Goal: Transaction & Acquisition: Purchase product/service

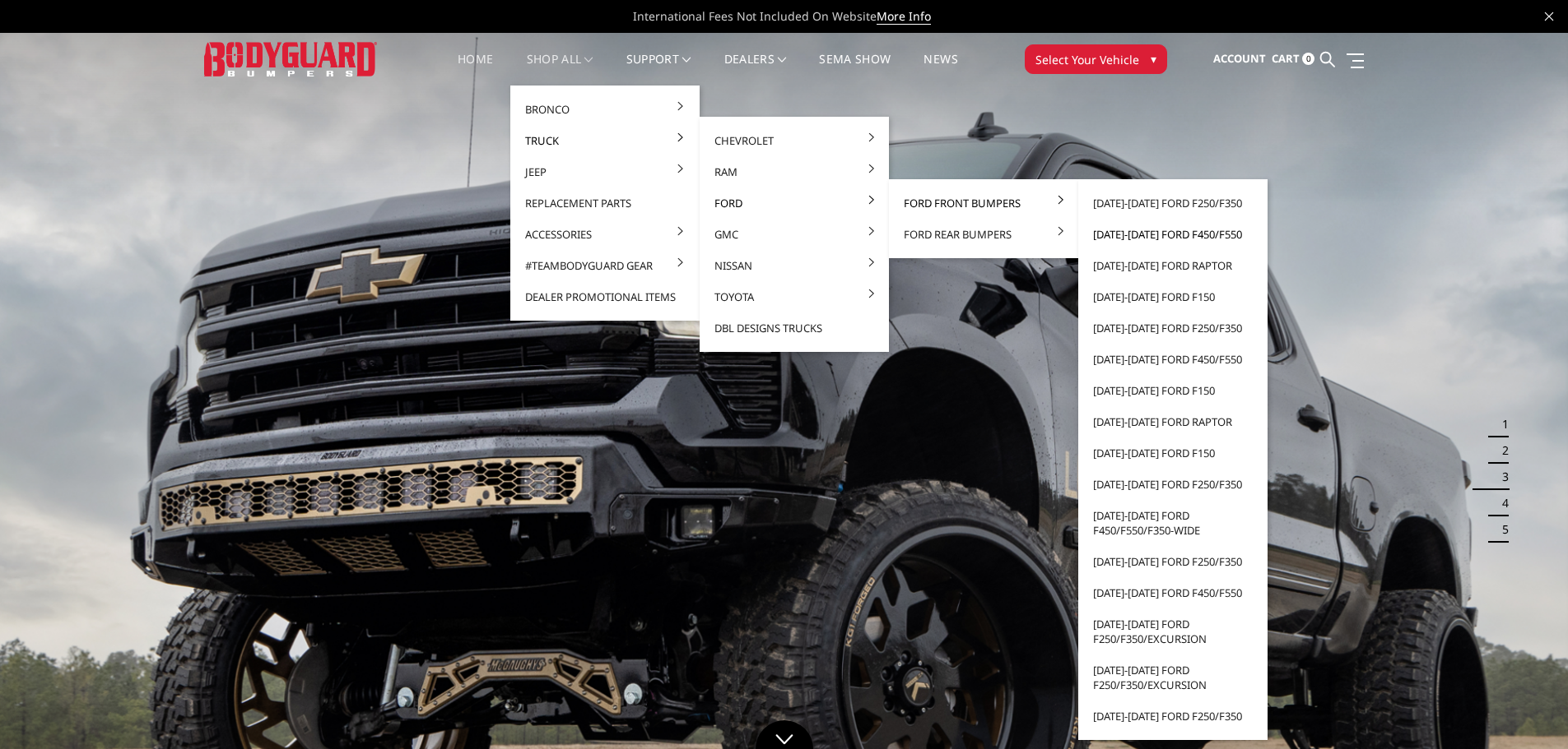
click at [1142, 233] on link "2023-2025 Ford F450/F550" at bounding box center [1172, 234] width 176 height 32
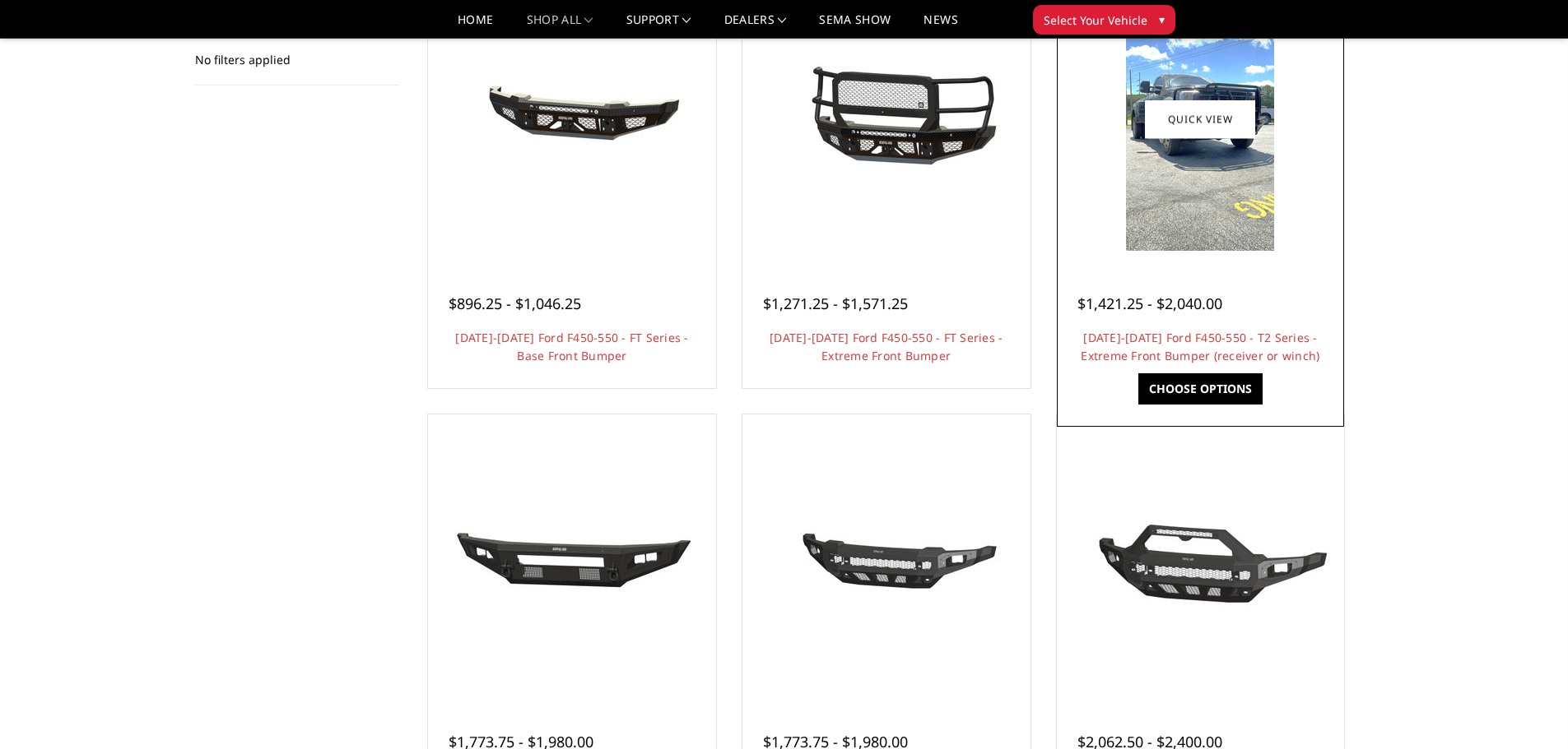
scroll to position [246, 0]
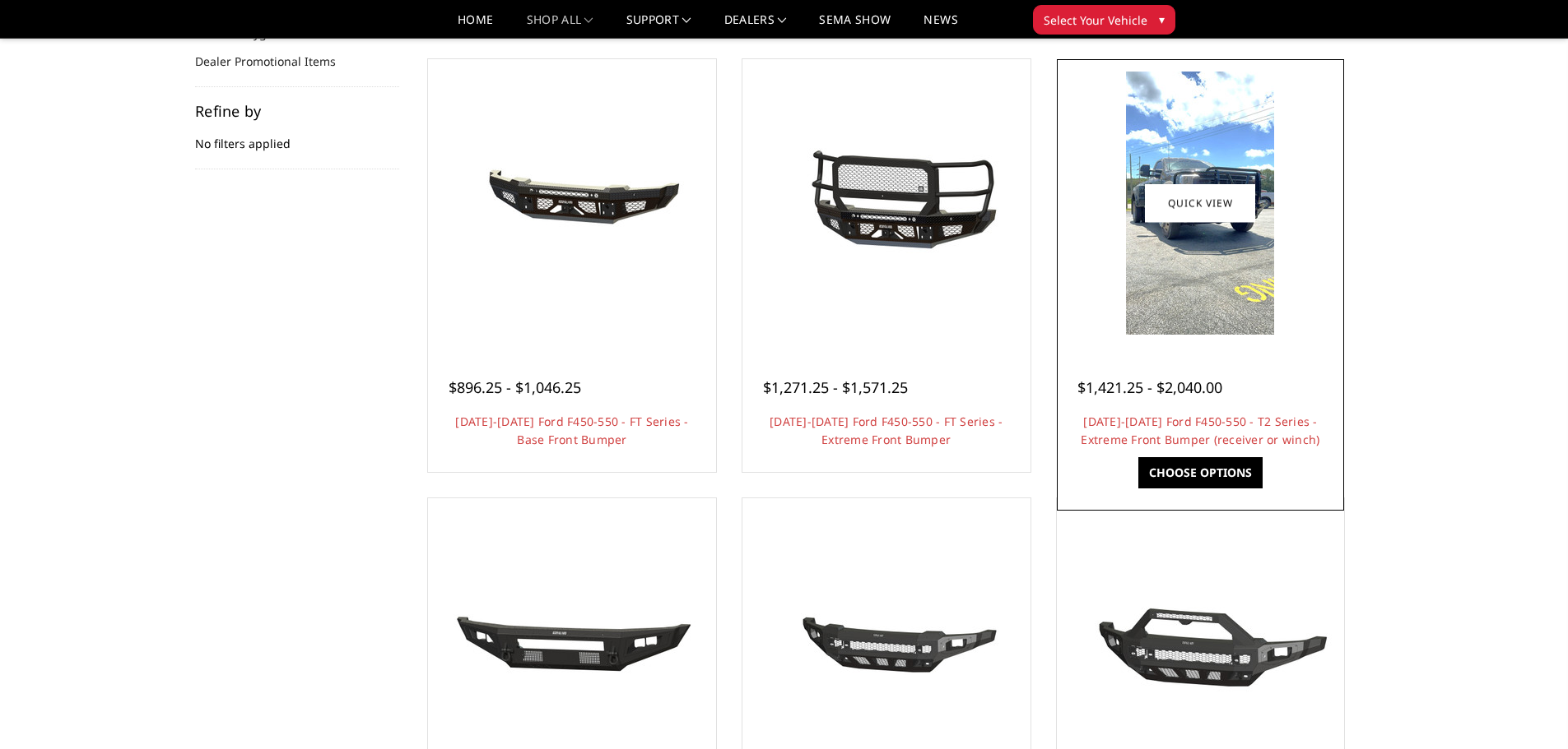
click at [1174, 279] on img at bounding box center [1199, 203] width 148 height 263
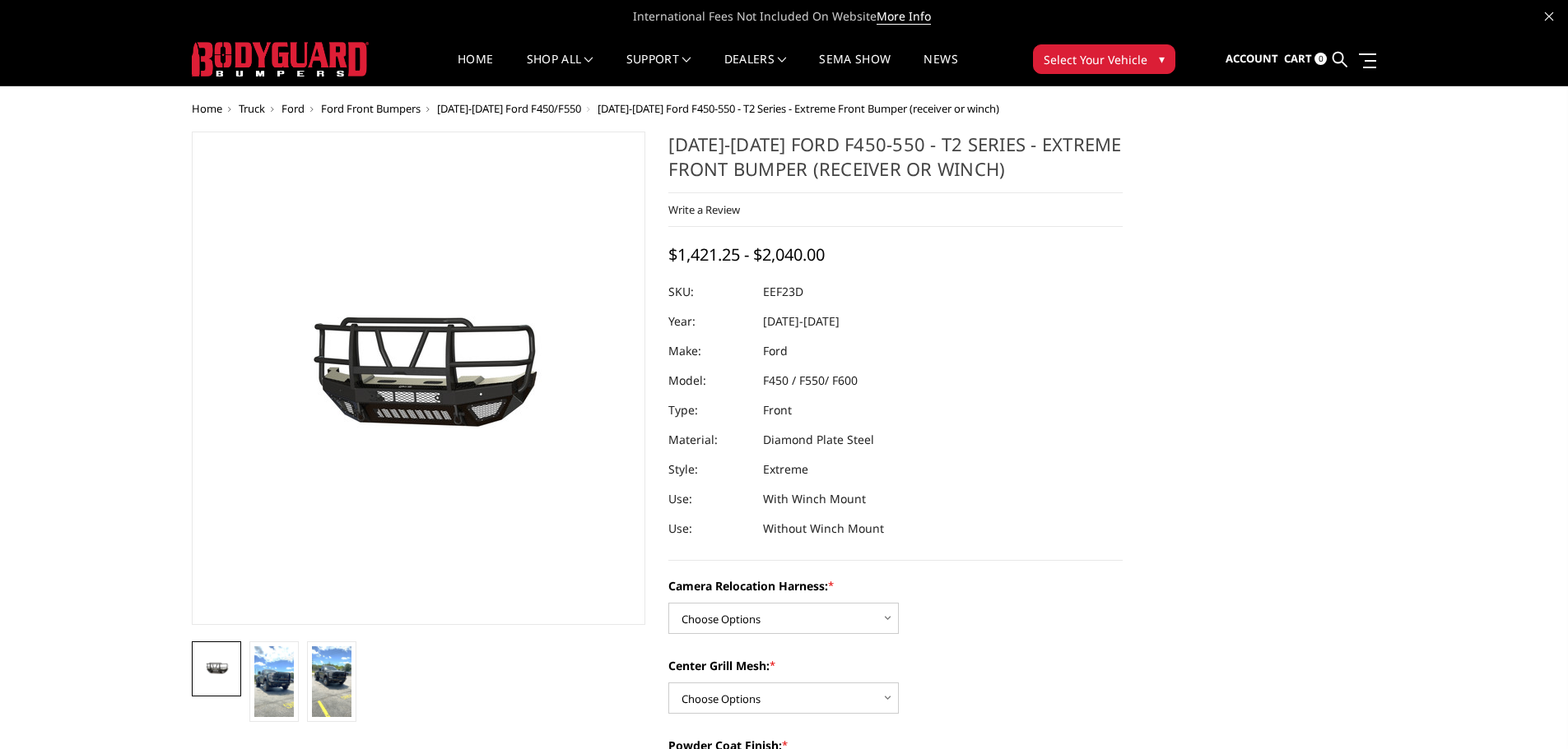
scroll to position [165, 0]
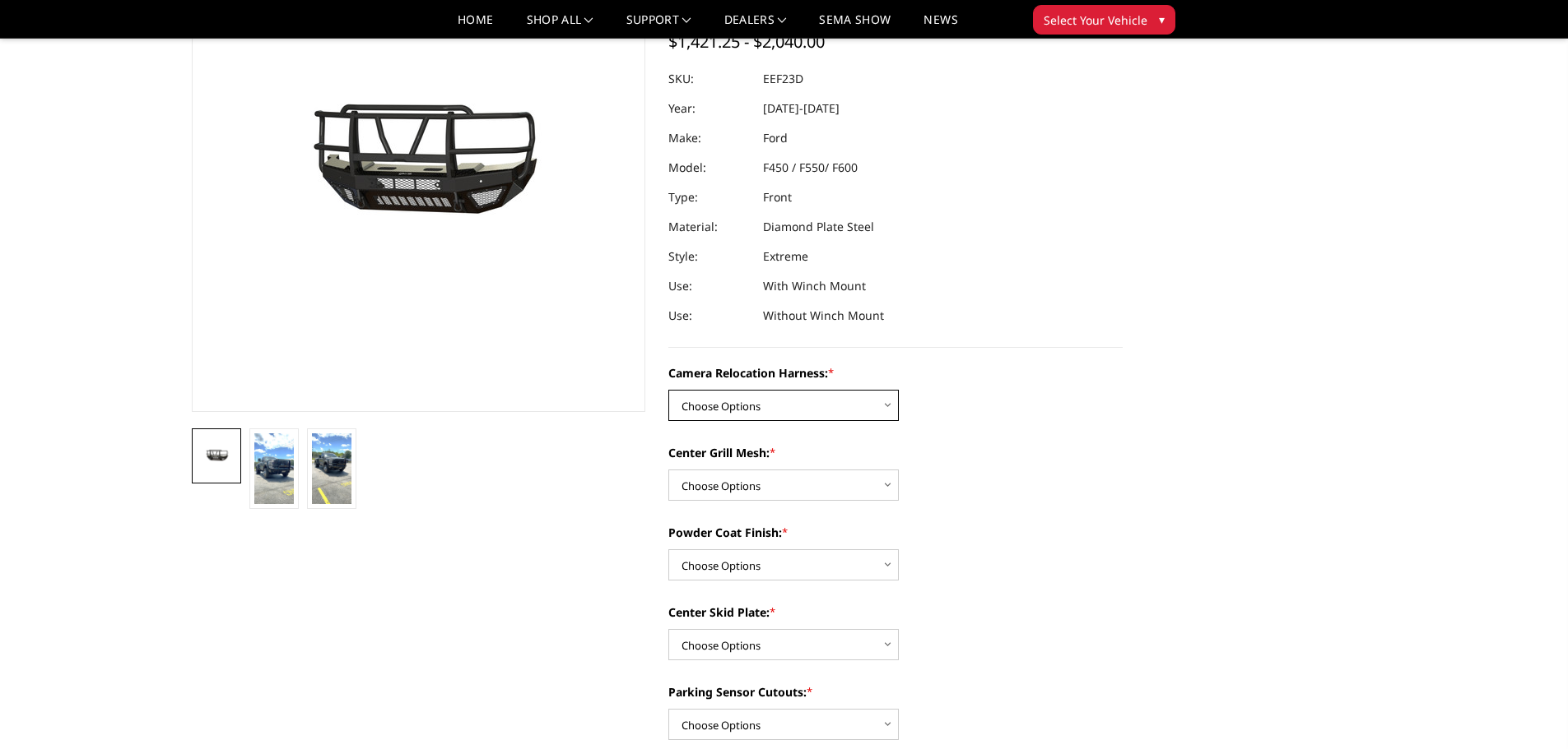
click at [754, 407] on select "Choose Options Without camera harness With camera harness" at bounding box center [784, 406] width 231 height 32
select select "3764"
click at [669, 390] on select "Choose Options Without camera harness With camera harness" at bounding box center [784, 406] width 231 height 32
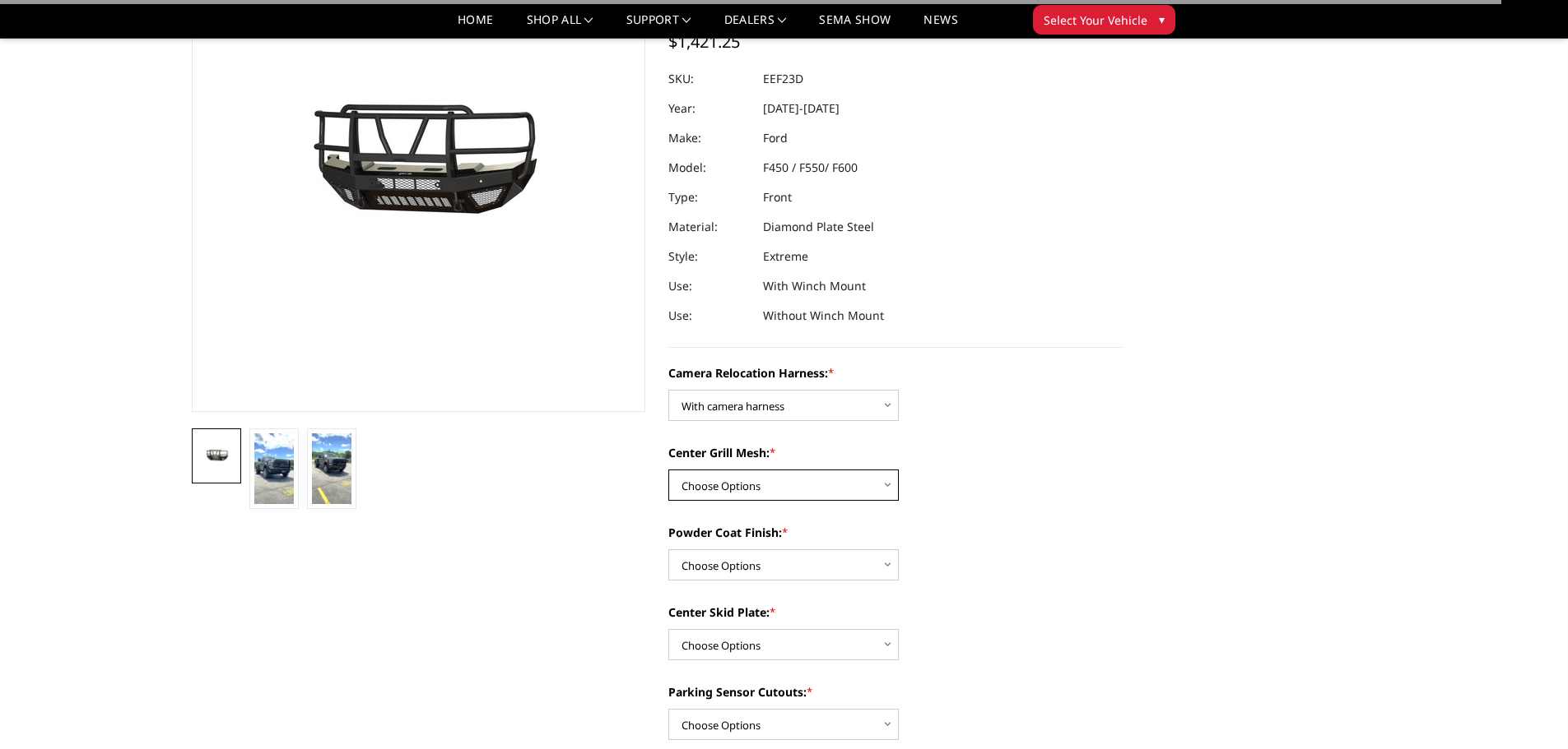
click at [776, 476] on select "Choose Options Without expanded metal With expanded metal" at bounding box center [784, 485] width 231 height 32
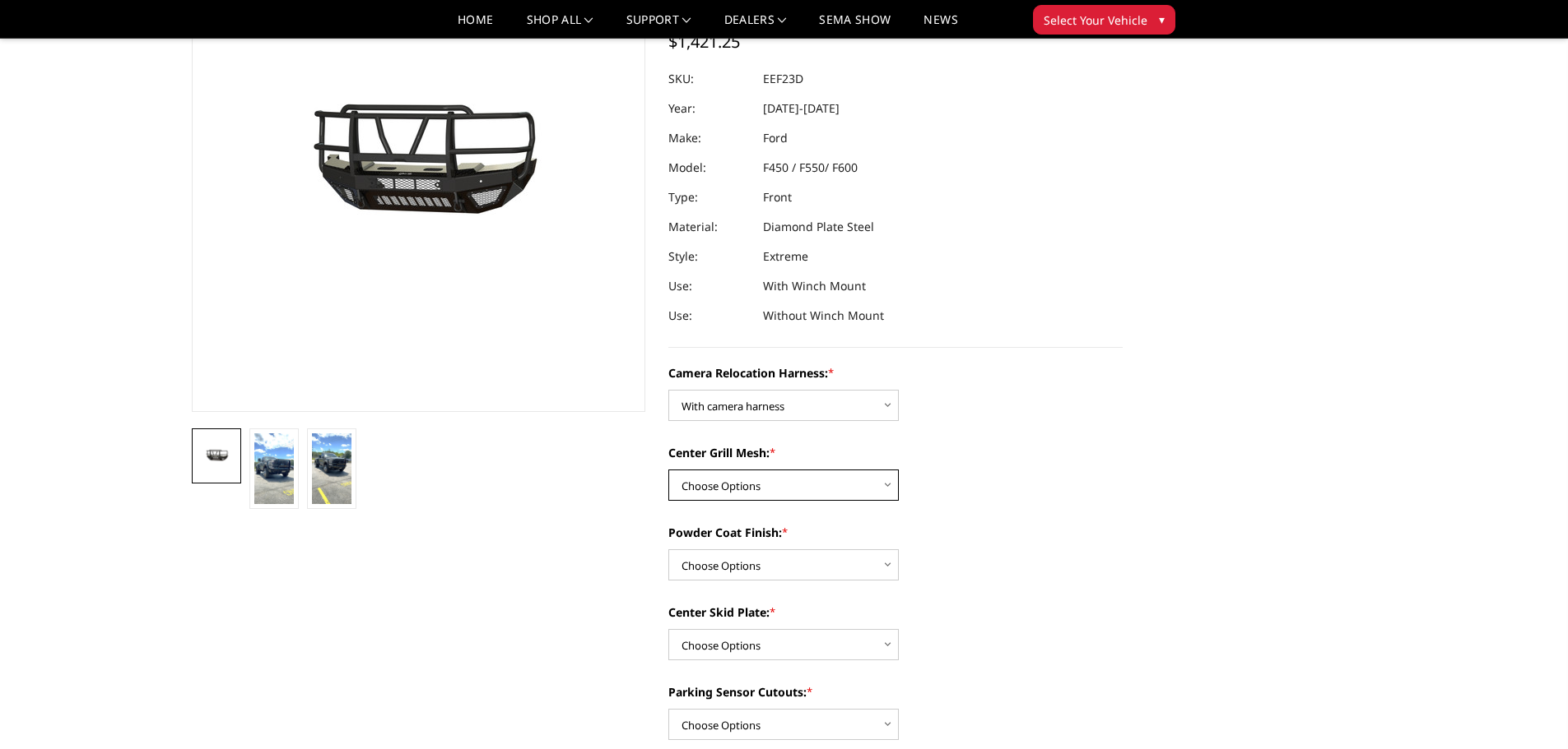
select select "3762"
click at [669, 469] on select "Choose Options Without expanded metal With expanded metal" at bounding box center [784, 485] width 231 height 32
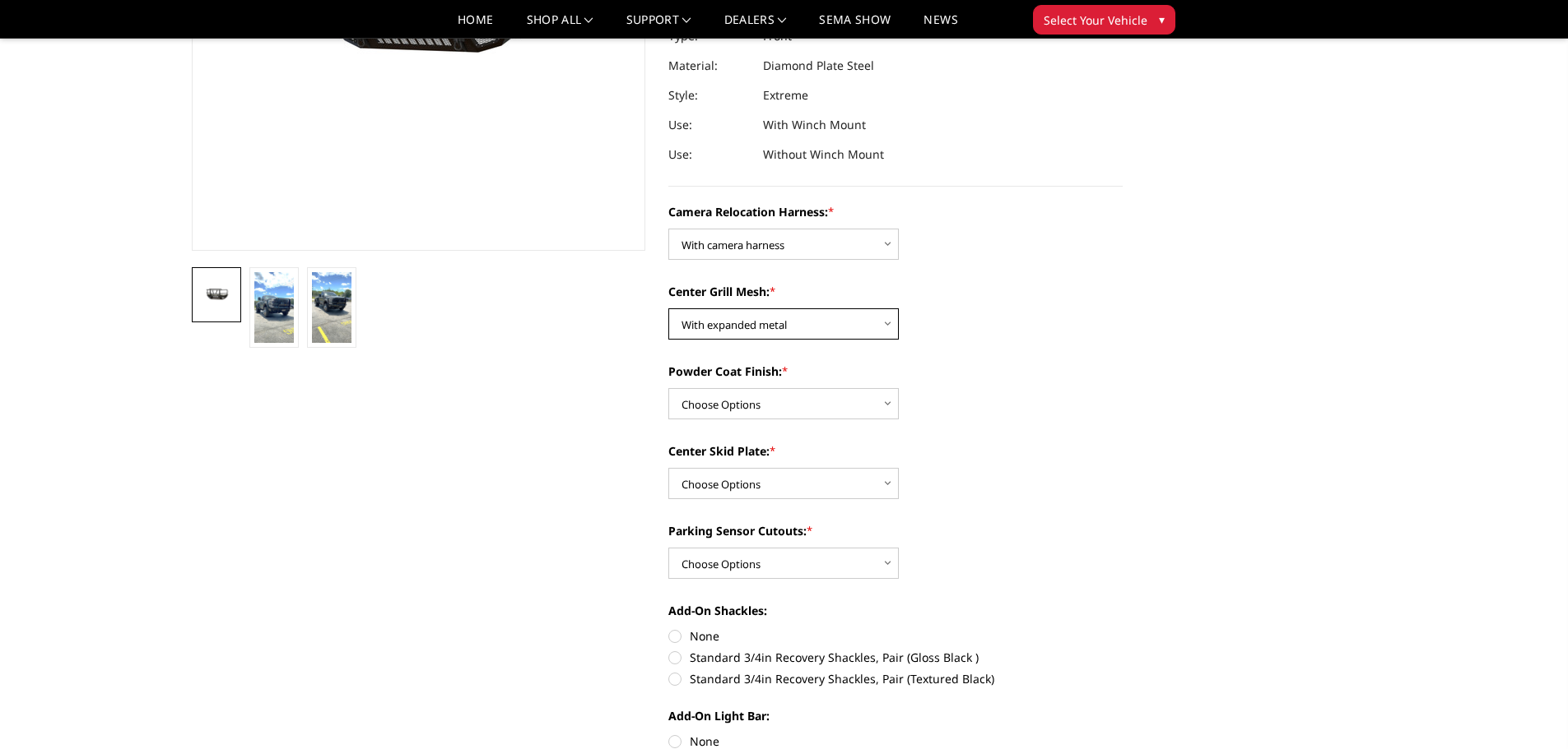
scroll to position [329, 0]
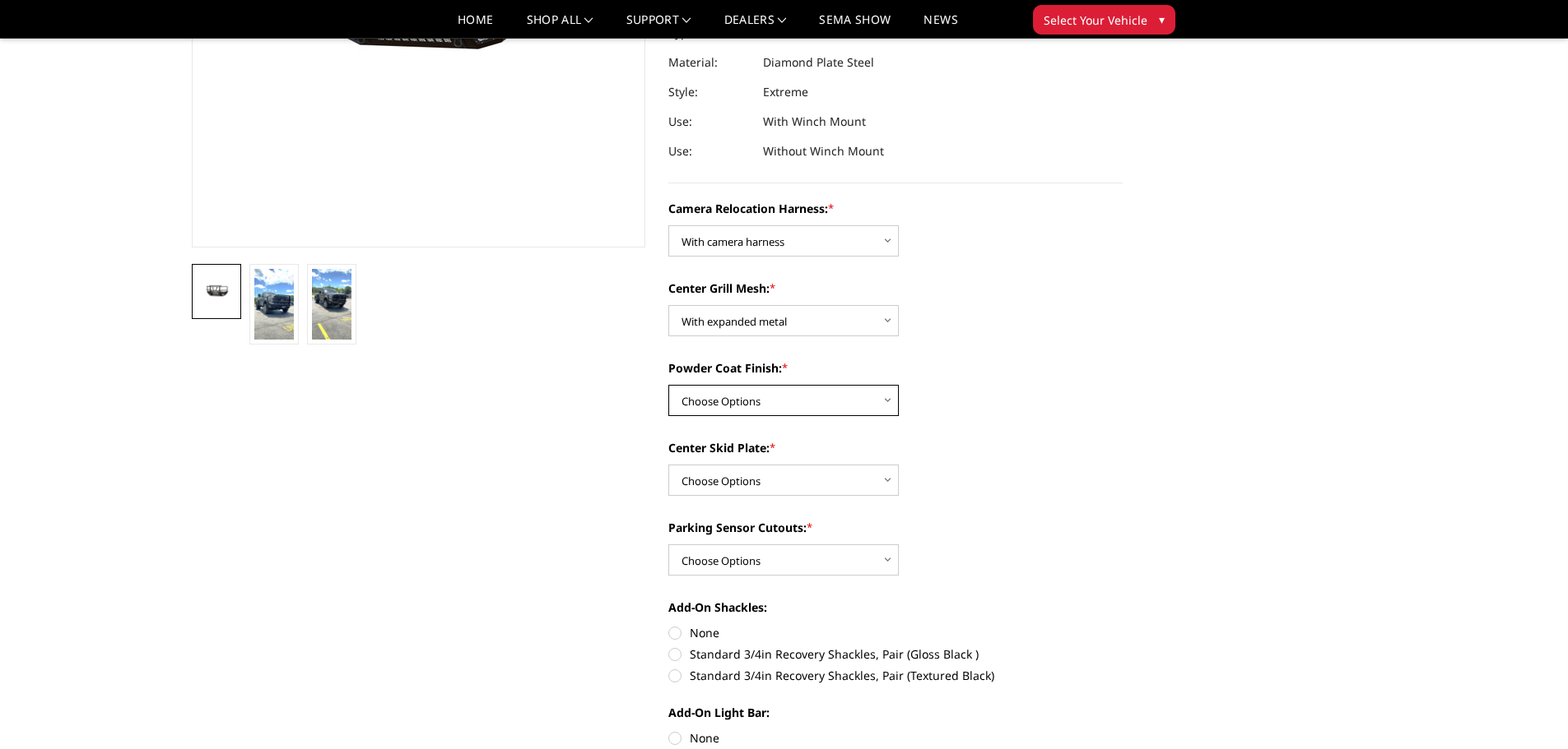
click at [775, 405] on select "Choose Options Textured Black Powder Coat Gloss Black Powder Coat Bare Metal" at bounding box center [784, 401] width 231 height 32
select select "3760"
click at [669, 385] on select "Choose Options Textured Black Powder Coat Gloss Black Powder Coat Bare Metal" at bounding box center [784, 401] width 231 height 32
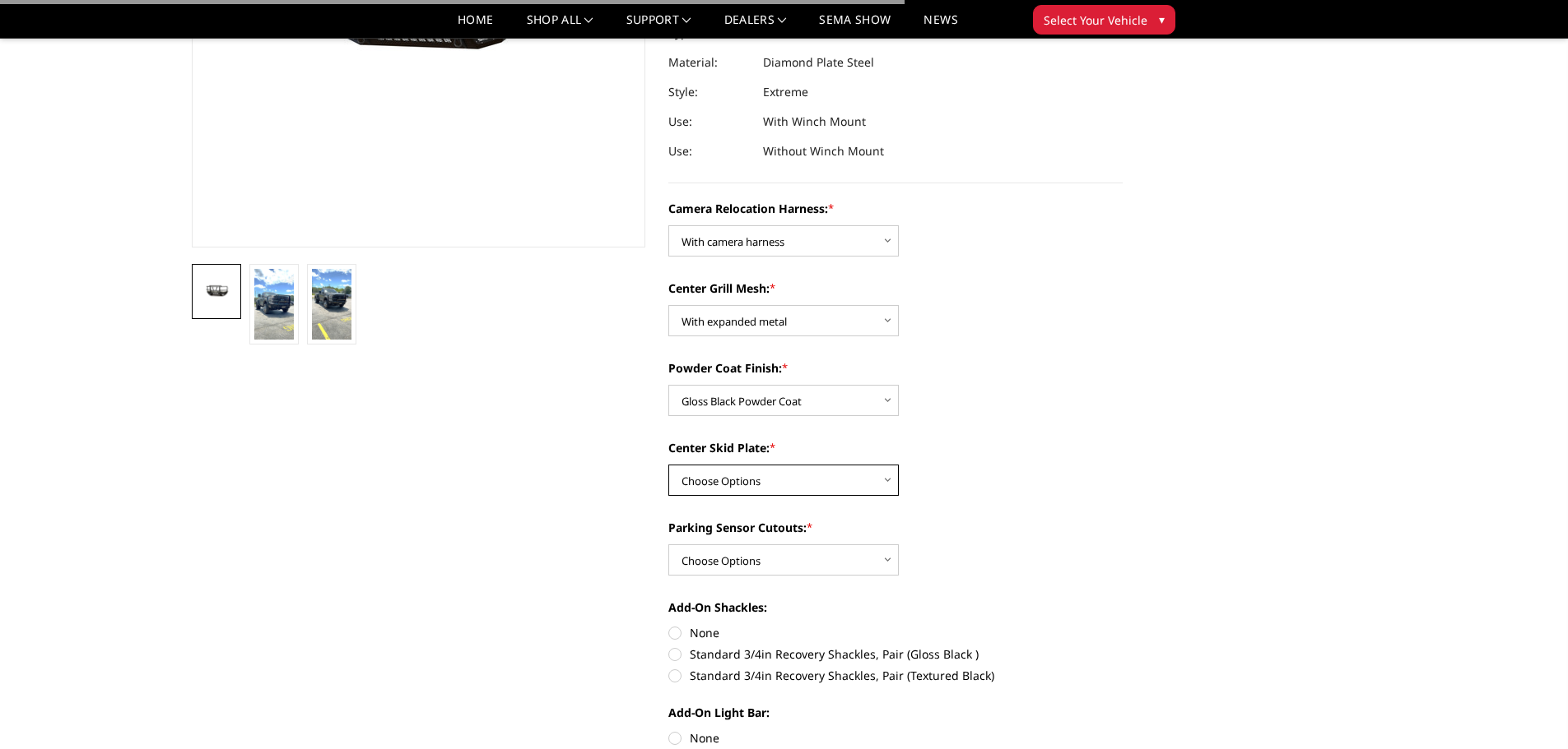
click at [753, 482] on select "Choose Options Winch Mount Skid Plate Standard Skid Plate (included) 2" Receive…" at bounding box center [784, 481] width 231 height 32
select select "3757"
click at [669, 465] on select "Choose Options Winch Mount Skid Plate Standard Skid Plate (included) 2" Receive…" at bounding box center [784, 481] width 231 height 32
click at [813, 564] on select "Choose Options Yes - With Parking Sensor Cutouts" at bounding box center [784, 560] width 231 height 32
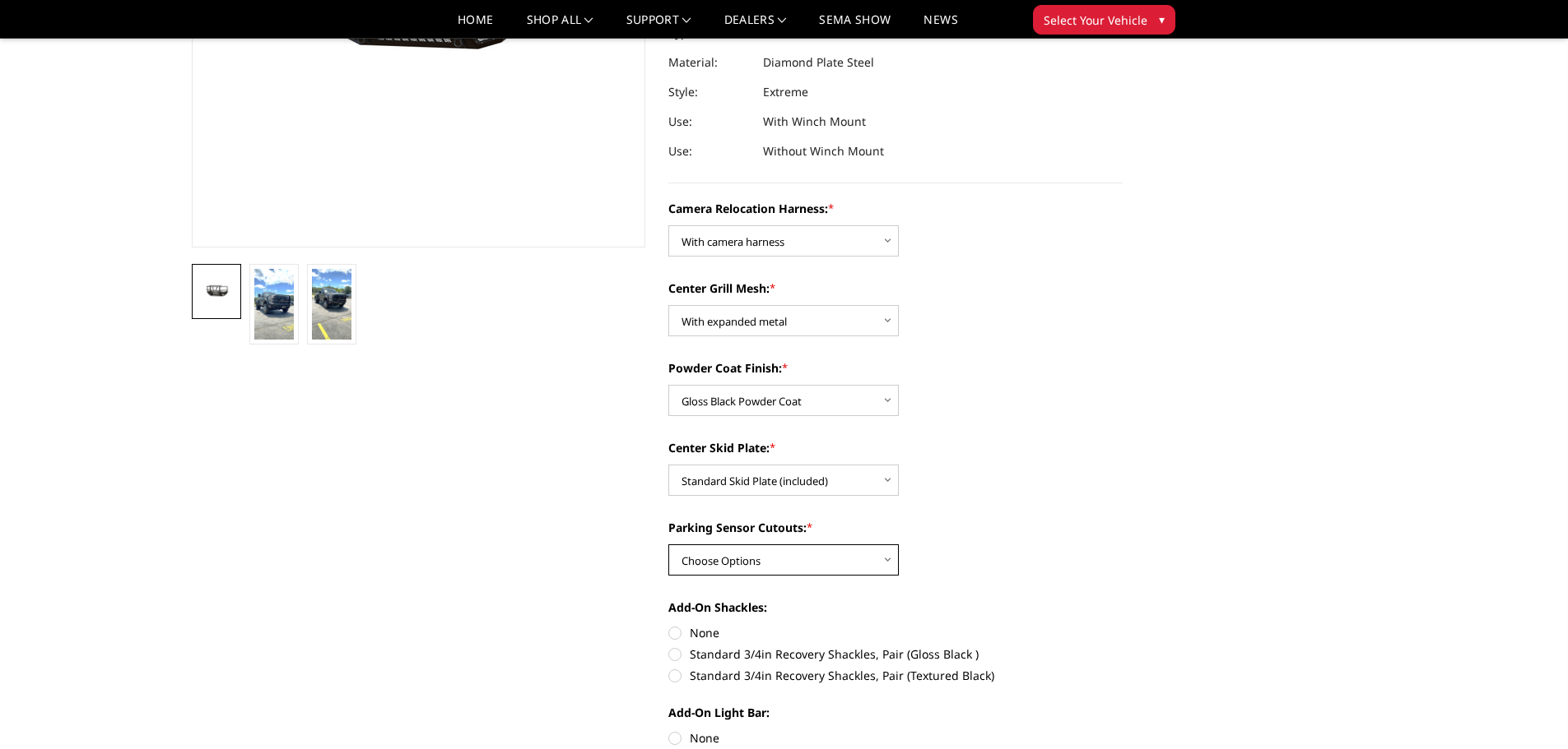
select select "3755"
click at [669, 545] on select "Choose Options Yes - With Parking Sensor Cutouts" at bounding box center [784, 560] width 231 height 32
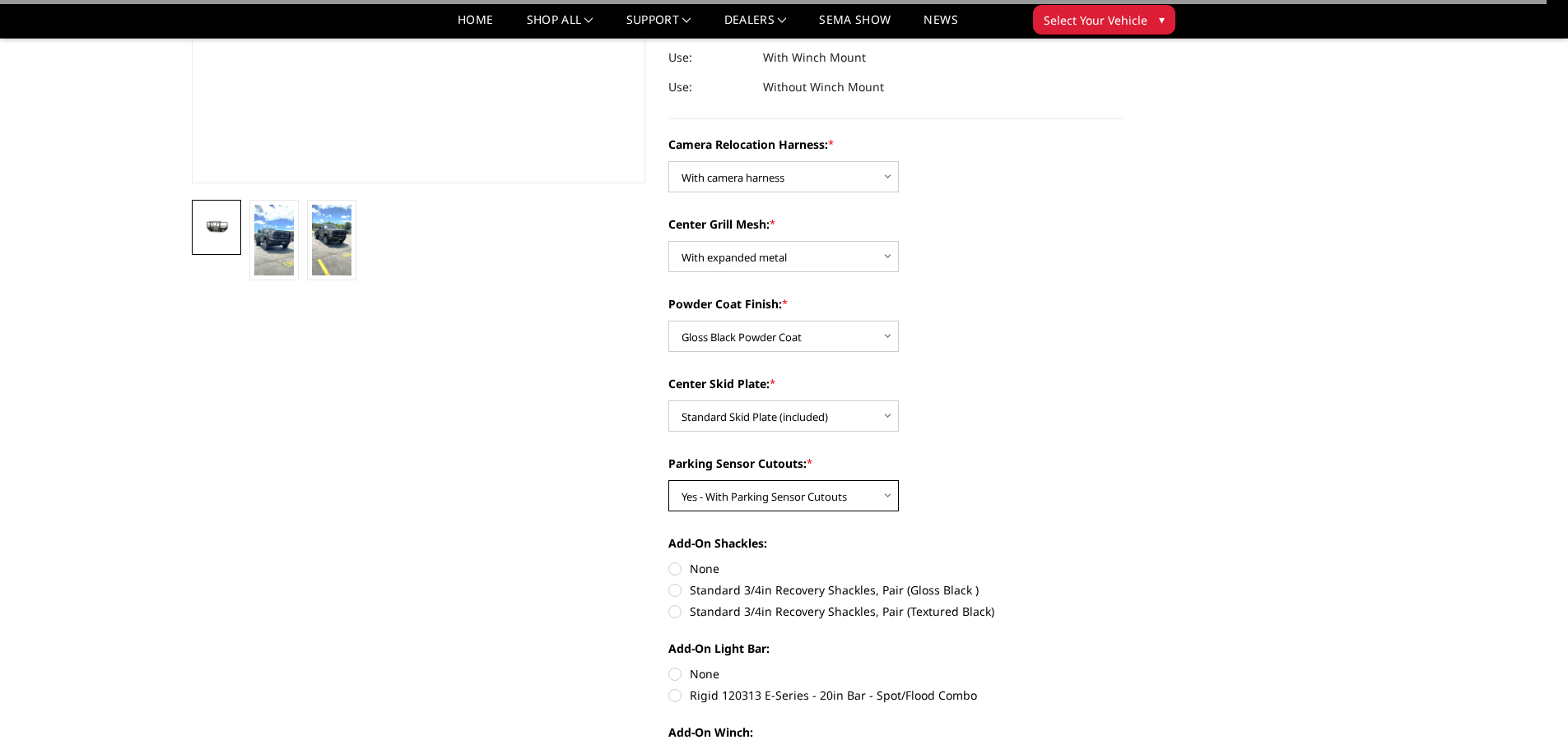
scroll to position [494, 0]
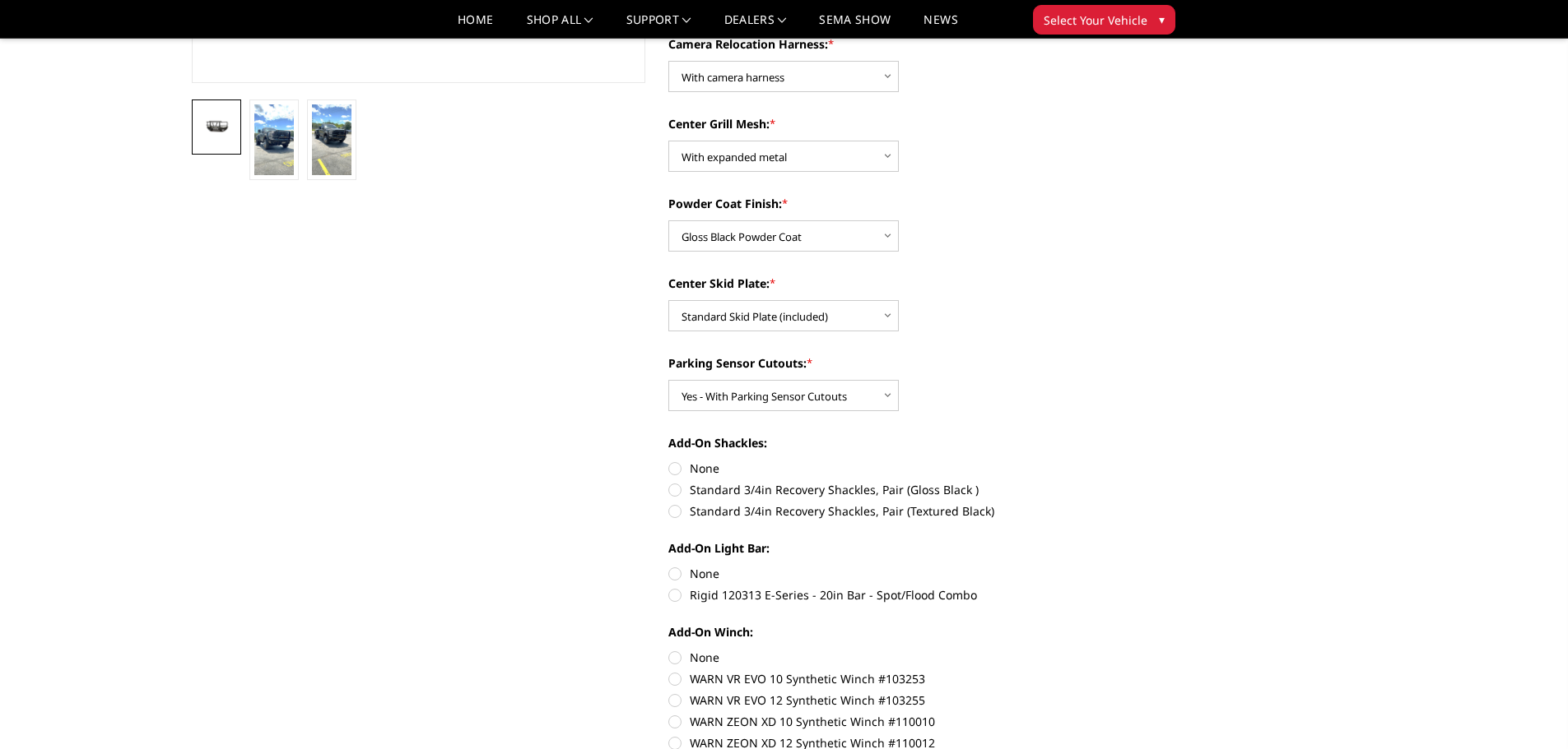
click at [680, 471] on label "None" at bounding box center [896, 468] width 455 height 18
click at [669, 460] on input "None" at bounding box center [669, 460] width 1 height 1
radio input "true"
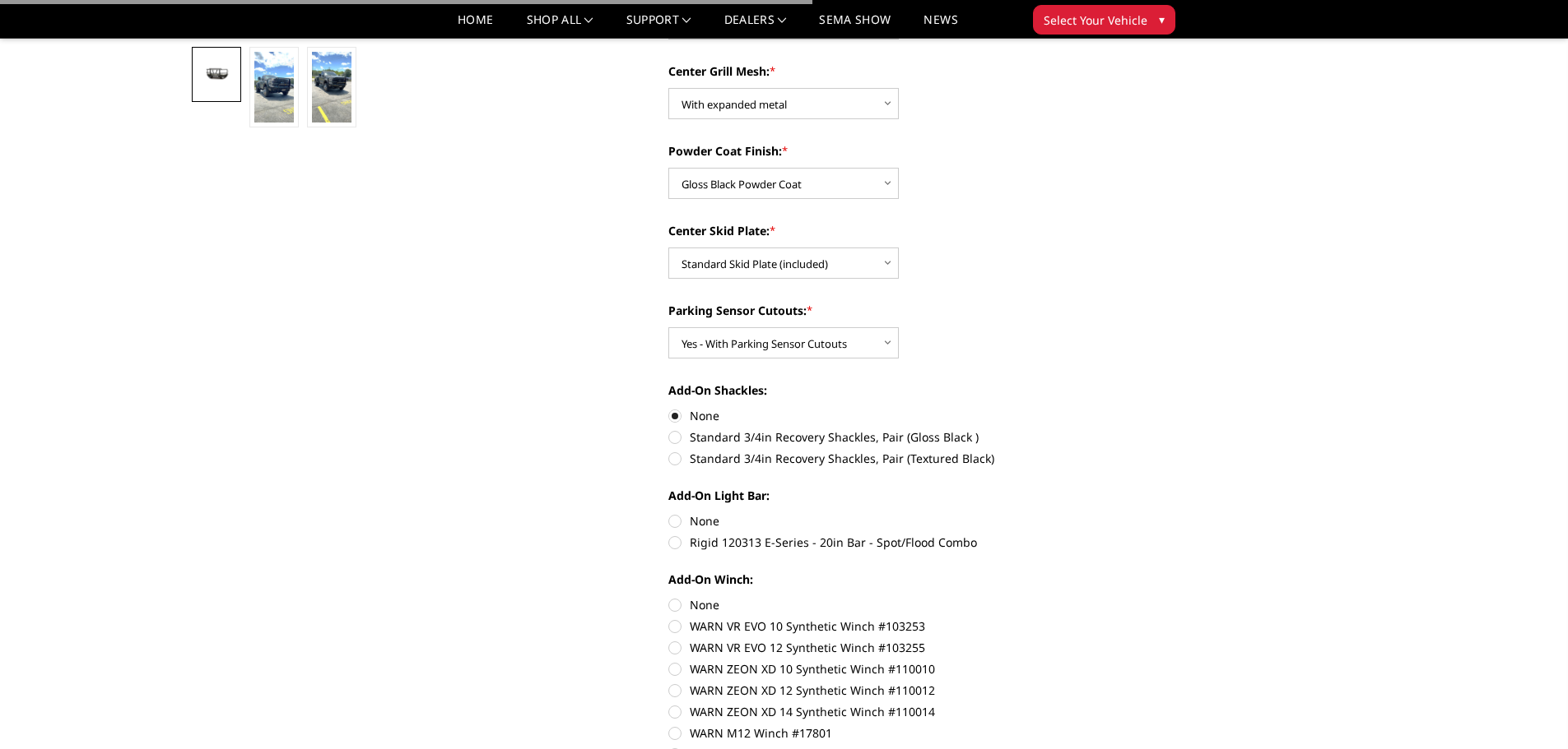
scroll to position [575, 0]
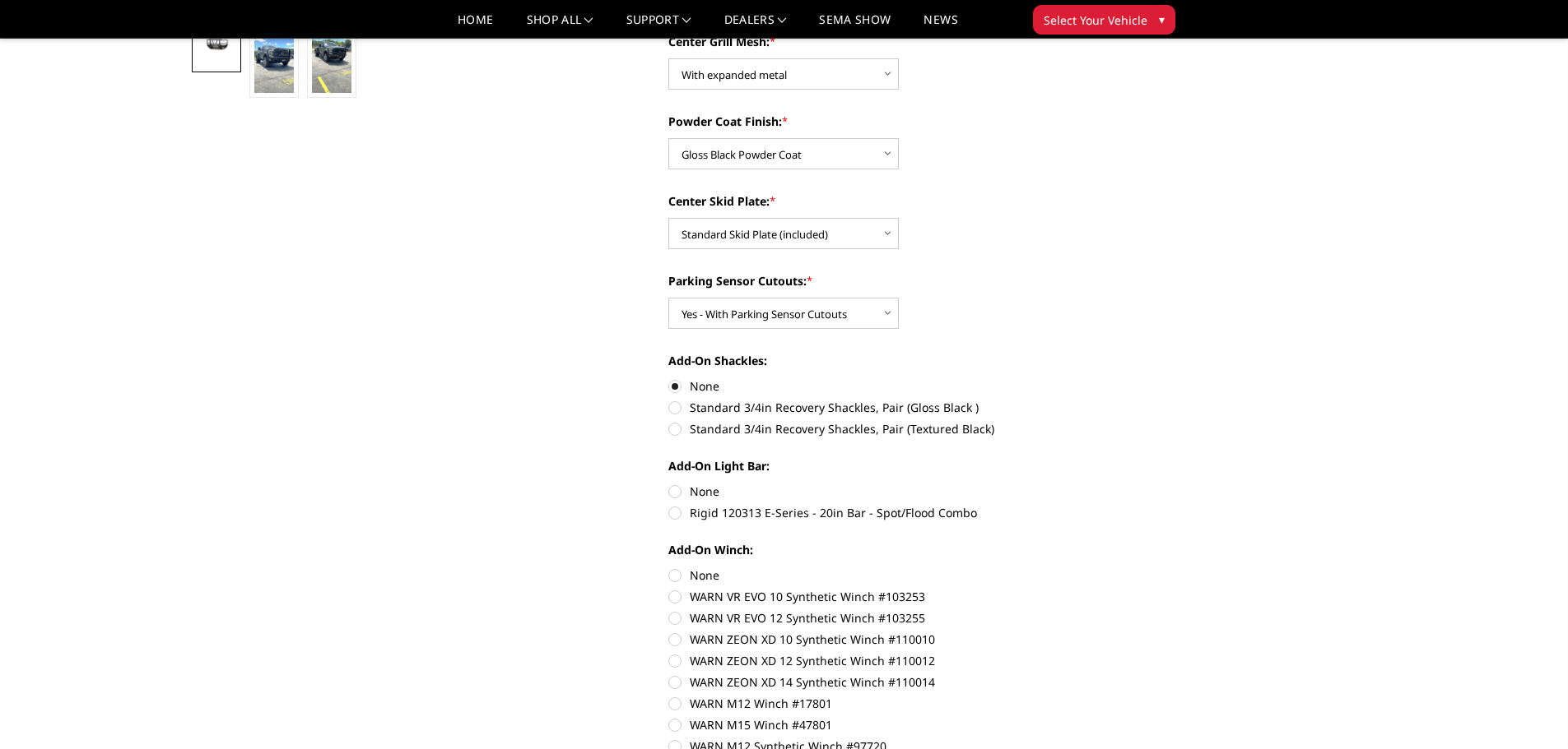
click at [678, 495] on label "None" at bounding box center [896, 492] width 455 height 18
click at [669, 483] on input "None" at bounding box center [669, 483] width 1 height 1
radio input "true"
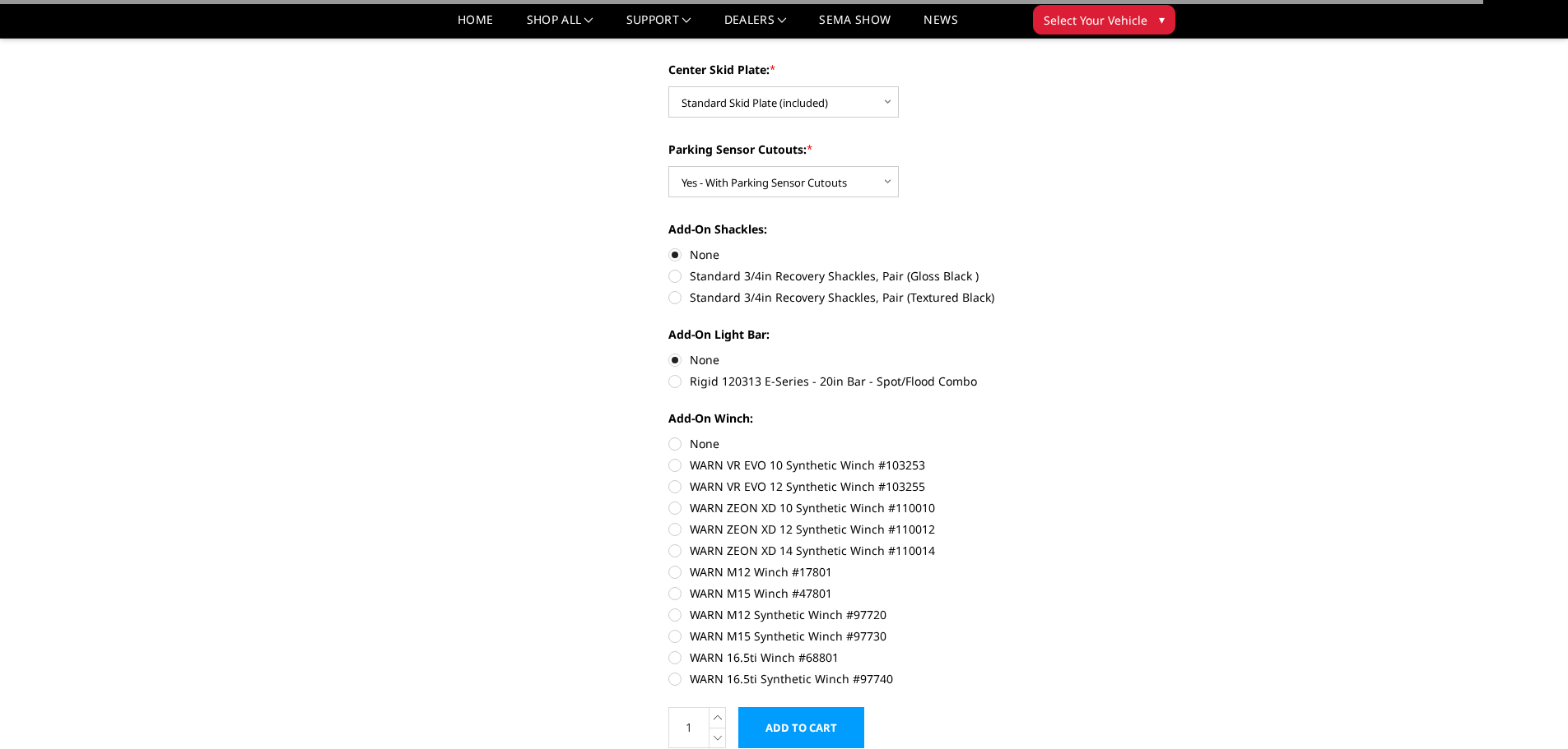
scroll to position [740, 0]
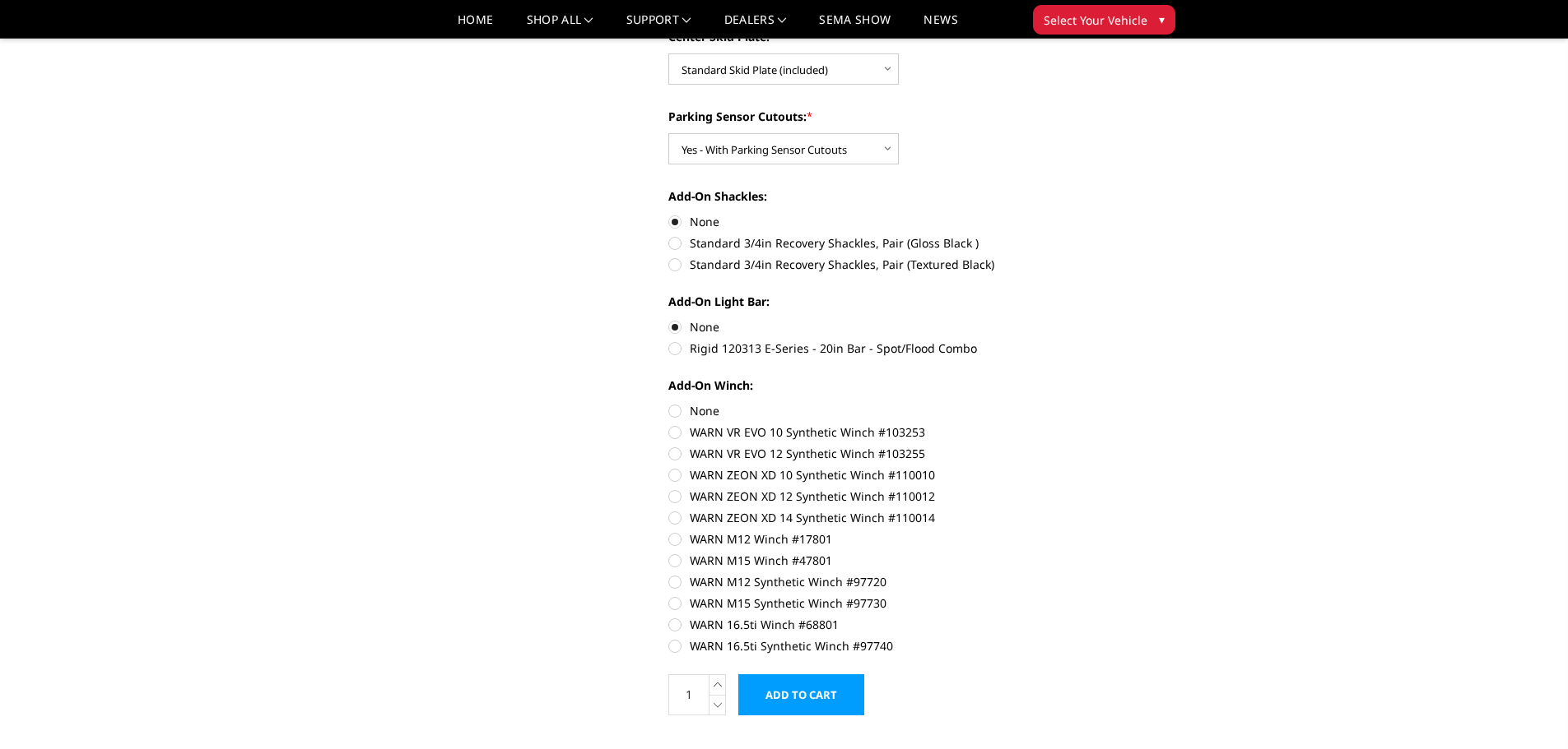
click at [669, 419] on div "Add-On Winch: None WARN VR EVO 10 Synthetic Winch #103253 WARN VR EVO 12 Synthe…" at bounding box center [896, 514] width 455 height 275
click at [670, 417] on label "None" at bounding box center [896, 411] width 455 height 18
click at [669, 403] on input "None" at bounding box center [669, 403] width 1 height 1
radio input "true"
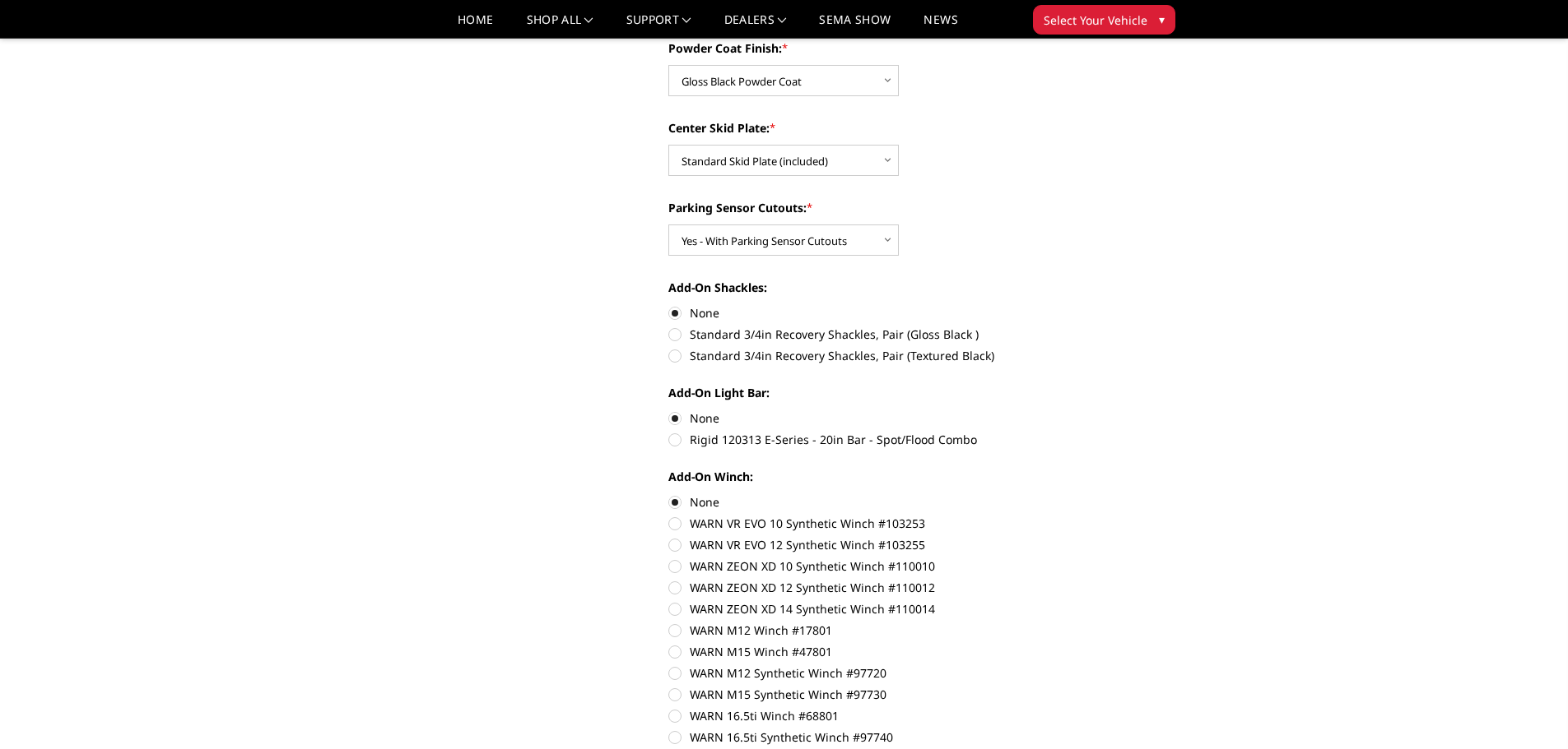
scroll to position [1069, 0]
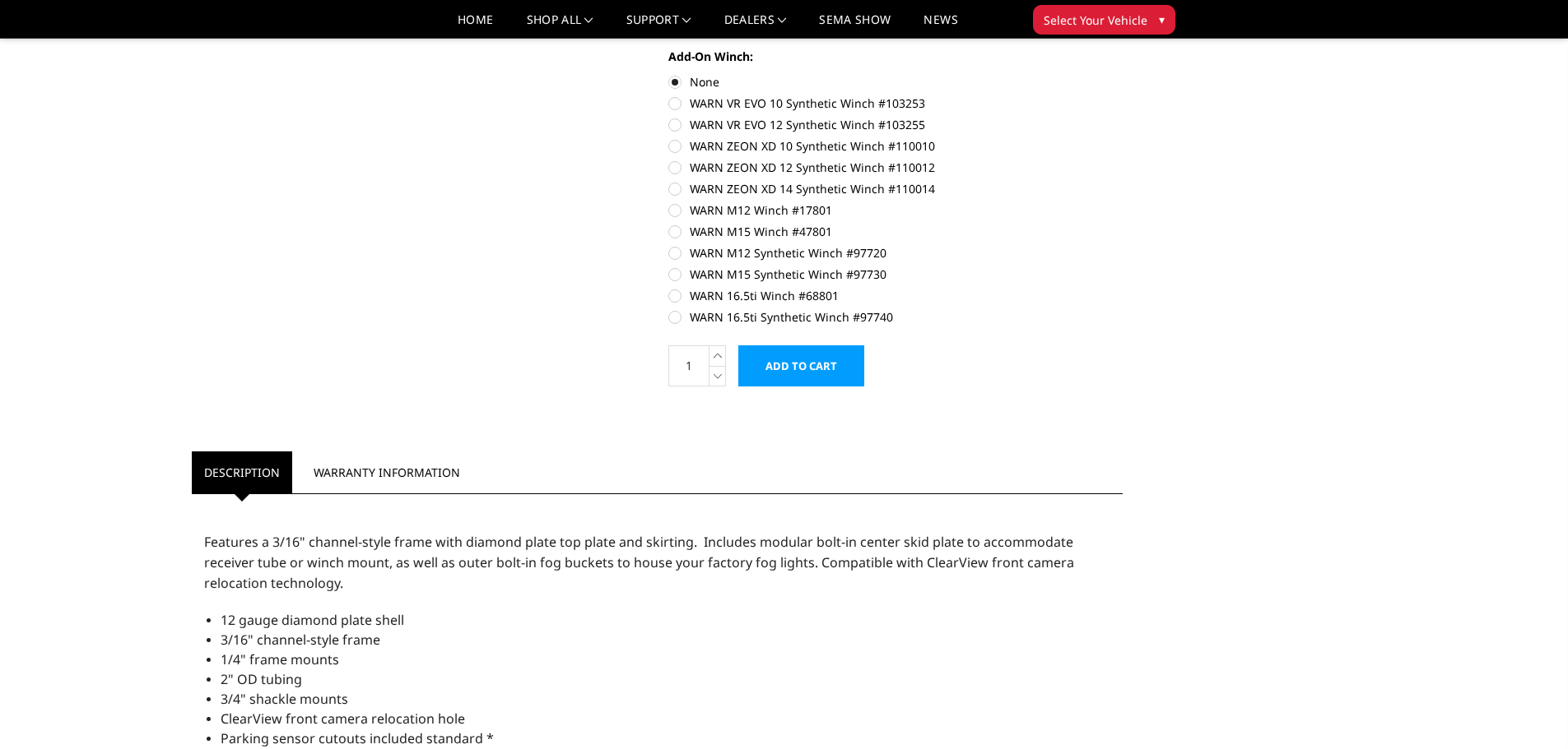
click at [771, 362] on input "Add to Cart" at bounding box center [800, 366] width 125 height 41
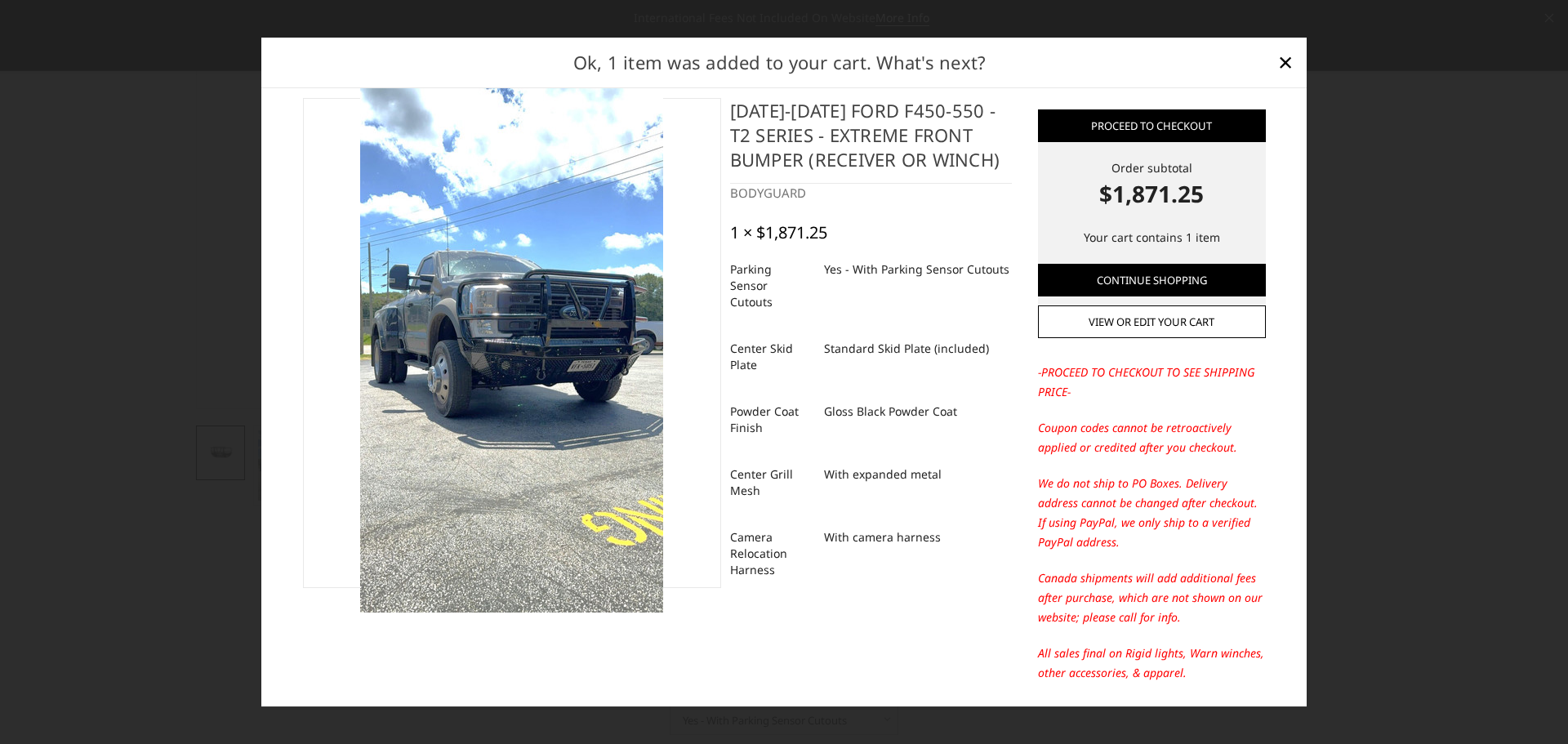
scroll to position [0, 0]
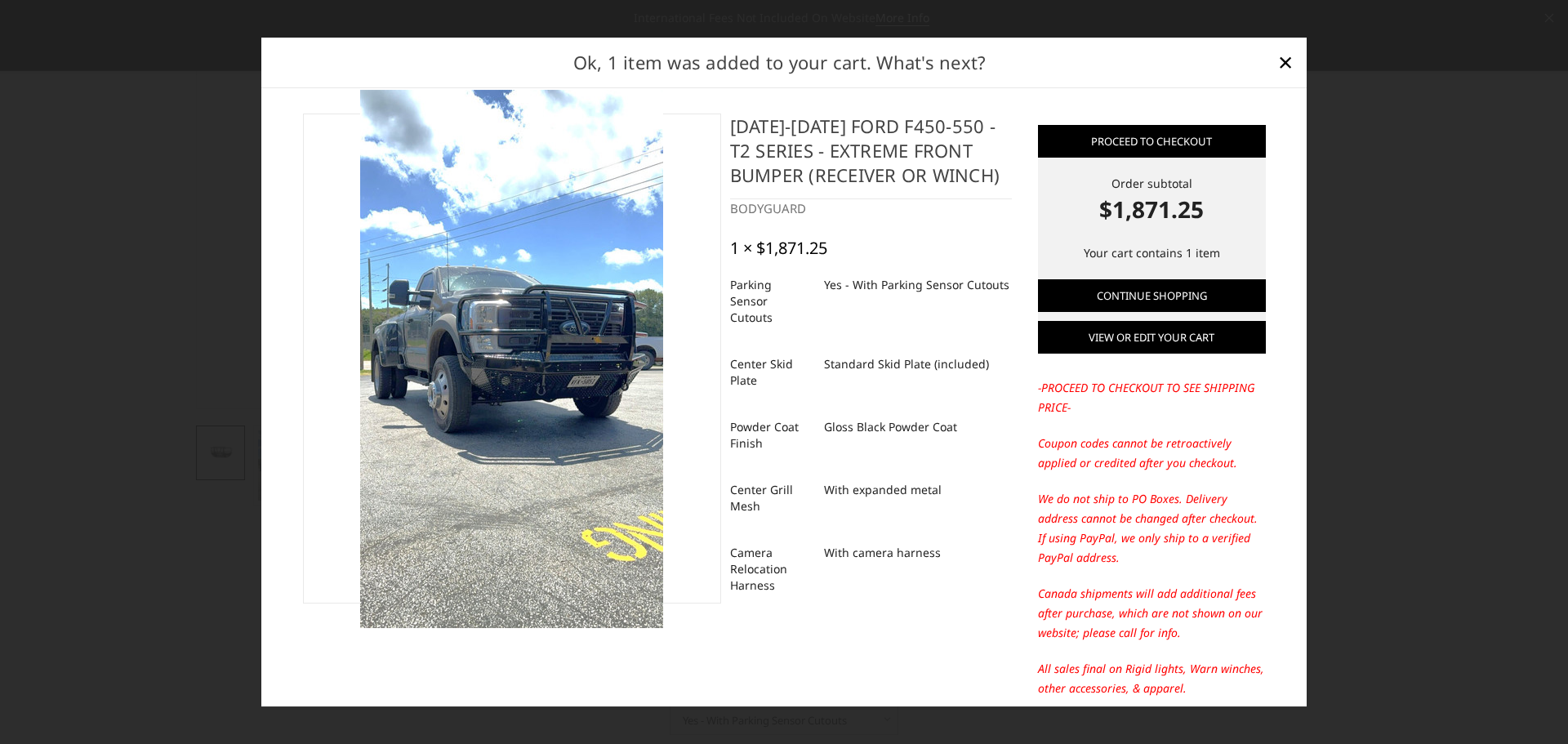
click at [1098, 327] on link "View or edit your cart" at bounding box center [1152, 338] width 228 height 33
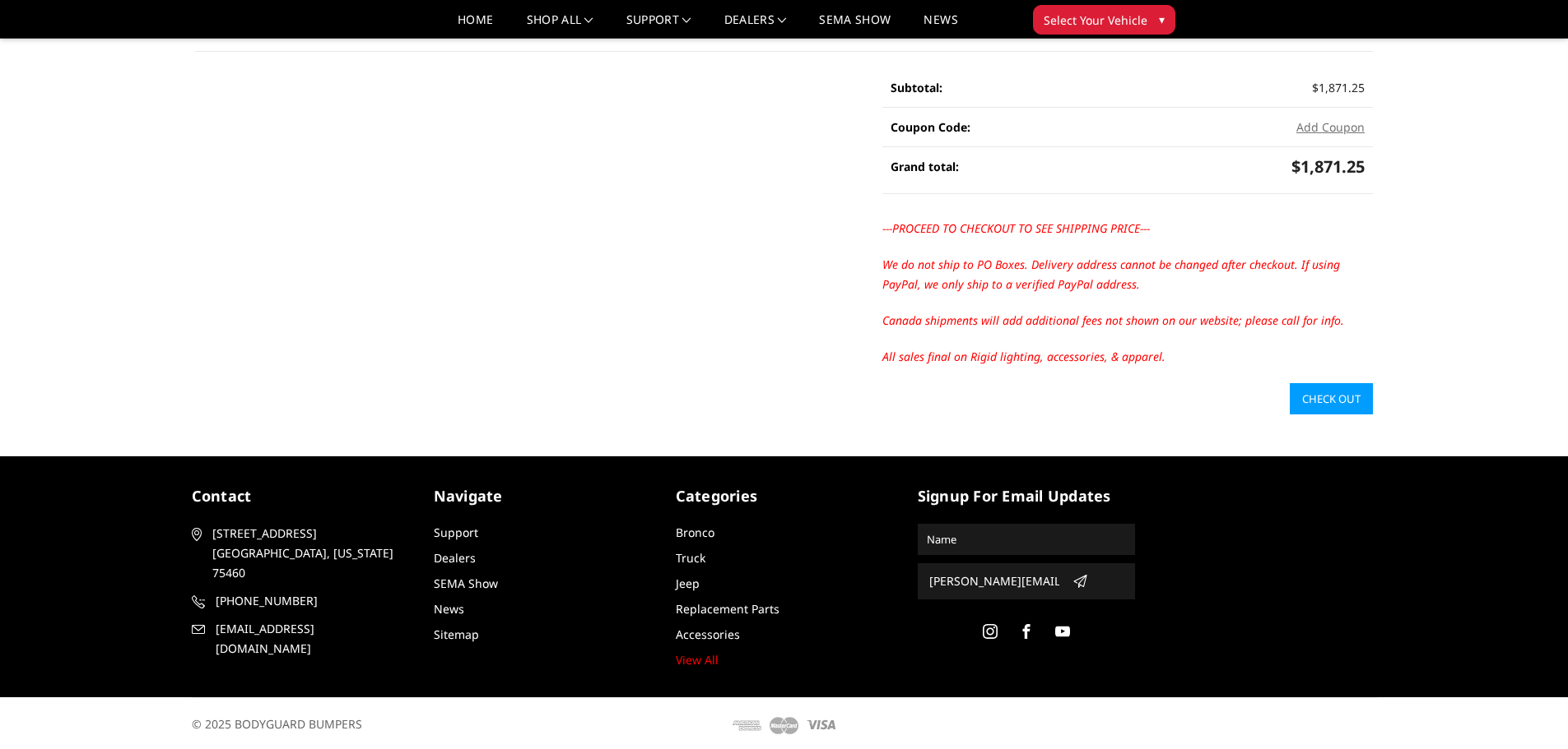
scroll to position [265, 0]
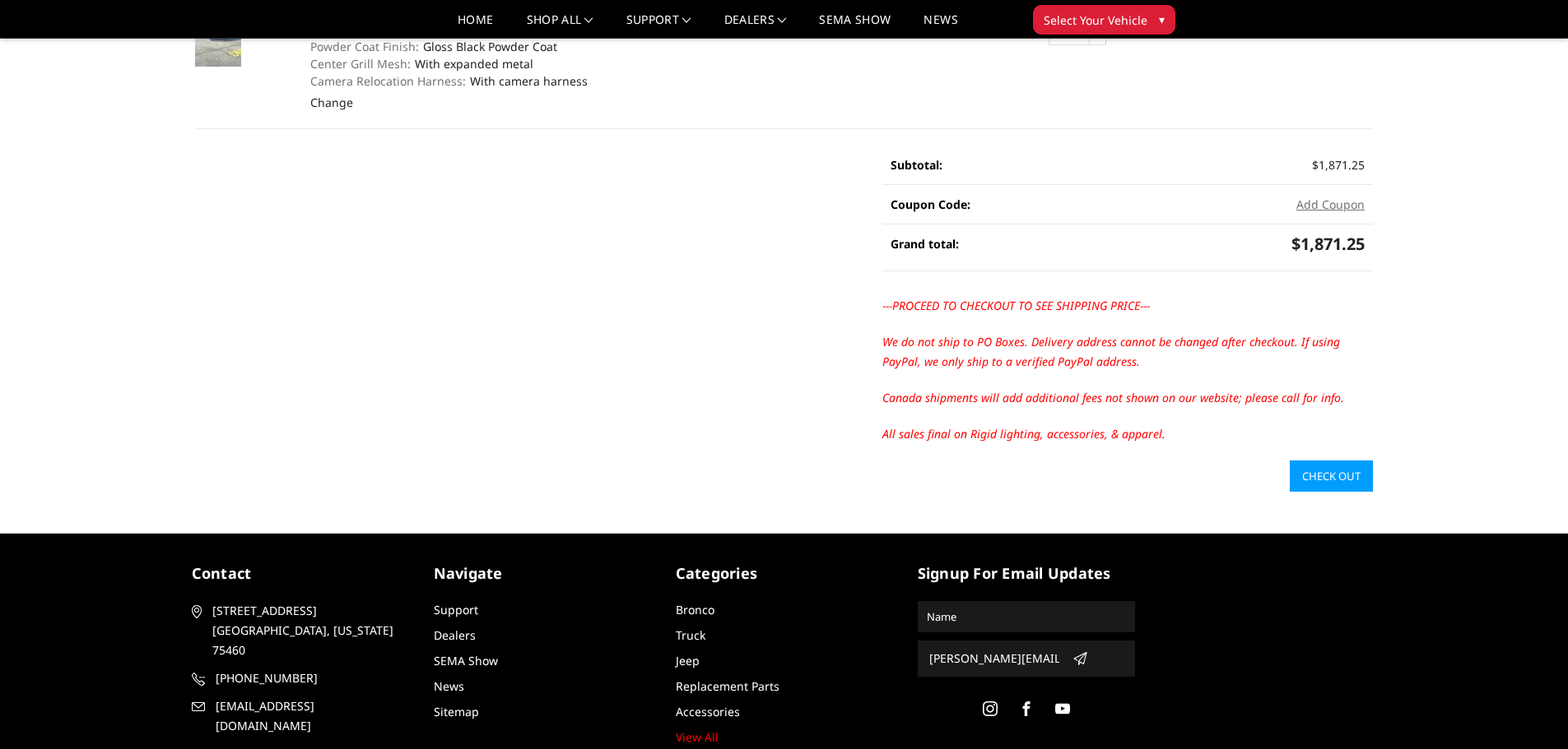
click at [1294, 468] on link "Check out" at bounding box center [1331, 476] width 83 height 32
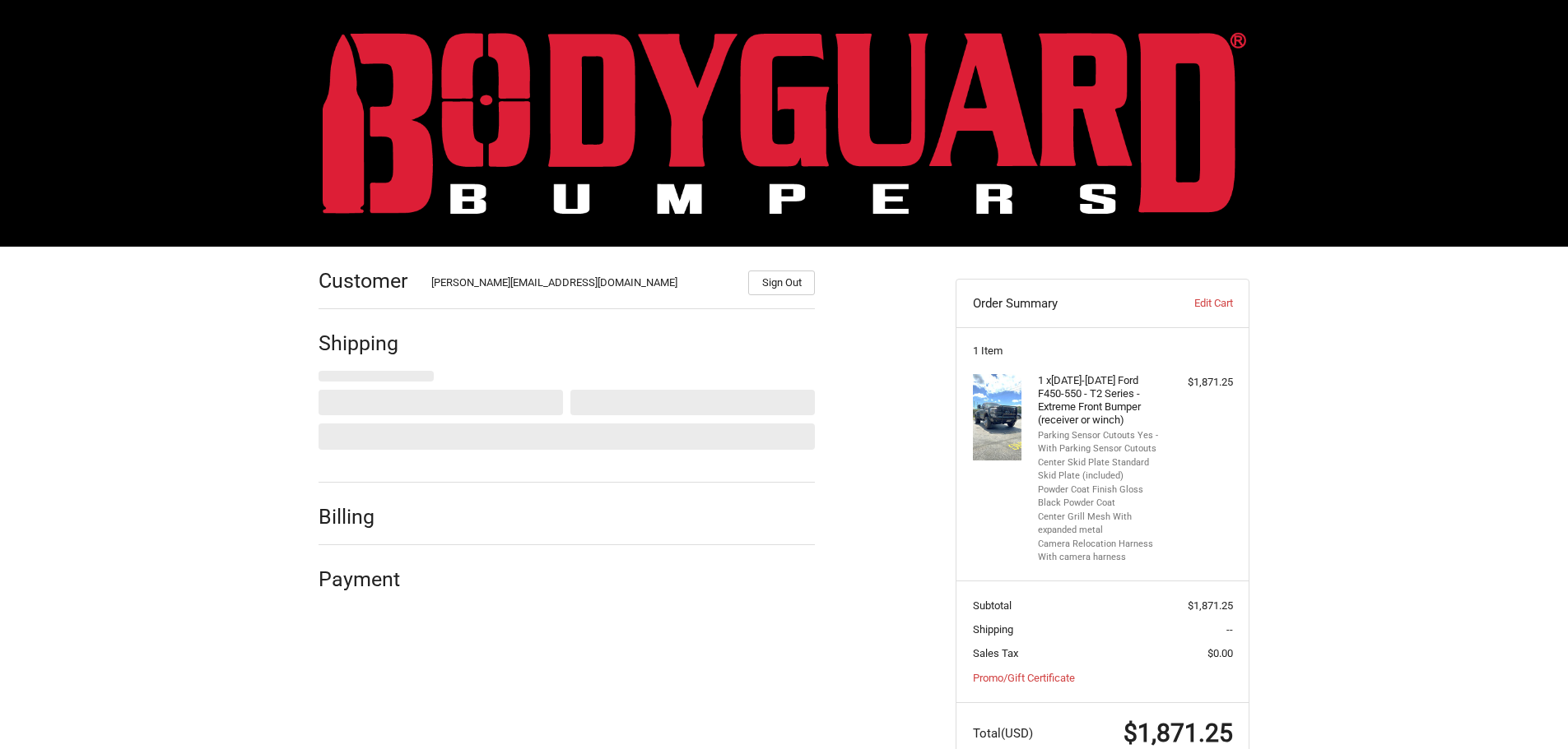
scroll to position [48, 0]
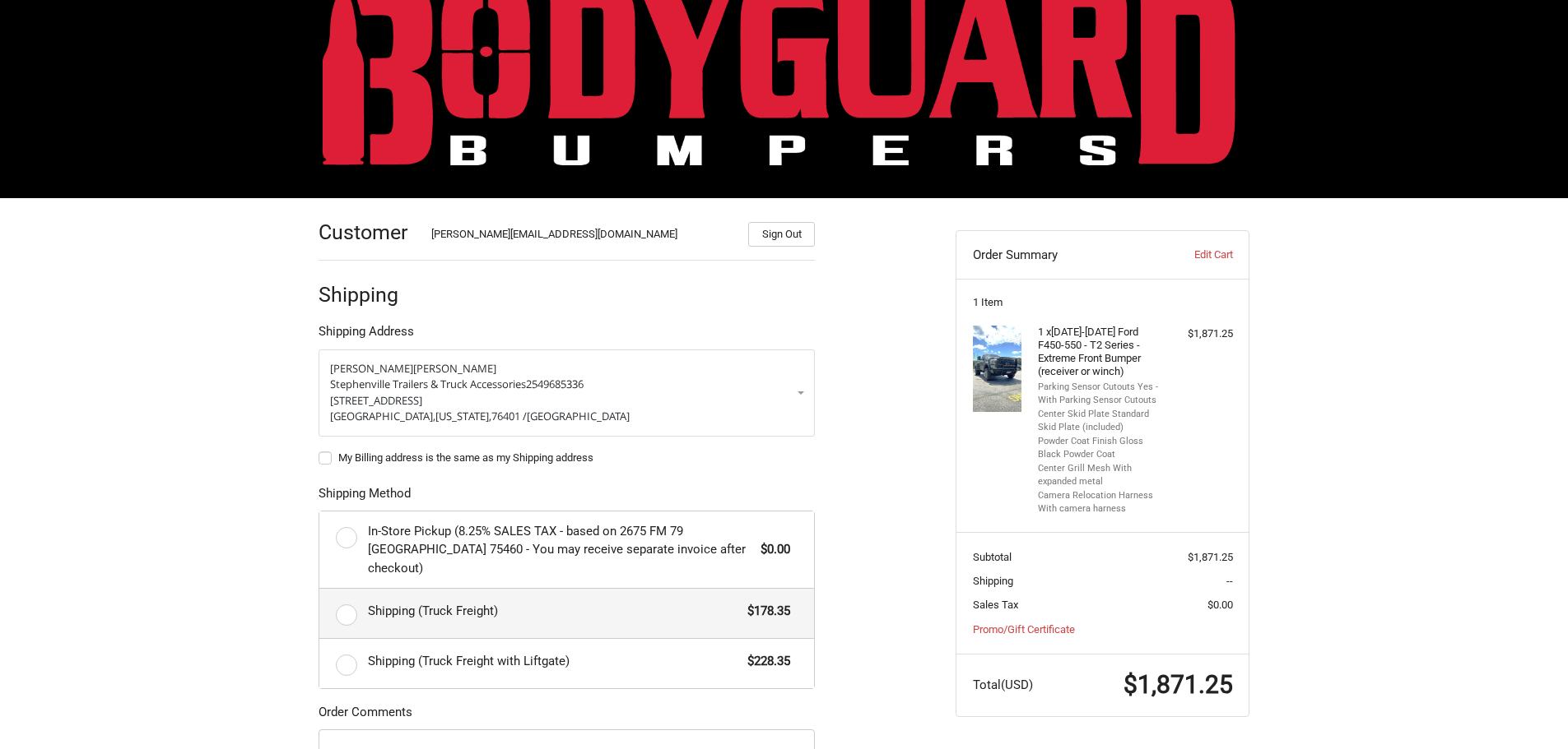
click at [344, 588] on label "Shipping (Truck Freight) $178.35" at bounding box center [567, 613] width 495 height 49
click at [320, 588] on input "Shipping (Truck Freight) $178.35" at bounding box center [319, 588] width 1 height 1
radio input "true"
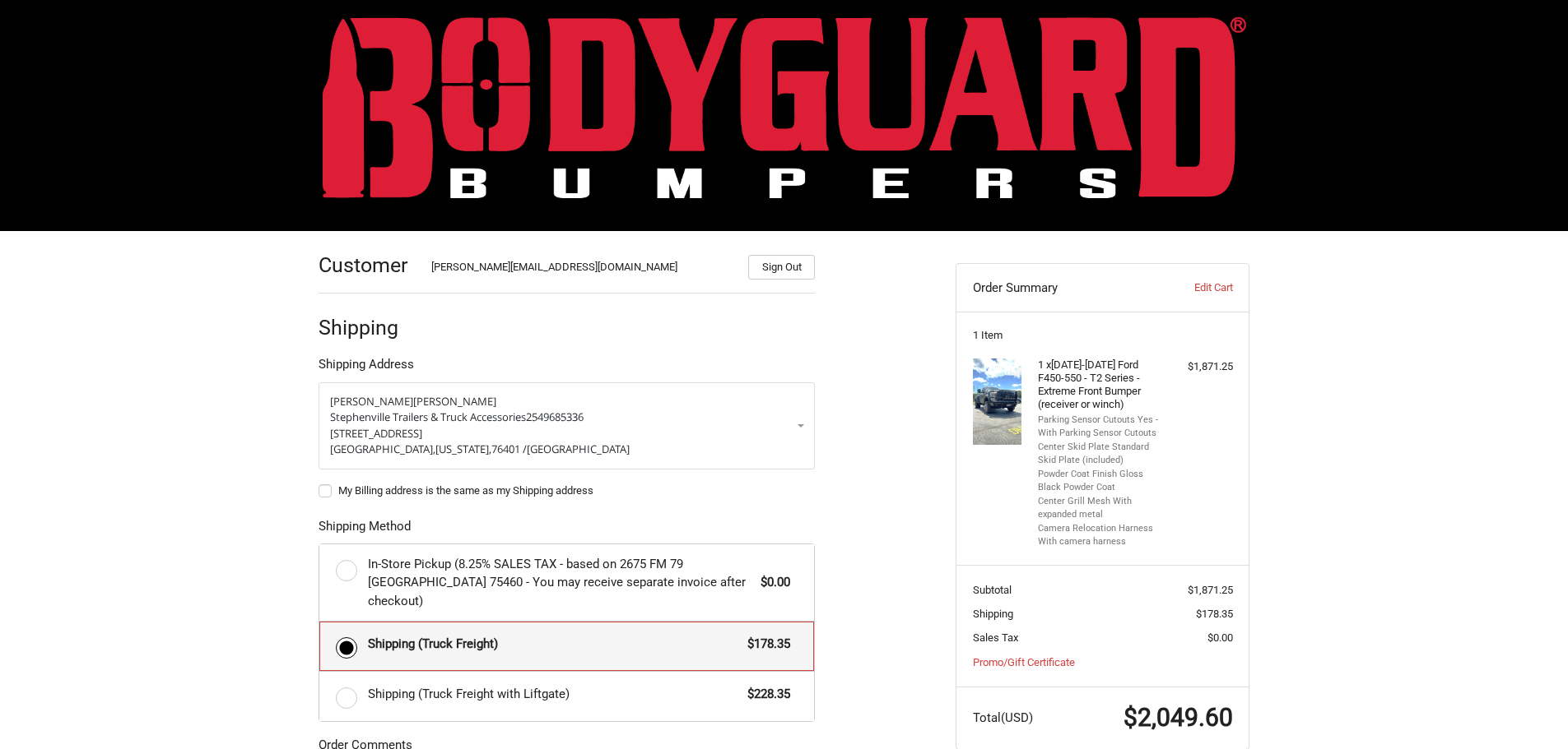
scroll to position [0, 0]
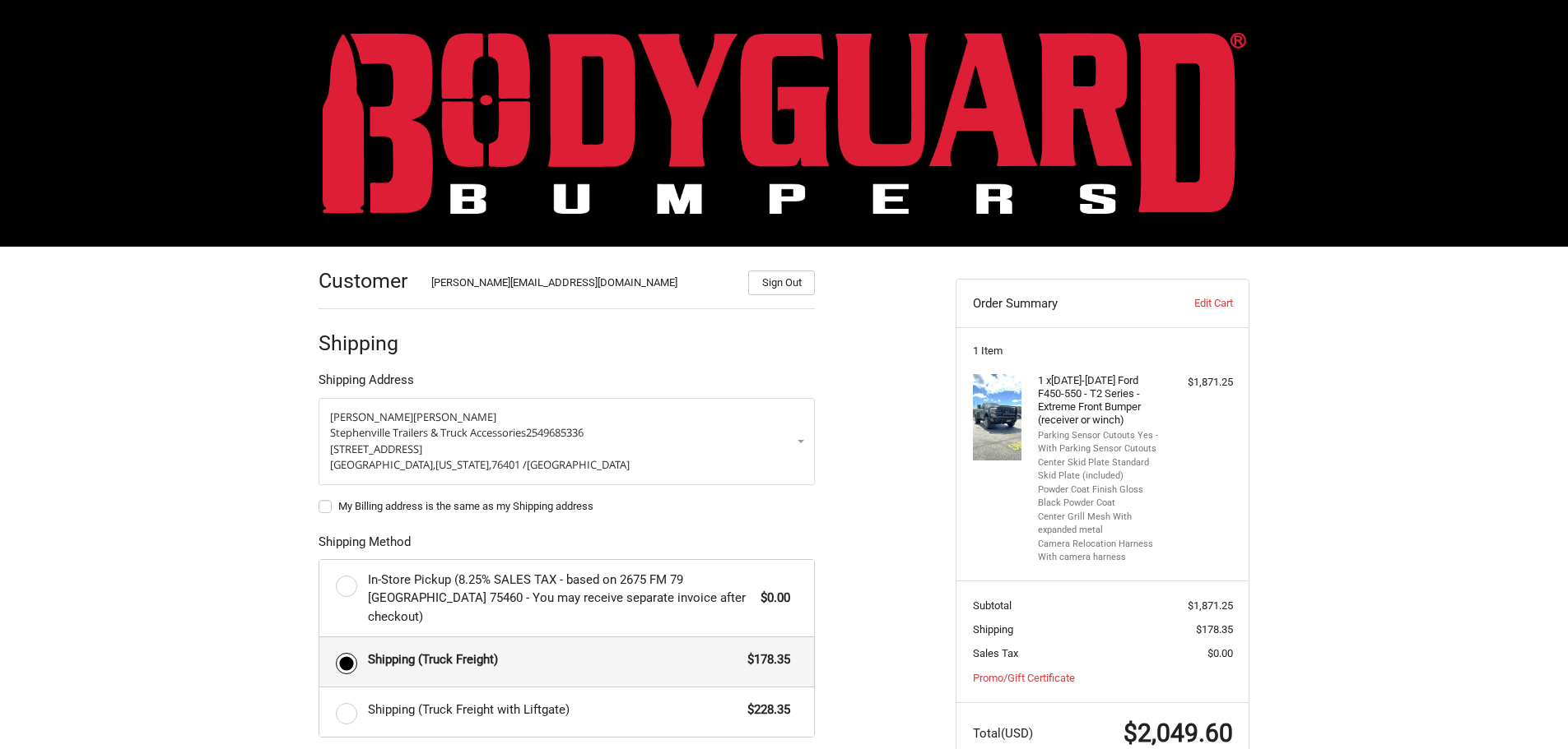
click at [402, 151] on img at bounding box center [784, 123] width 923 height 182
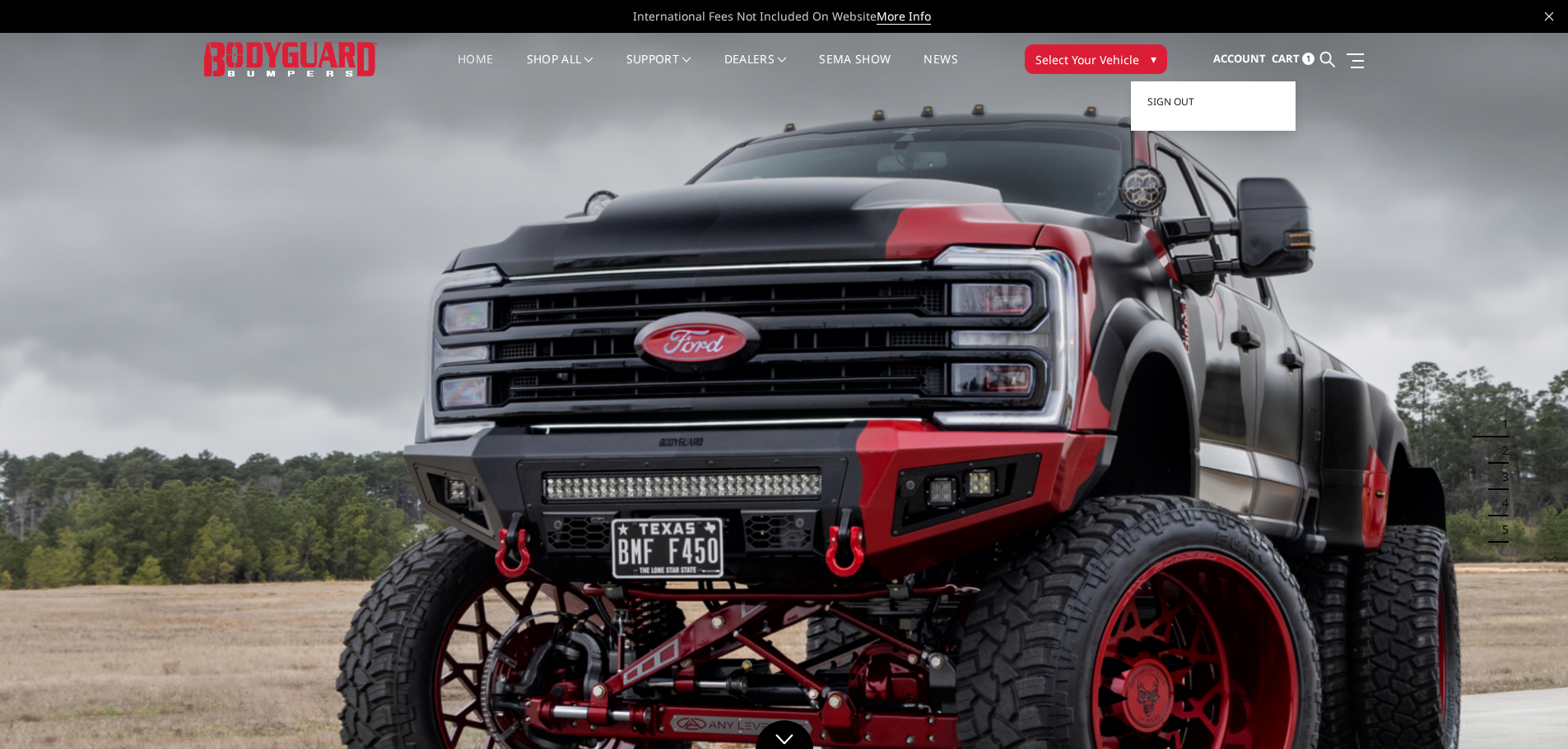
click at [1265, 58] on span "Account" at bounding box center [1239, 58] width 53 height 15
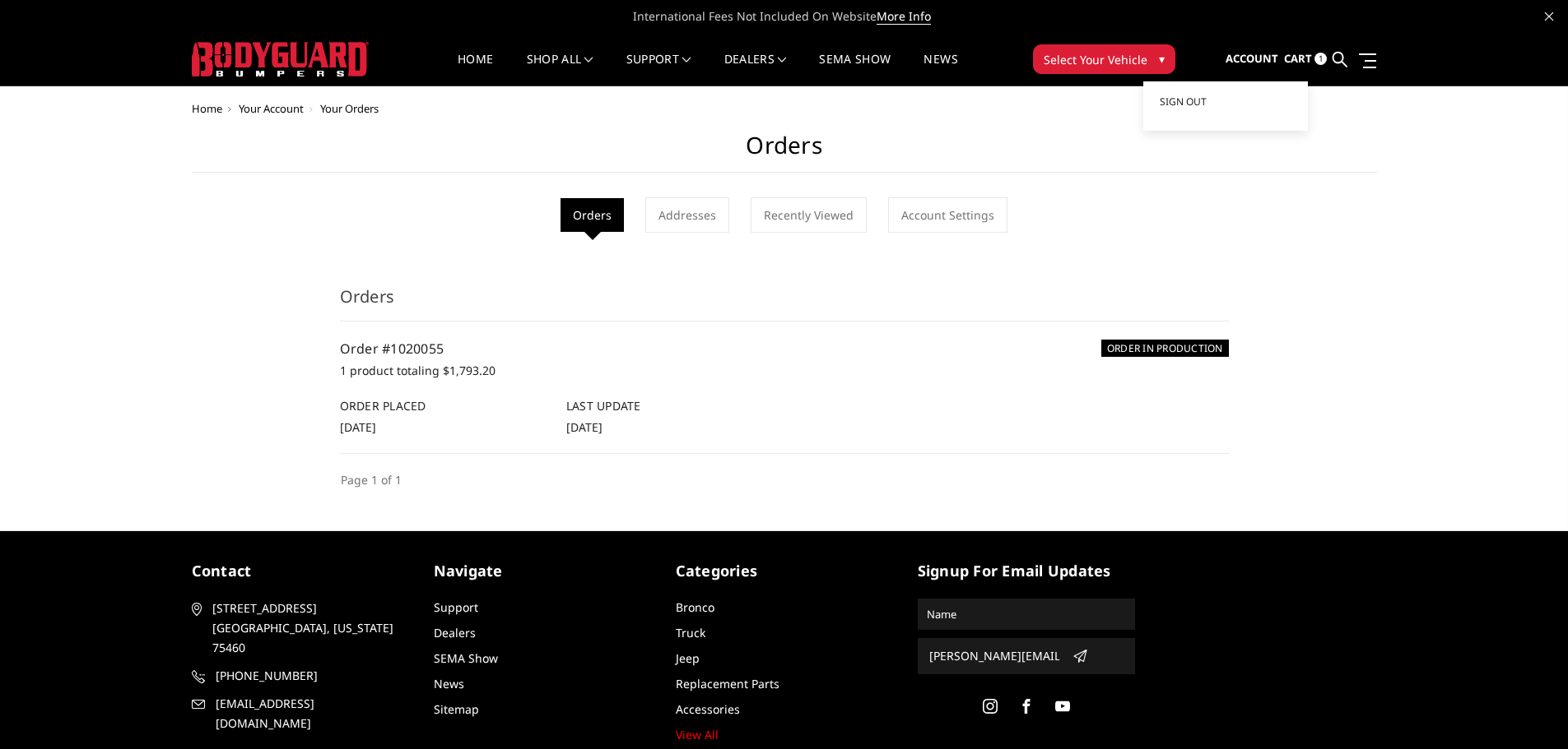
click at [1254, 52] on span "Account" at bounding box center [1251, 58] width 53 height 15
click at [632, 403] on h6 "Last Update" at bounding box center [670, 406] width 209 height 18
click at [1138, 346] on h6 "ORDER IN PRODUCTION" at bounding box center [1164, 348] width 127 height 18
click at [1364, 61] on span at bounding box center [1367, 61] width 18 height 2
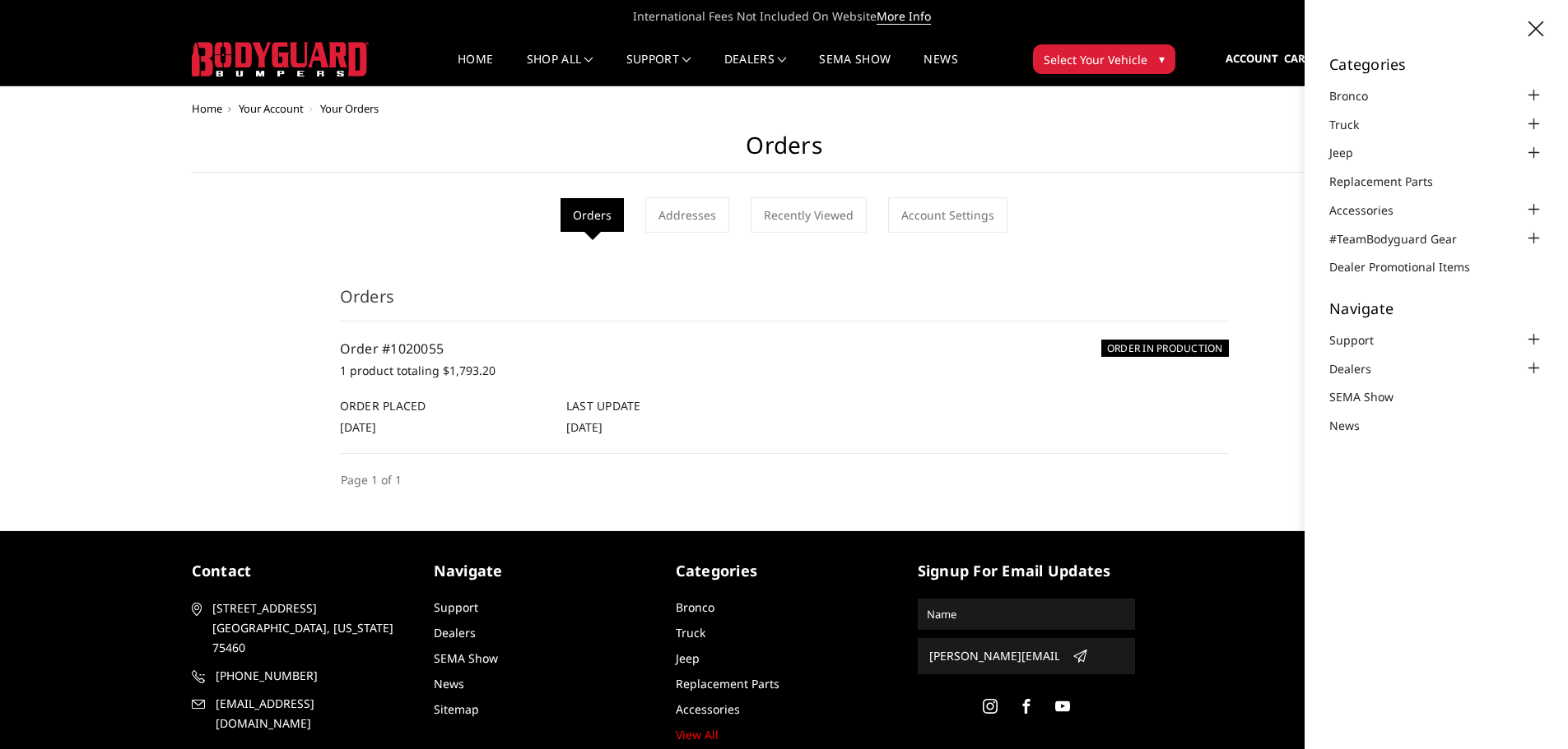
click at [1235, 142] on h1 "Orders" at bounding box center [784, 152] width 1185 height 41
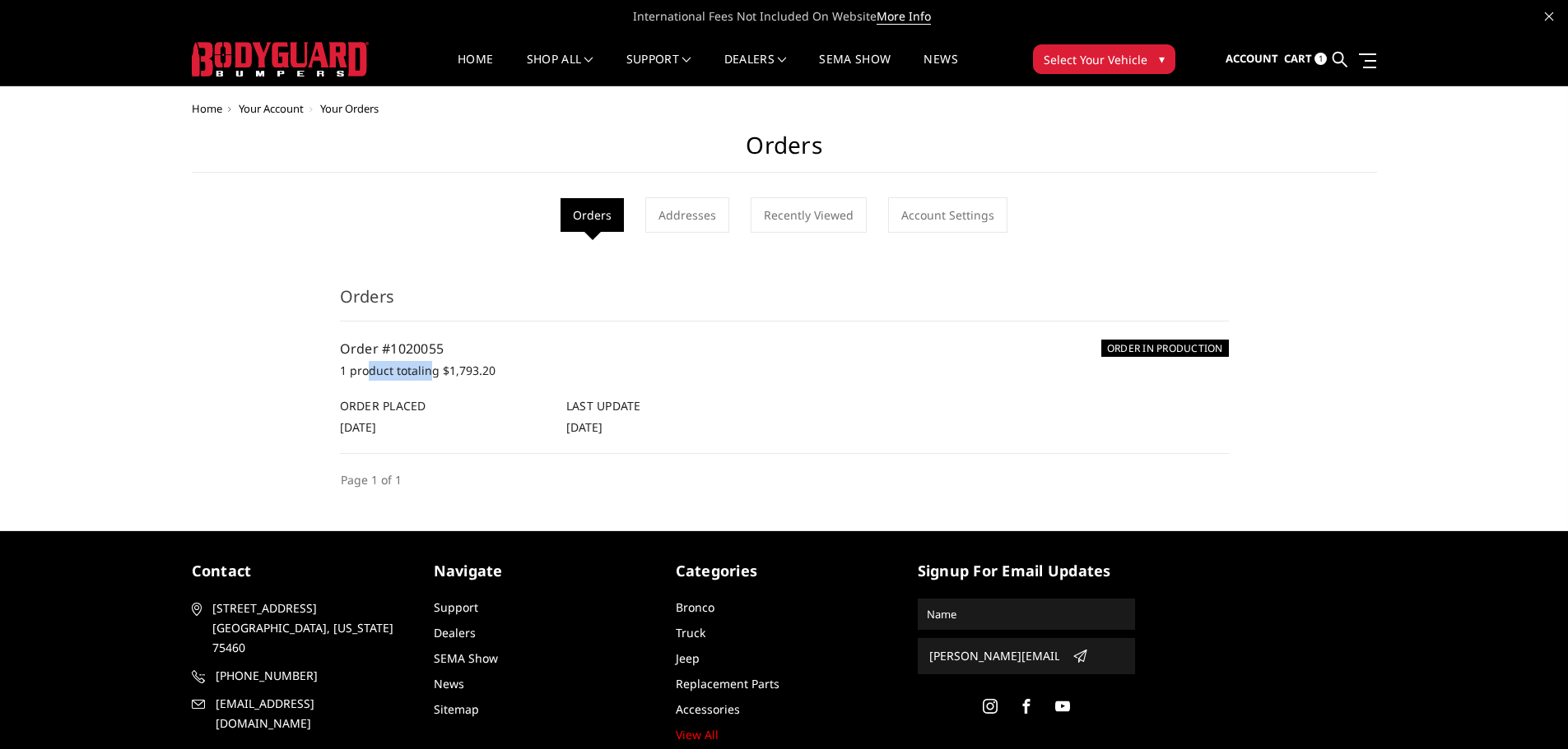
drag, startPoint x: 365, startPoint y: 368, endPoint x: 485, endPoint y: 360, distance: 120.3
click at [432, 368] on p "1 product totaling $1,793.20" at bounding box center [784, 371] width 889 height 20
click at [493, 354] on h5 "Order #1020055" at bounding box center [784, 348] width 889 height 20
click at [1119, 344] on h6 "ORDER IN PRODUCTION" at bounding box center [1164, 348] width 127 height 18
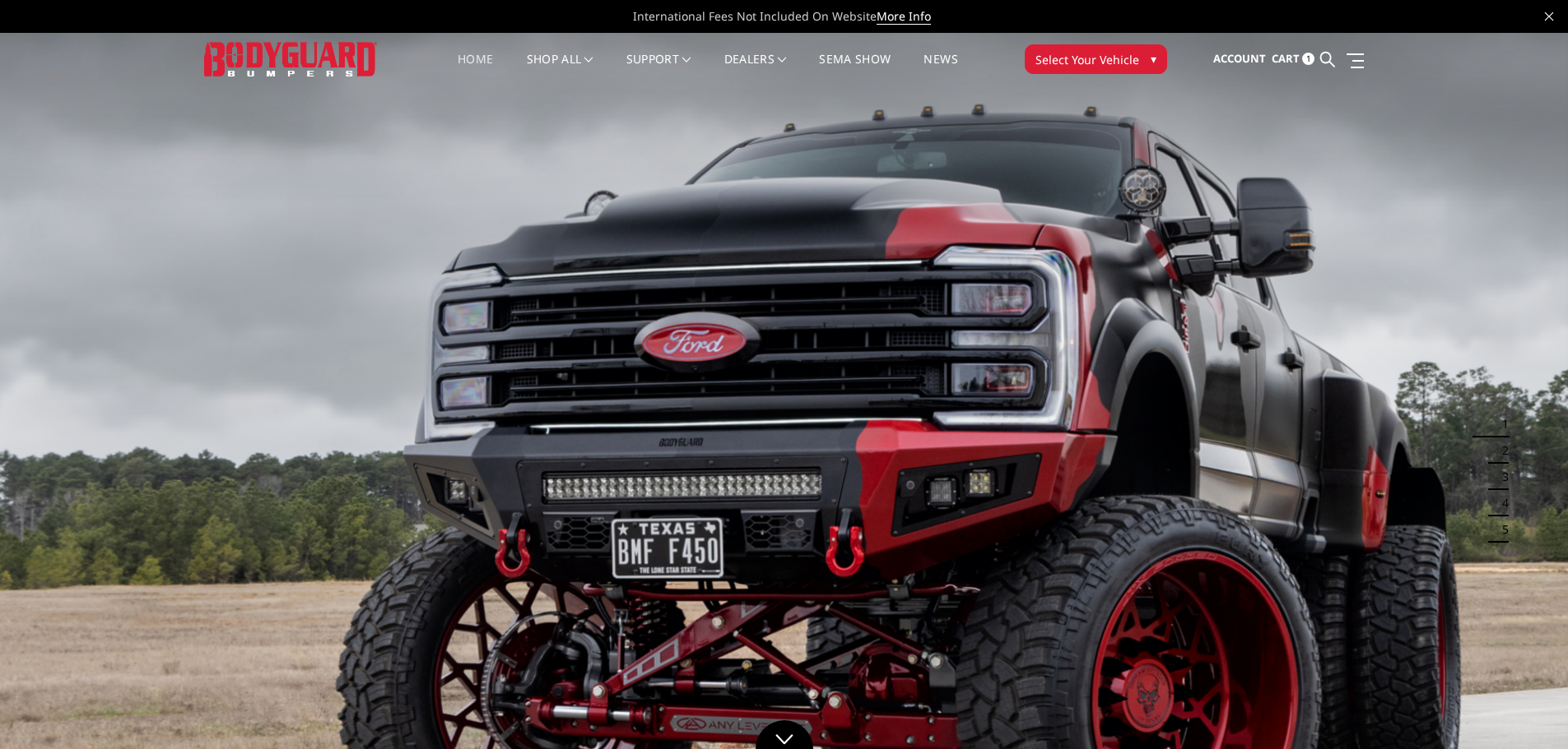
click at [1302, 55] on link "Cart 1" at bounding box center [1292, 59] width 43 height 45
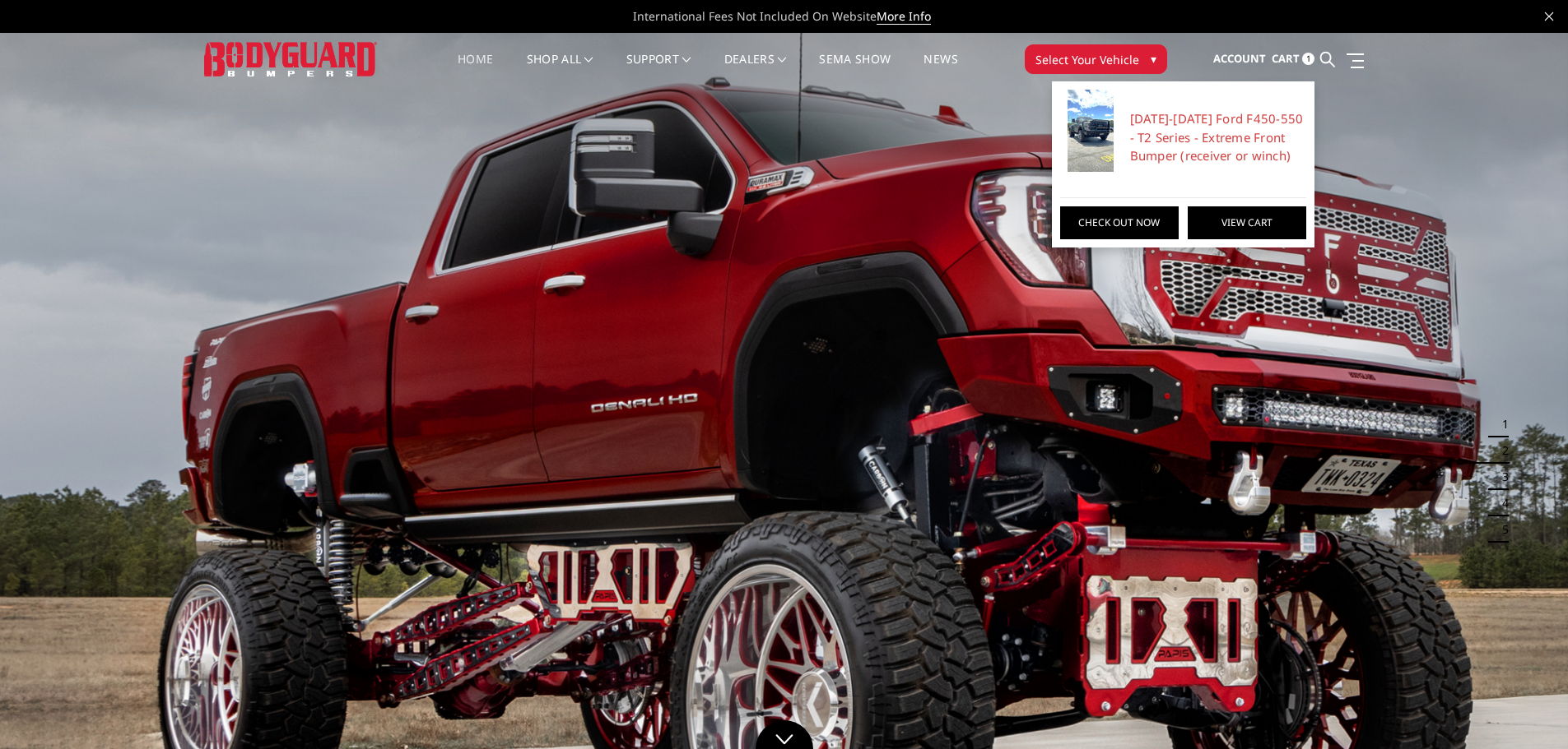
click at [1224, 218] on link "View Cart" at bounding box center [1246, 223] width 118 height 33
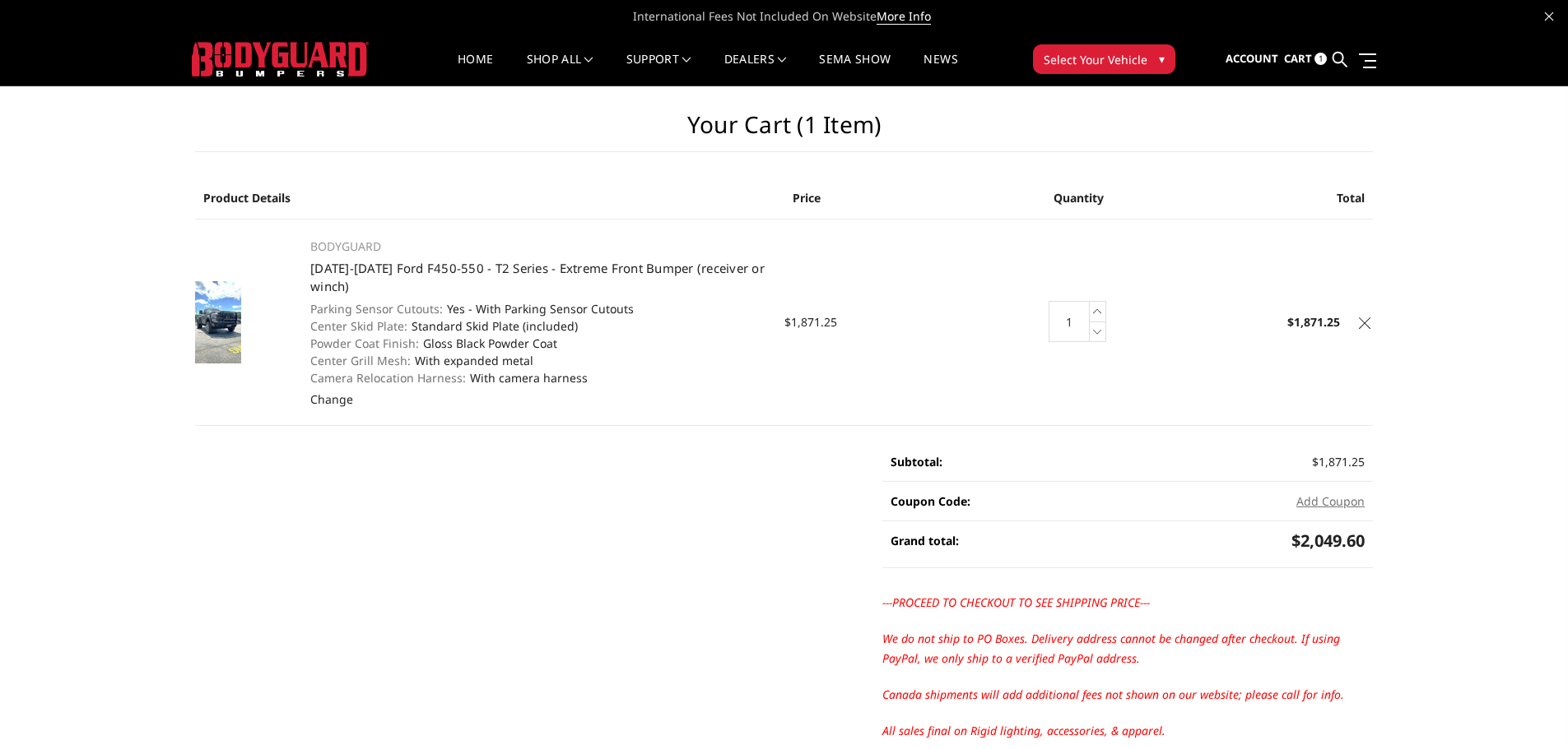
click at [1364, 326] on icon at bounding box center [1364, 323] width 11 height 11
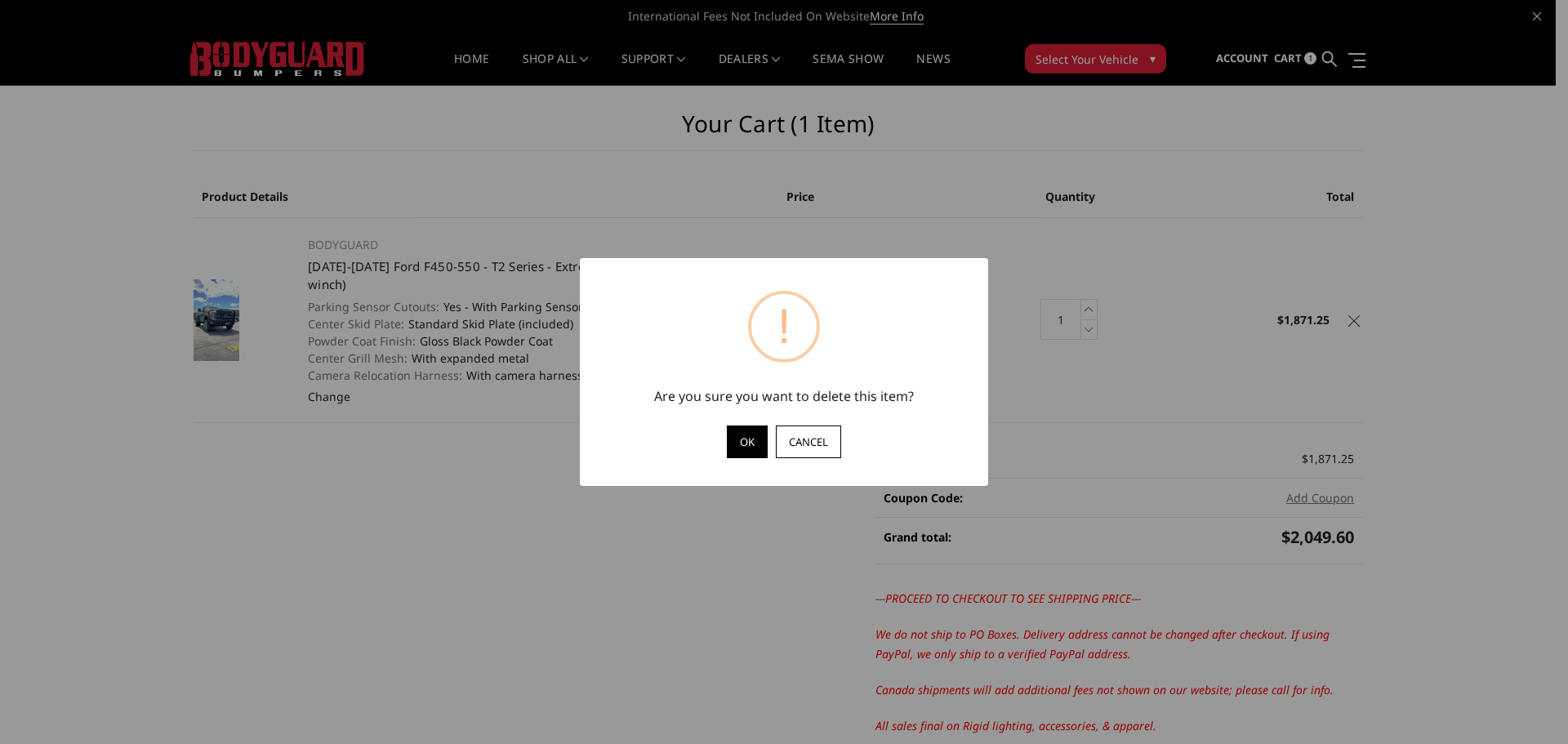
click at [743, 443] on button "OK" at bounding box center [747, 443] width 41 height 33
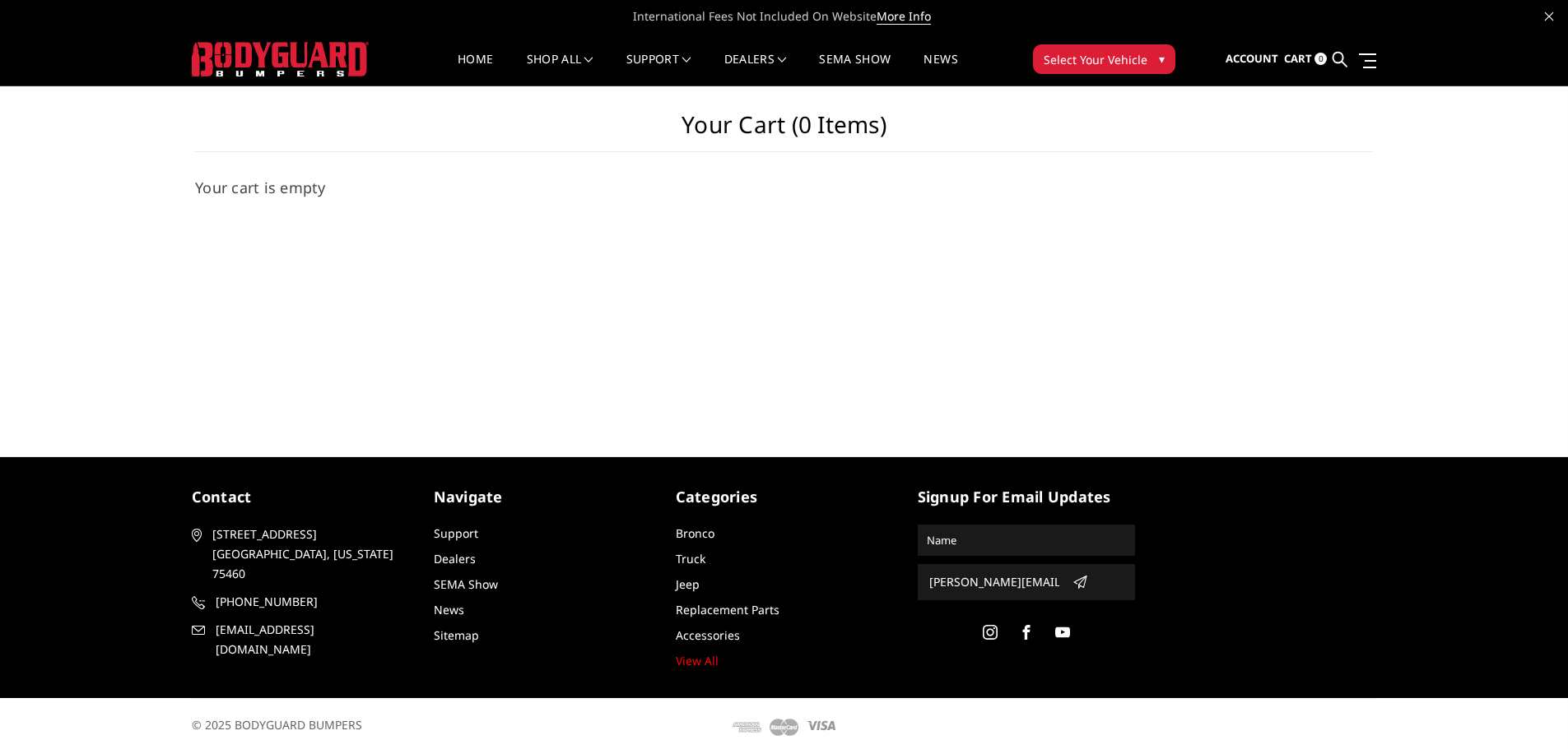
click at [338, 61] on img at bounding box center [281, 59] width 177 height 34
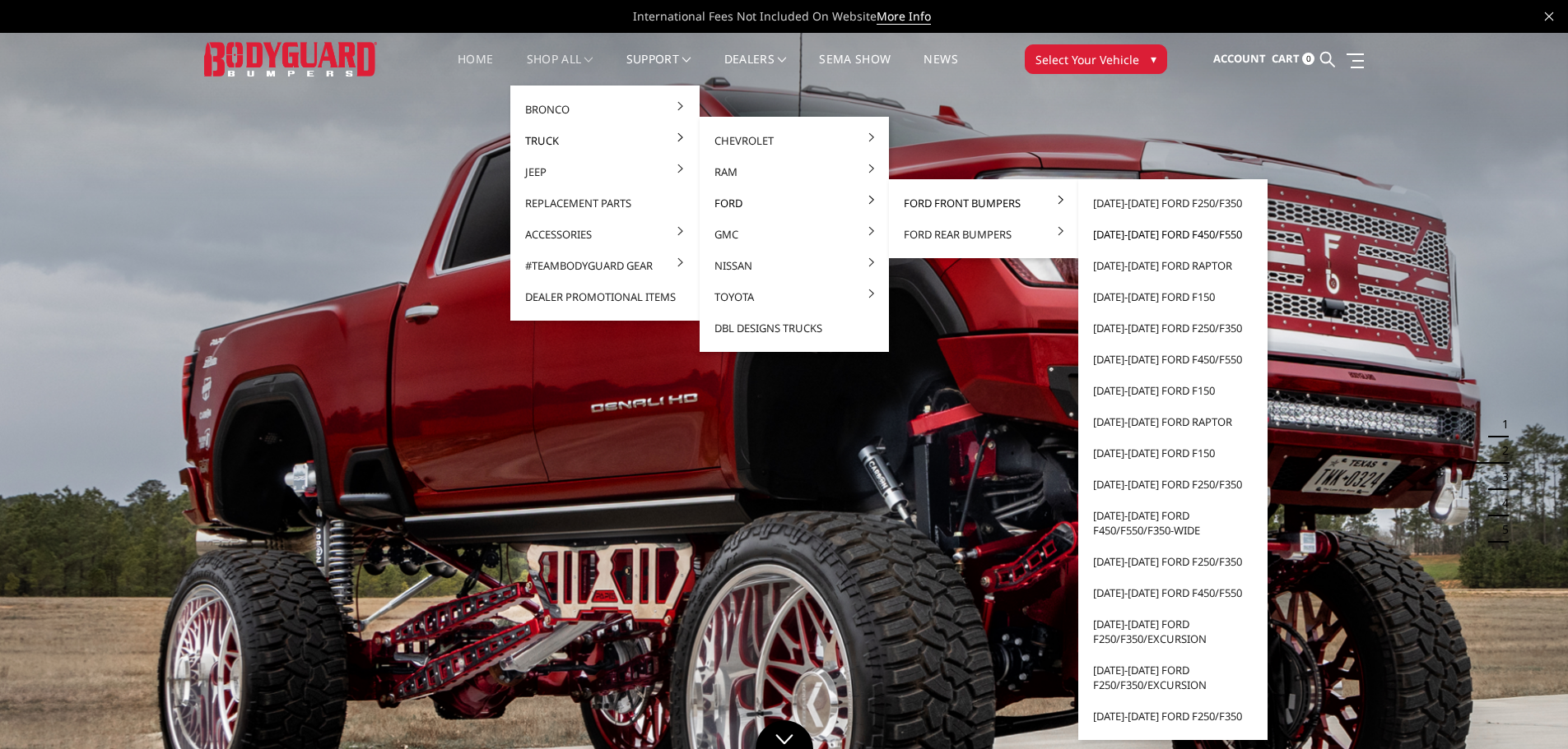
click at [1156, 233] on link "[DATE]-[DATE] Ford F450/F550" at bounding box center [1172, 234] width 176 height 32
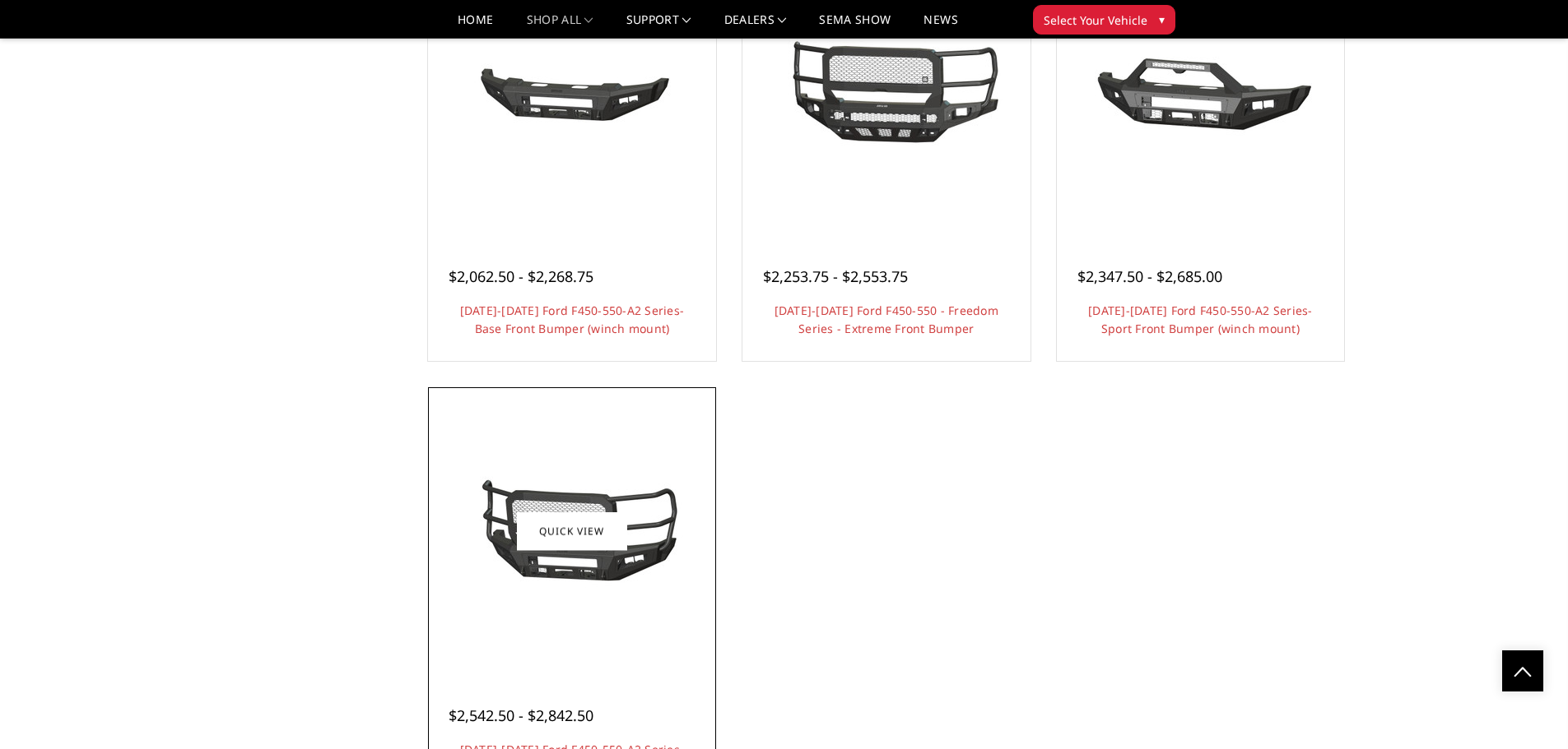
scroll to position [987, 0]
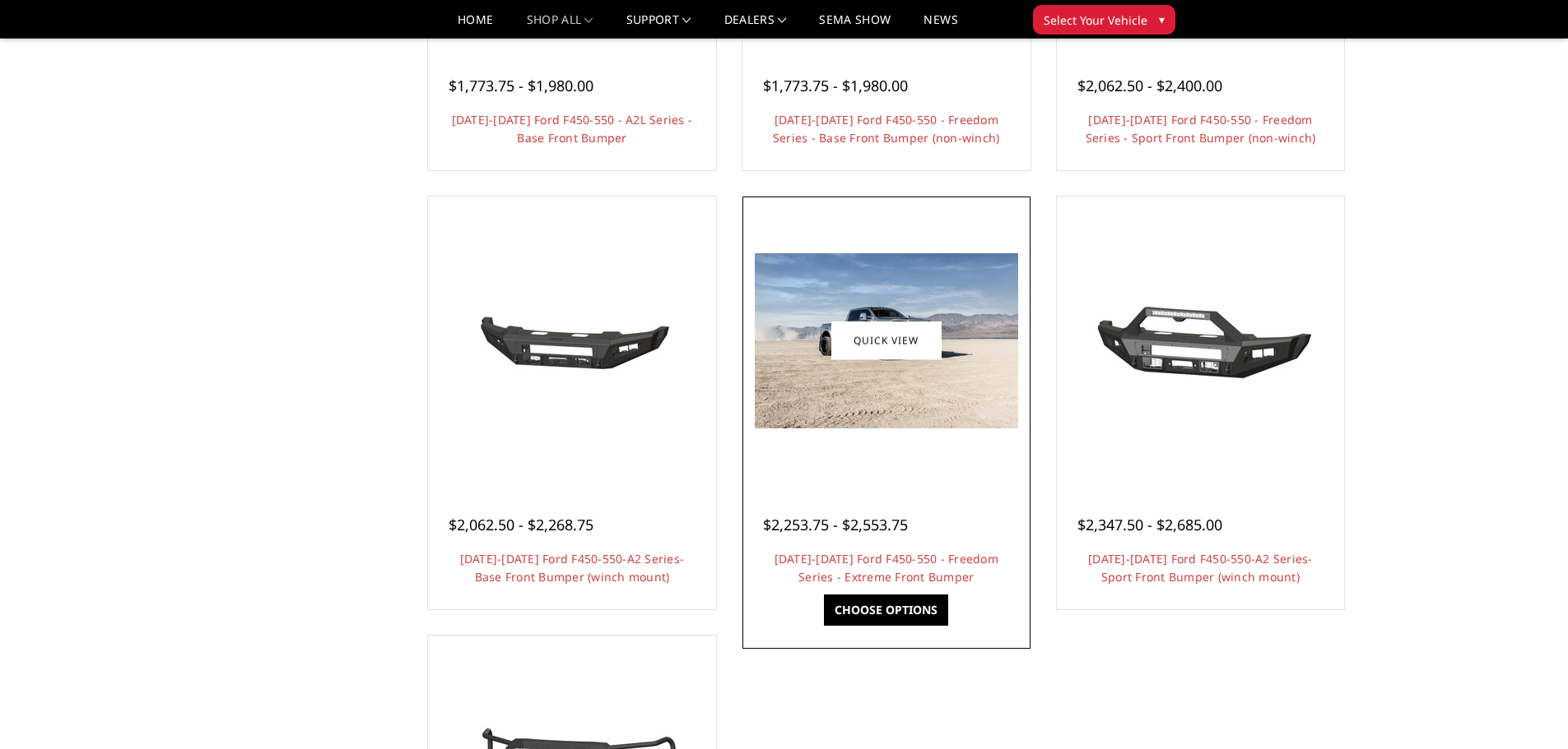
click at [886, 407] on img at bounding box center [886, 341] width 263 height 175
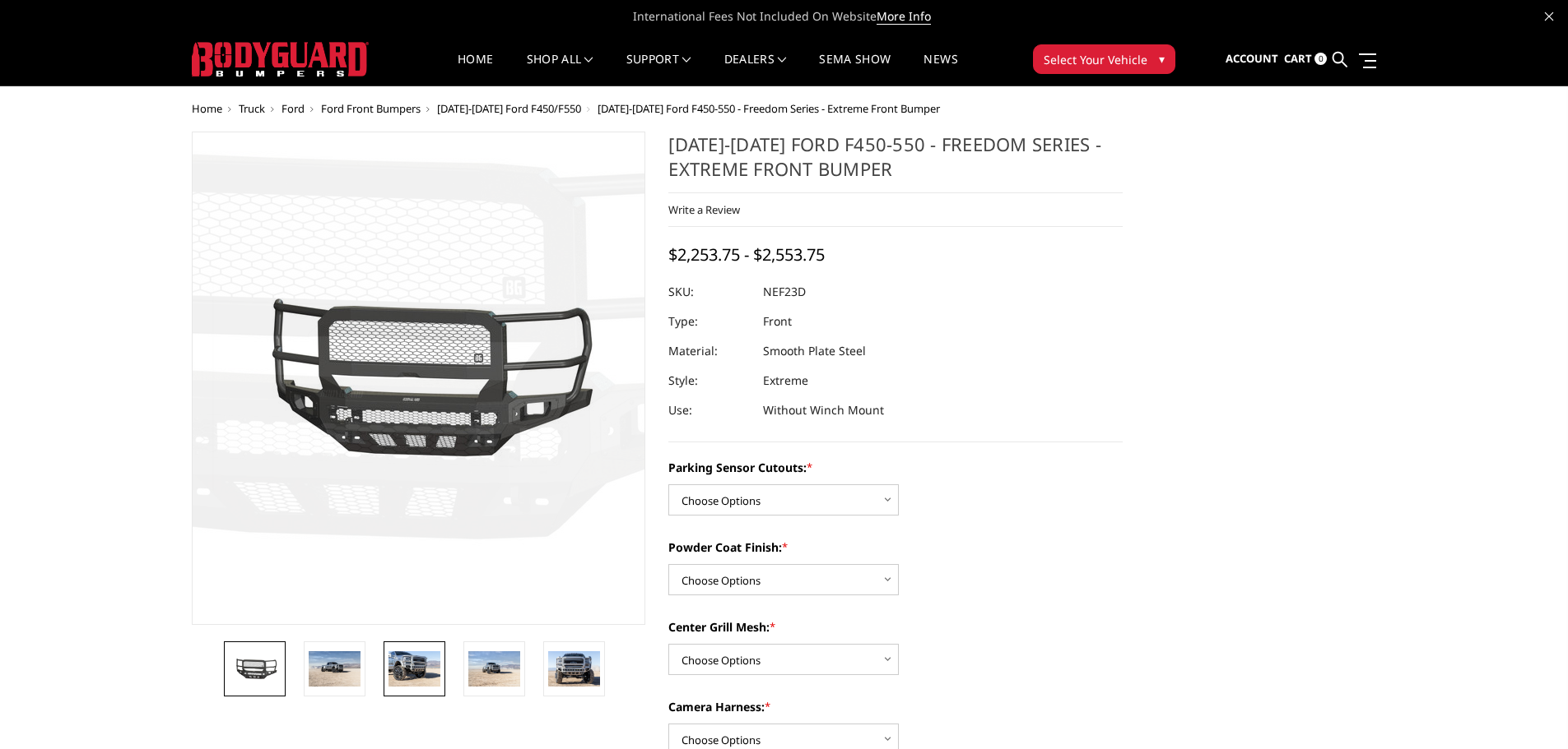
click at [415, 677] on img at bounding box center [414, 668] width 52 height 34
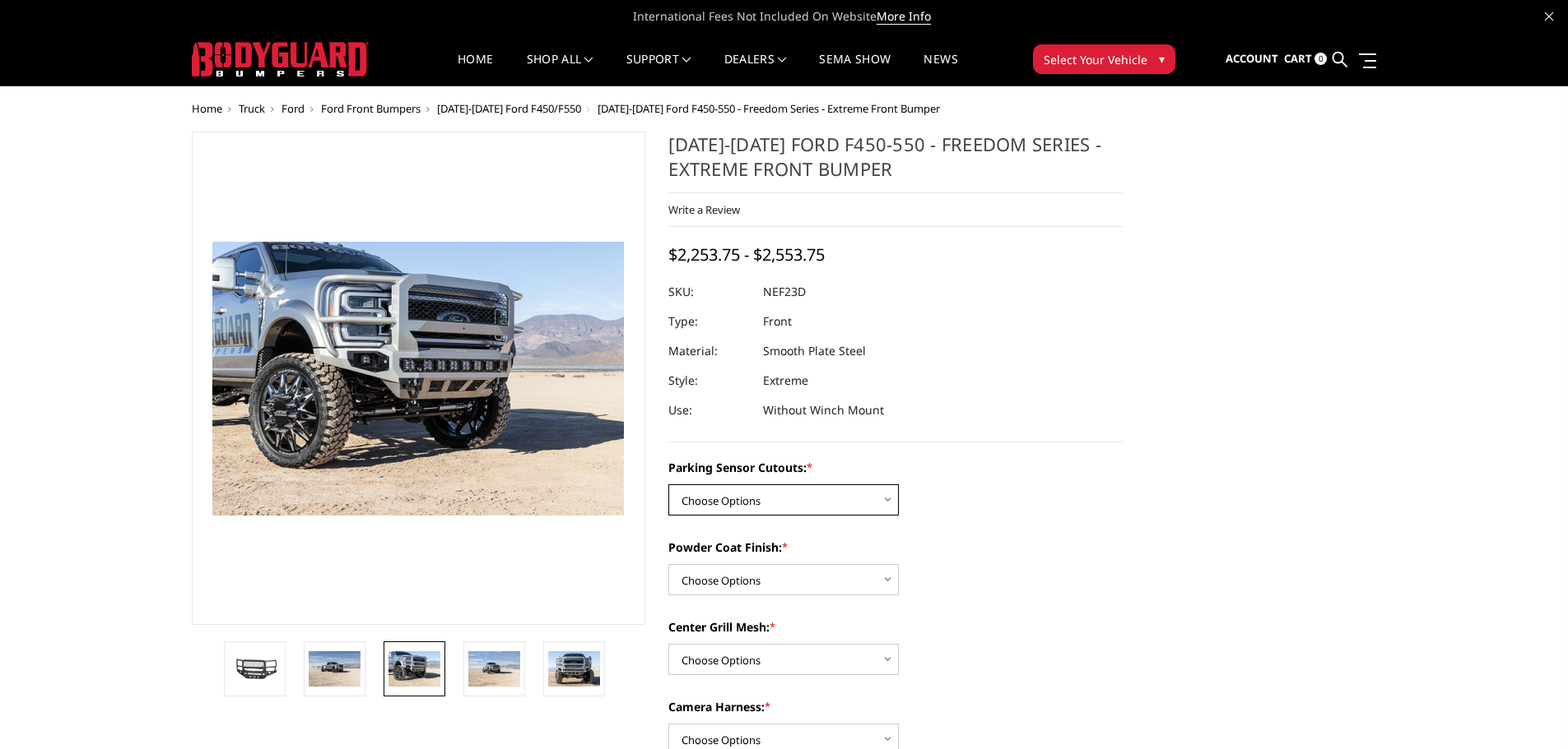
click at [719, 511] on select "Choose Options No - Without Parking Sensor Cutouts Yes - With Parking Sensor Cu…" at bounding box center [784, 500] width 231 height 32
select select "2591"
click at [669, 484] on select "Choose Options No - Without Parking Sensor Cutouts Yes - With Parking Sensor Cu…" at bounding box center [784, 500] width 231 height 32
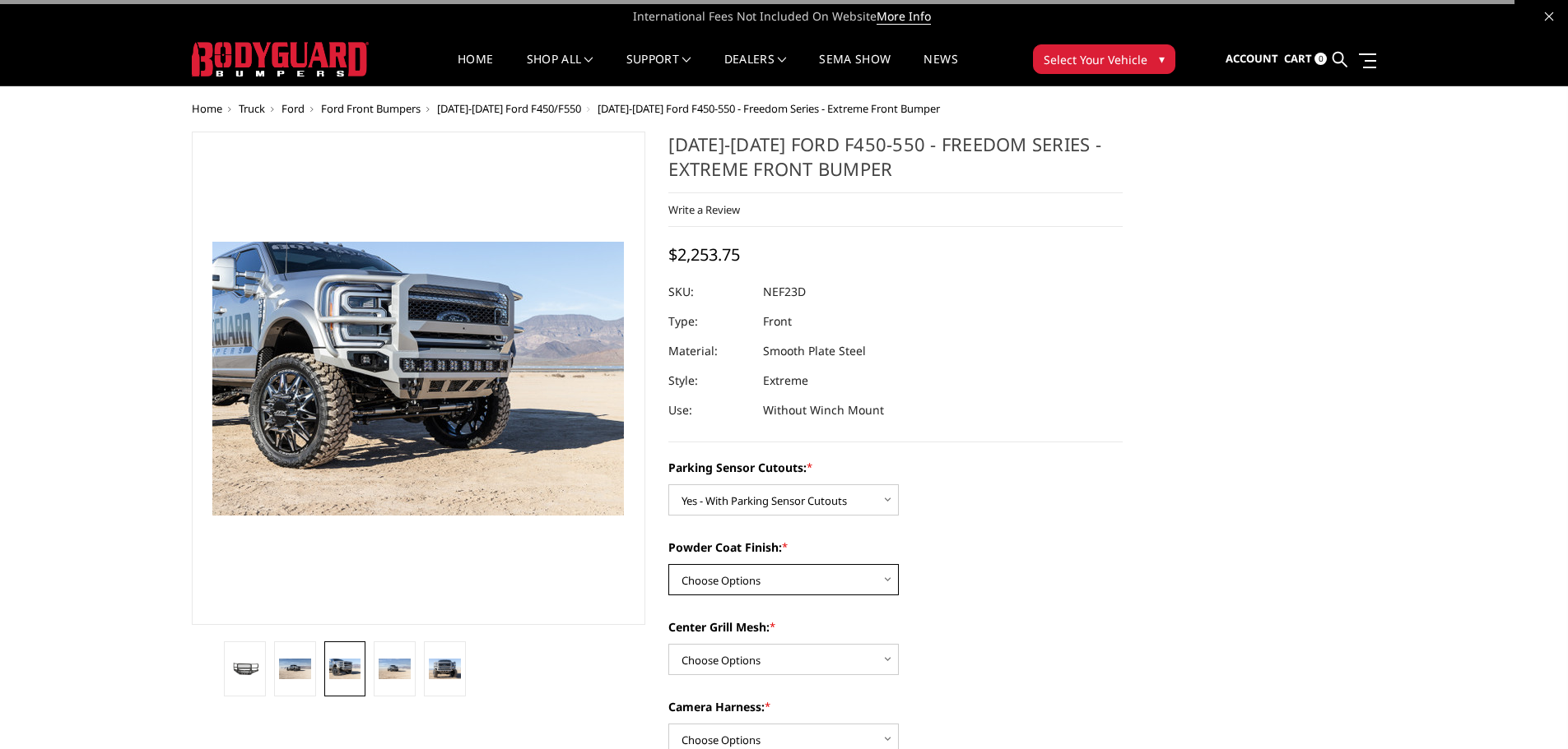
click at [748, 574] on select "Choose Options Bare Metal Textured Black Powder Coat" at bounding box center [784, 580] width 231 height 32
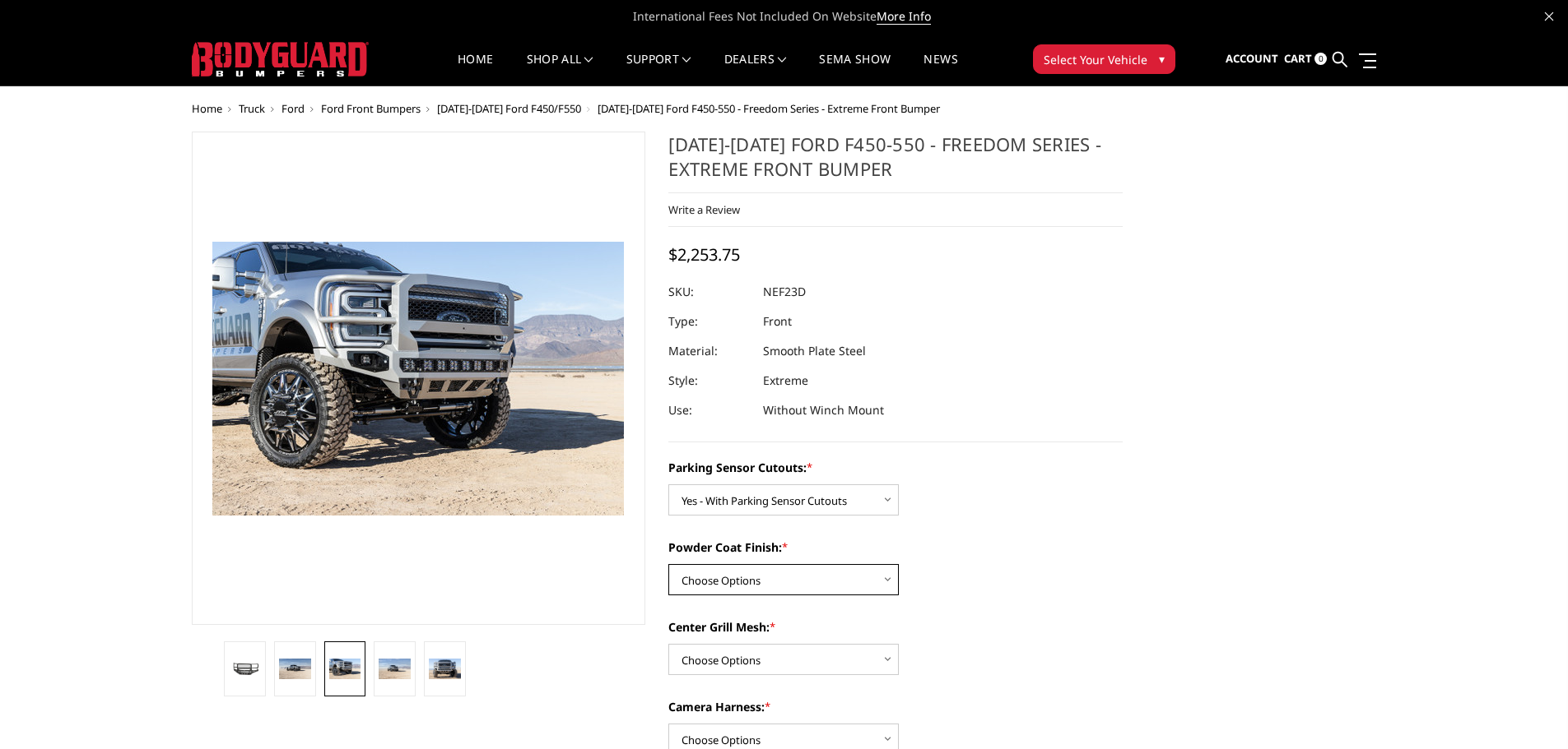
select select "2592"
click at [669, 564] on select "Choose Options Bare Metal Textured Black Powder Coat" at bounding box center [784, 580] width 231 height 32
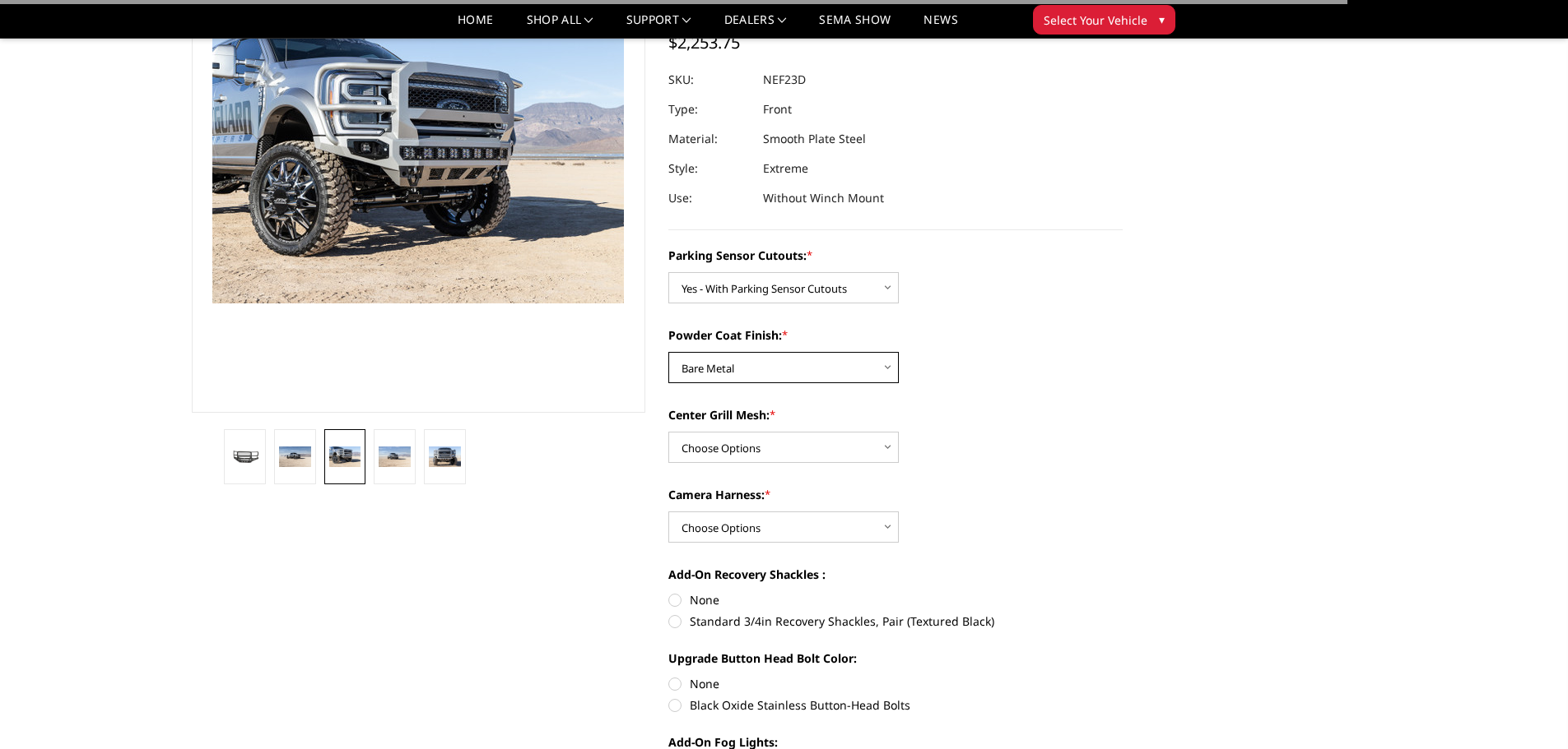
scroll to position [165, 0]
click at [727, 450] on select "Choose Options With Center Grill Mesh Without Center Grill Mesh" at bounding box center [784, 446] width 231 height 32
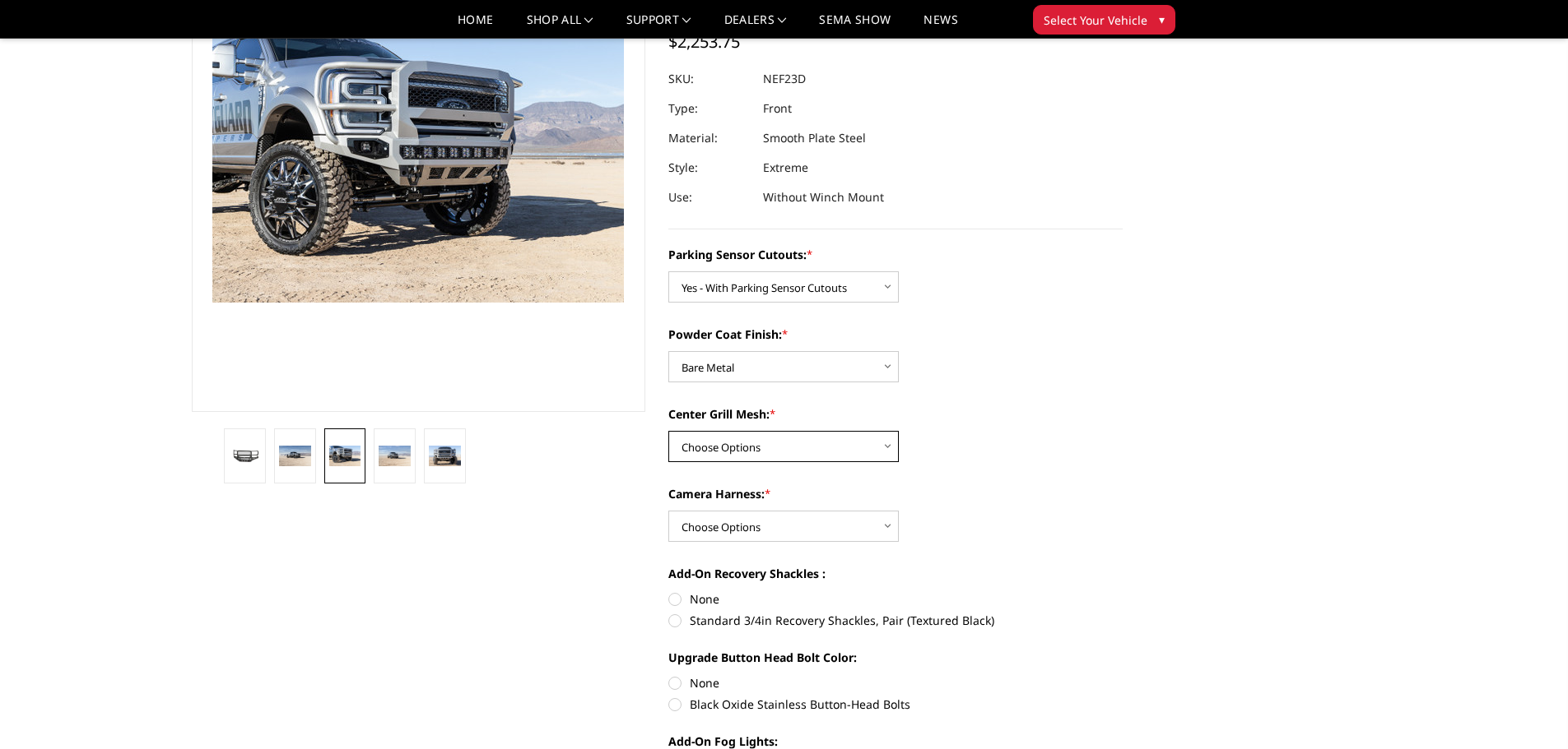
select select "2594"
click at [669, 431] on select "Choose Options With Center Grill Mesh Without Center Grill Mesh" at bounding box center [784, 446] width 231 height 32
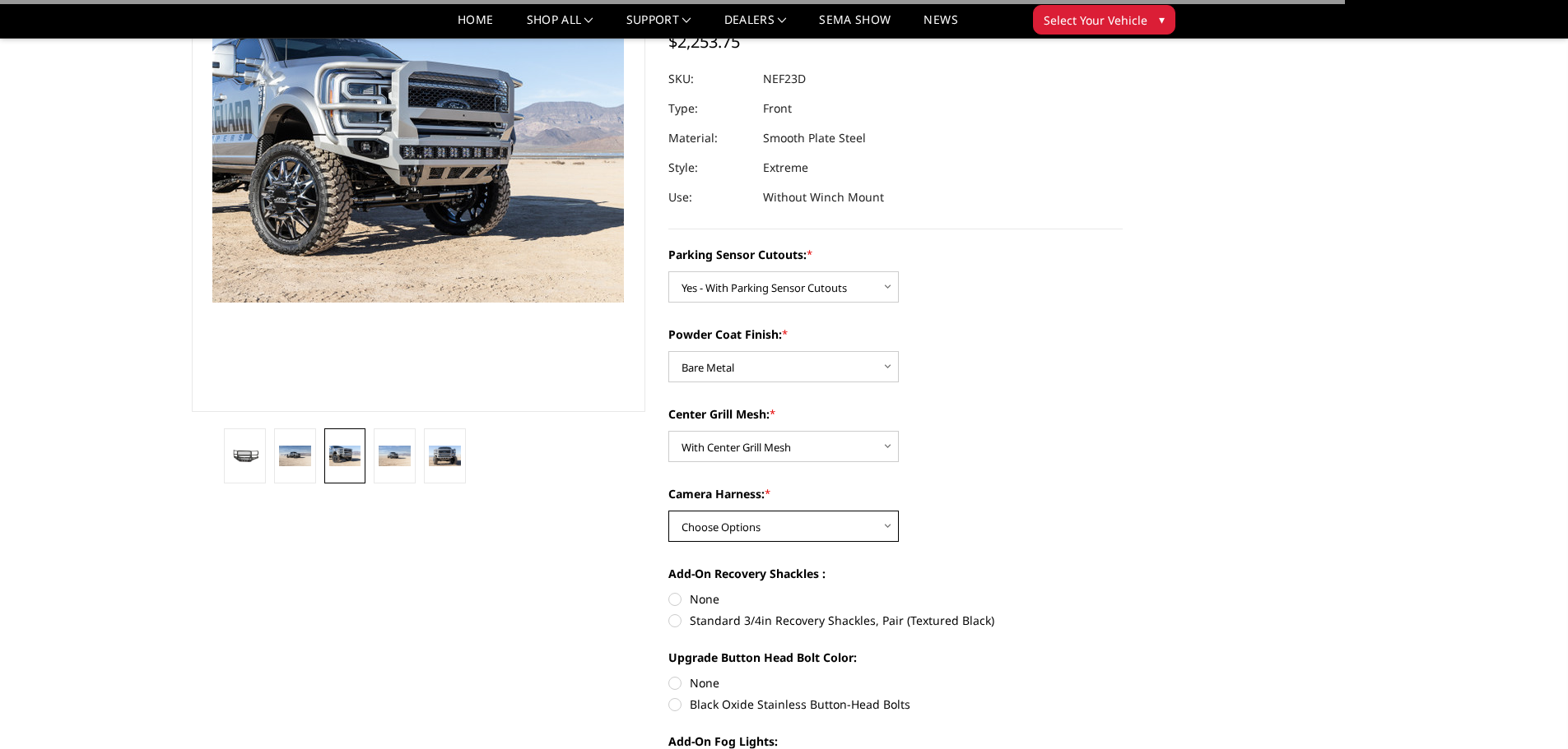
click at [759, 524] on select "Choose Options WITH Camera Harness WITHOUT Camera Harness" at bounding box center [784, 526] width 231 height 32
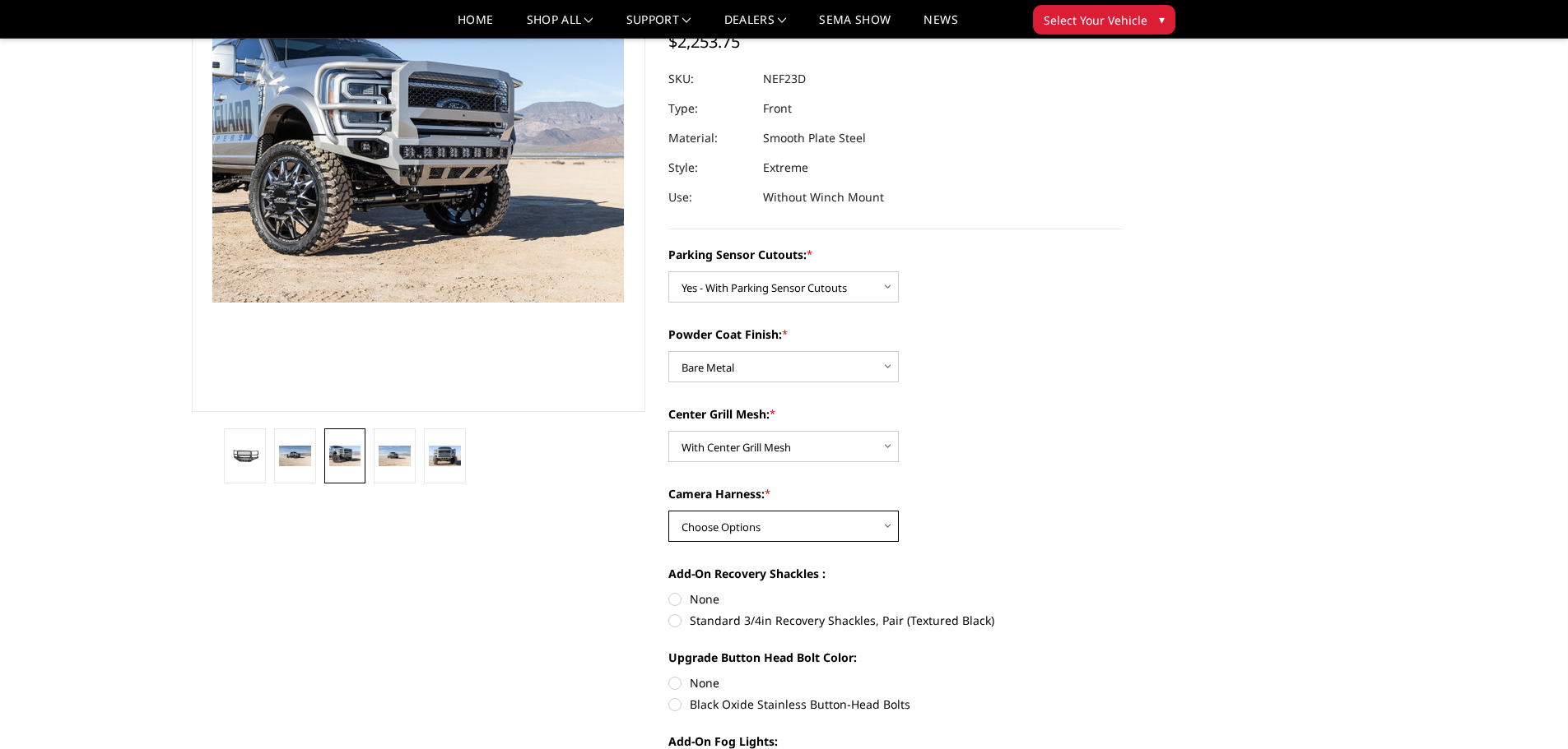
select select "2596"
click at [669, 510] on select "Choose Options WITH Camera Harness WITHOUT Camera Harness" at bounding box center [784, 526] width 231 height 32
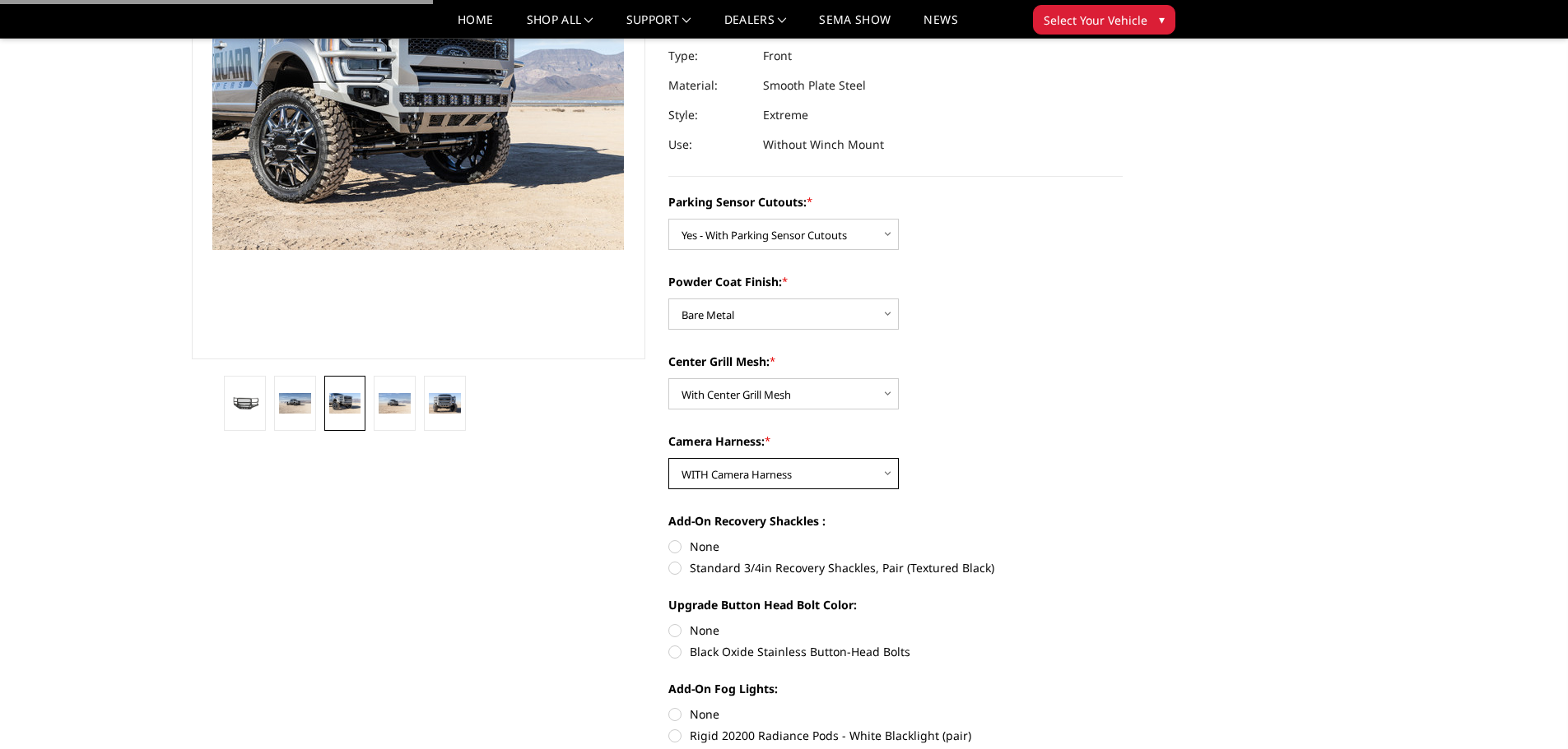
scroll to position [246, 0]
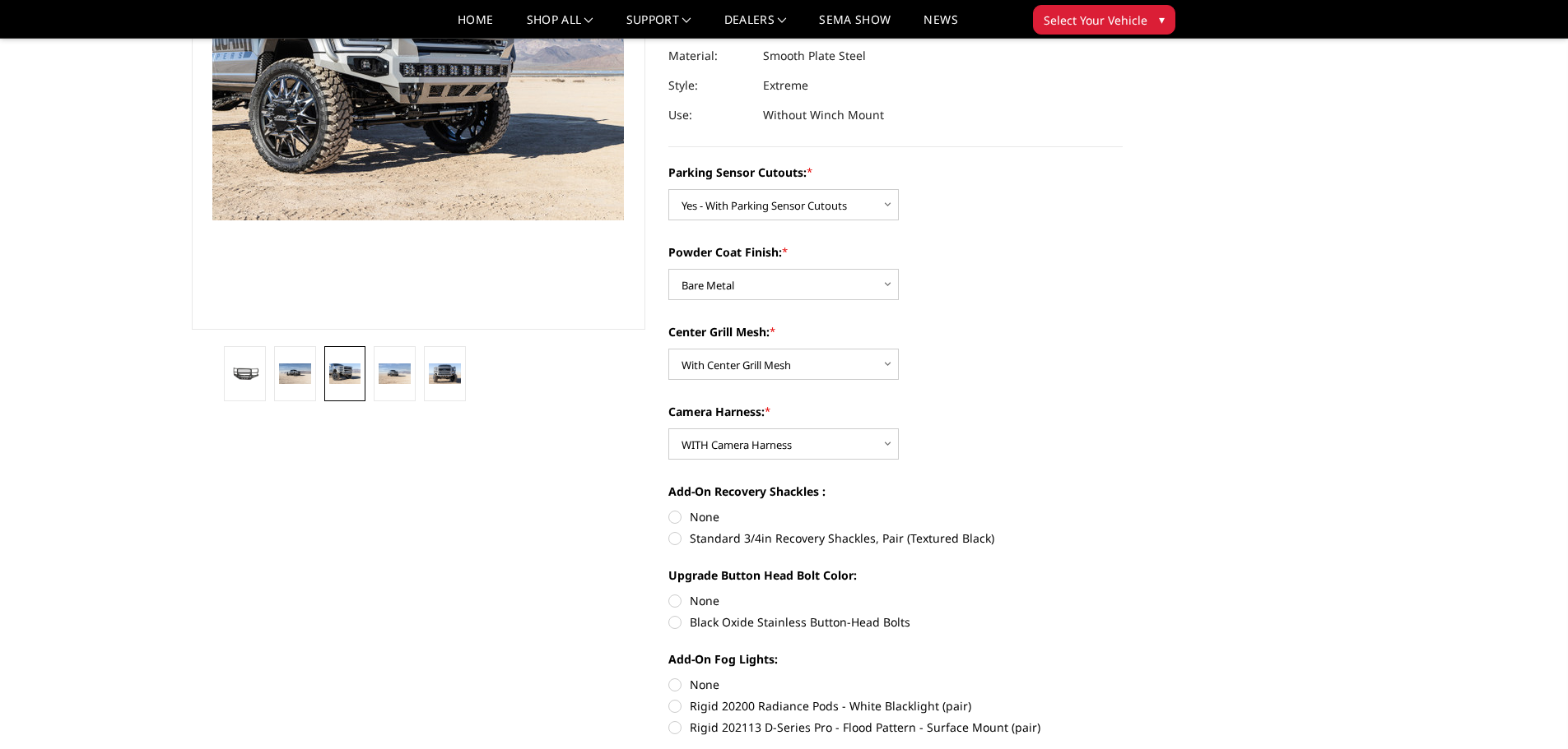
click at [677, 523] on label "None" at bounding box center [896, 517] width 455 height 18
click at [669, 510] on input "None" at bounding box center [669, 509] width 1 height 1
radio input "true"
click at [680, 602] on label "None" at bounding box center [896, 601] width 455 height 18
click at [669, 593] on input "None" at bounding box center [669, 592] width 1 height 1
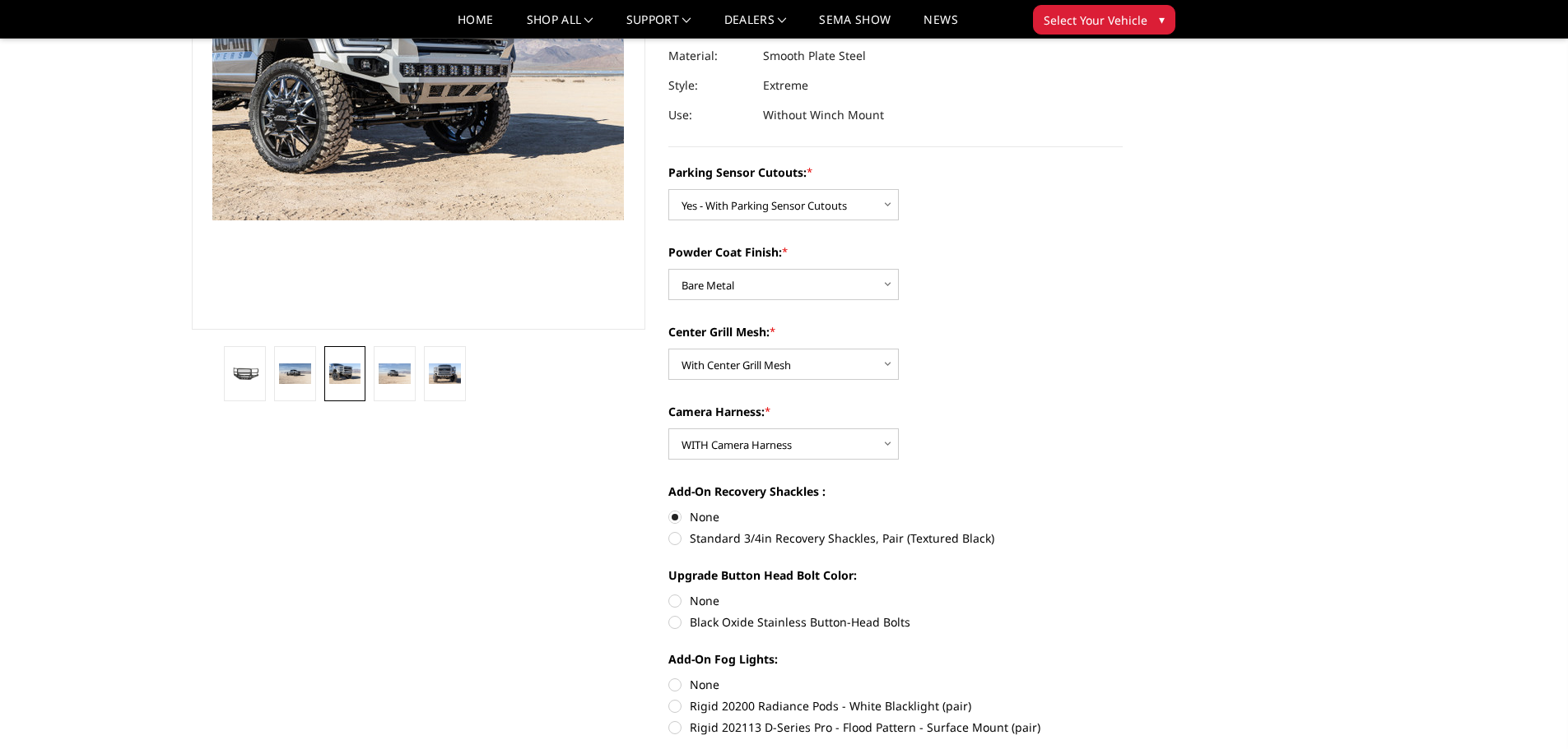
radio input "true"
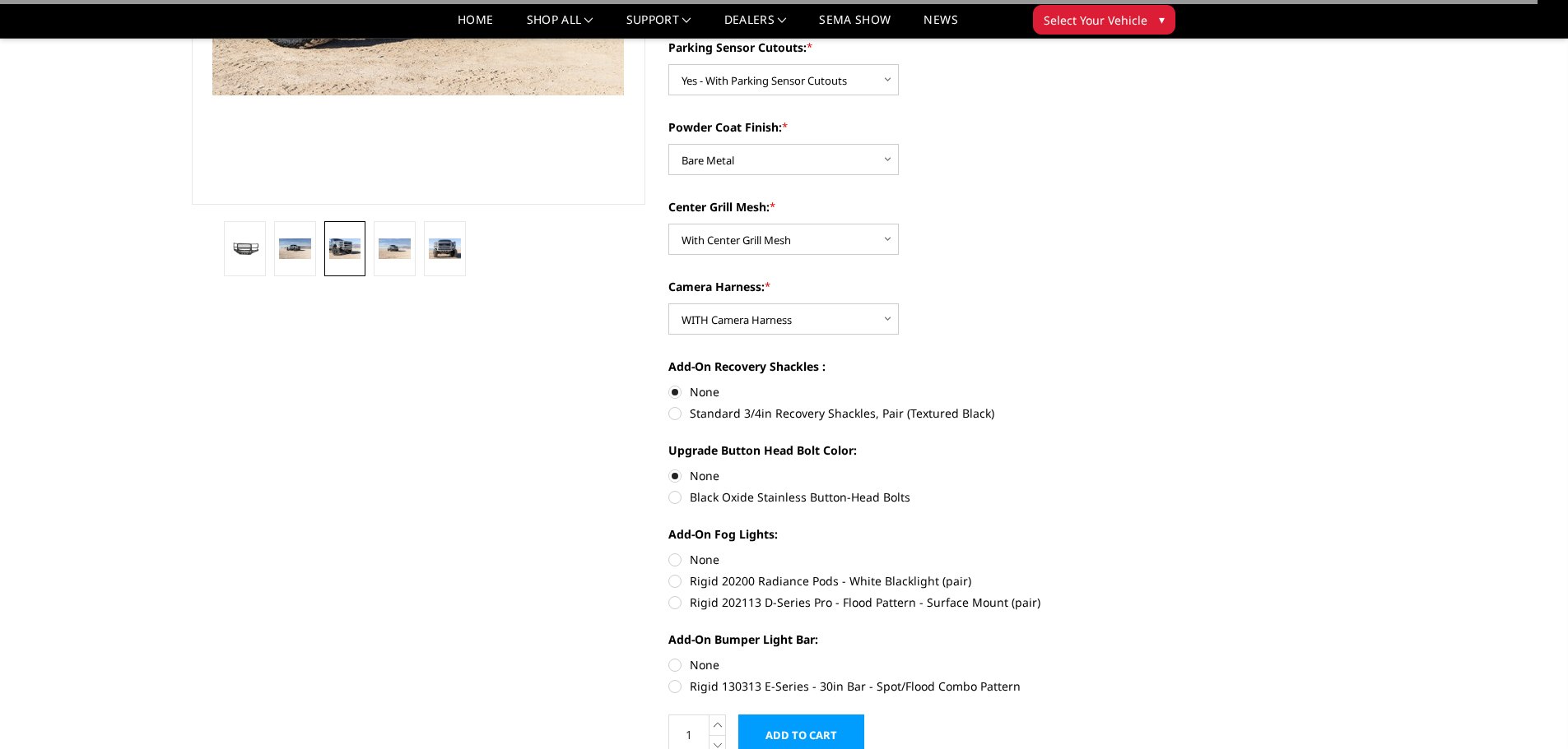
scroll to position [411, 0]
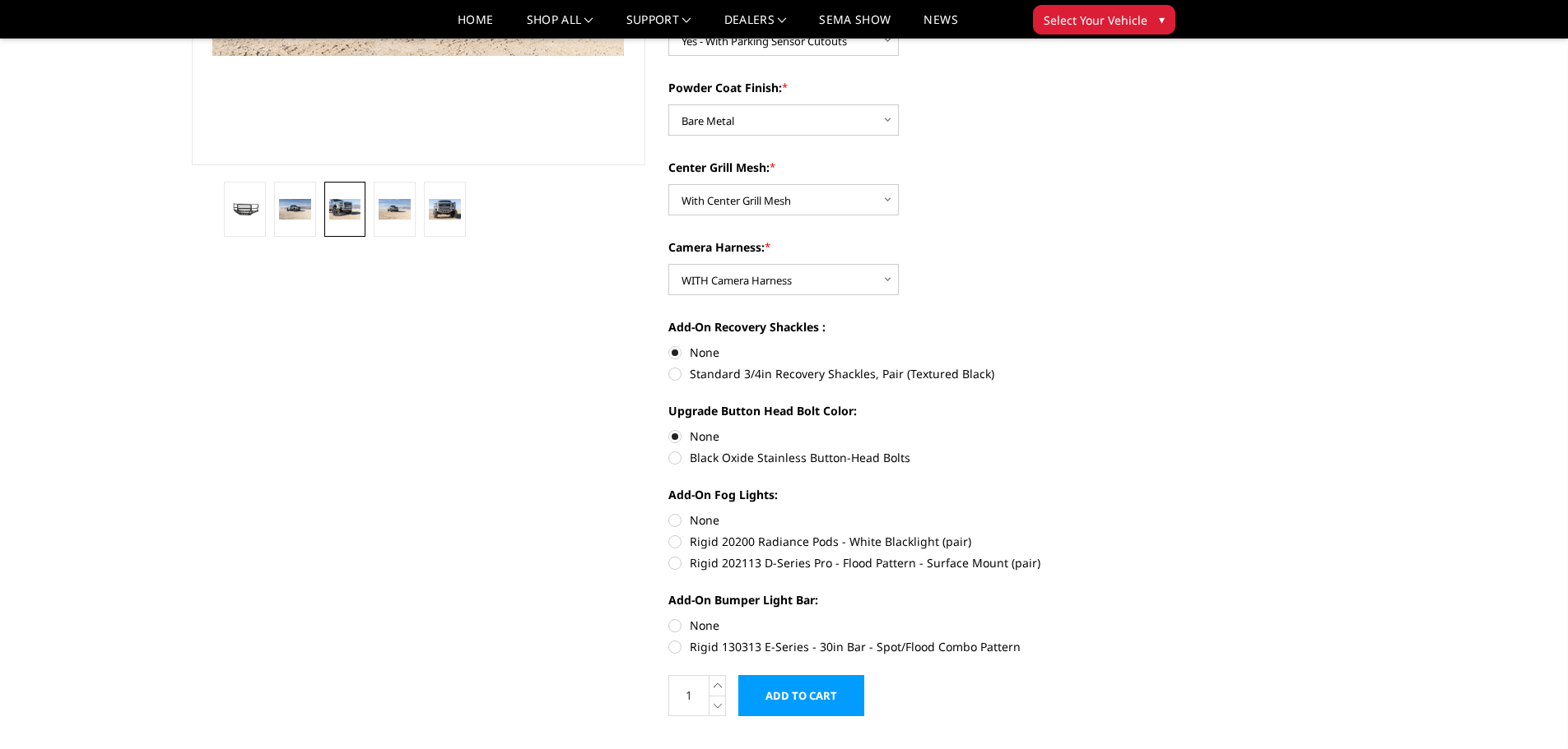
click at [675, 524] on label "None" at bounding box center [896, 520] width 455 height 18
click at [669, 512] on input "None" at bounding box center [669, 511] width 1 height 1
radio input "true"
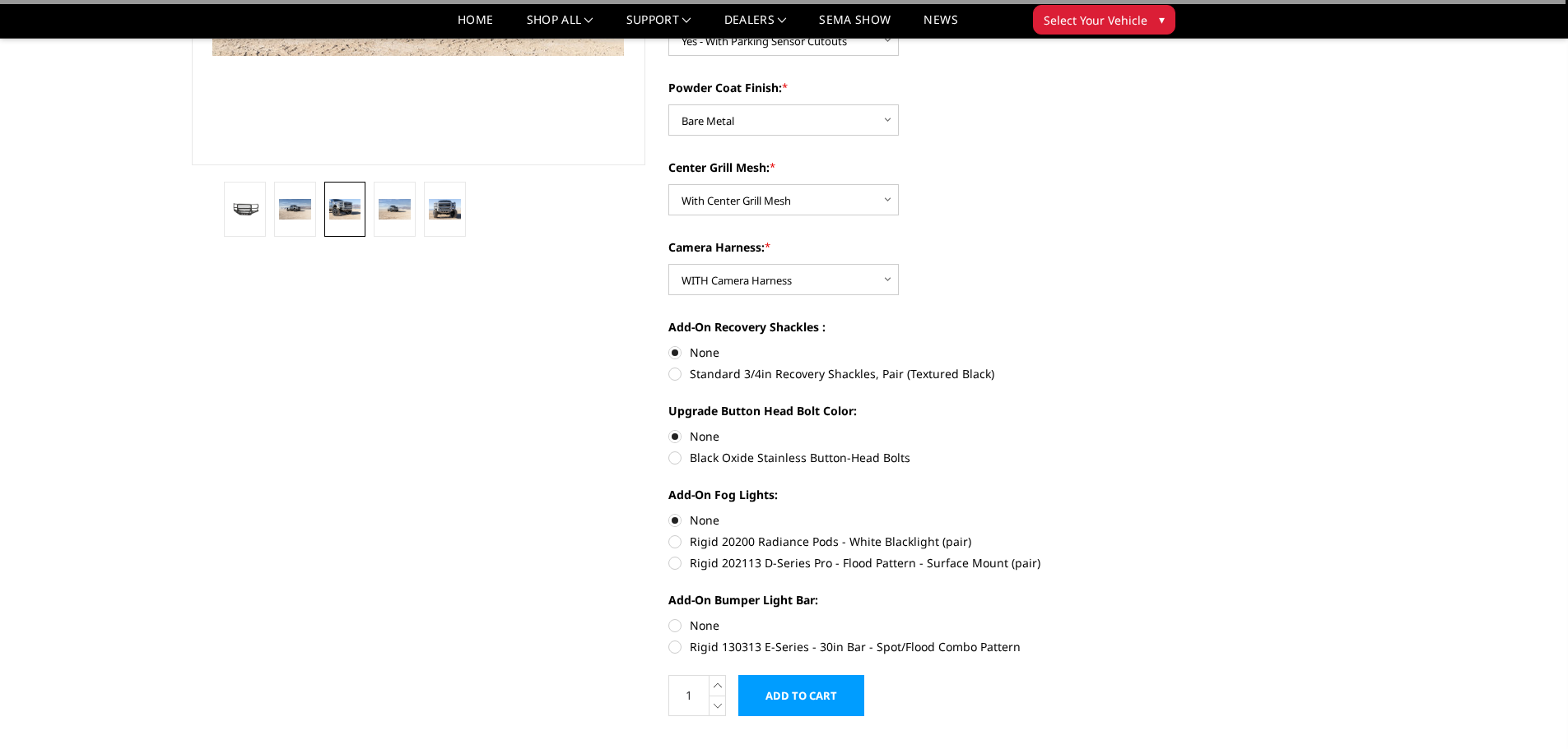
click at [674, 624] on label "None" at bounding box center [896, 625] width 455 height 18
click at [669, 617] on input "None" at bounding box center [669, 617] width 1 height 1
radio input "true"
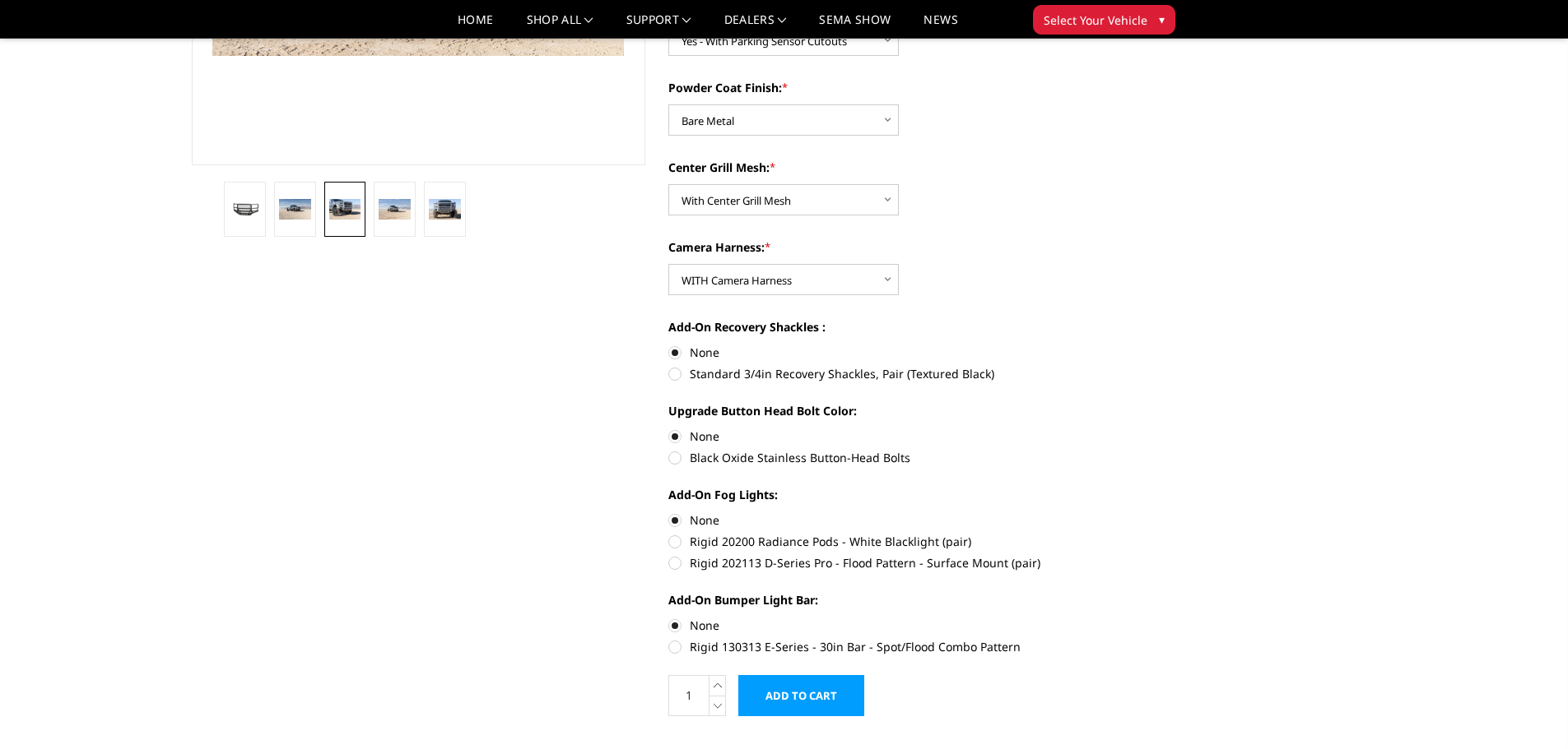
click at [798, 695] on input "Add to Cart" at bounding box center [800, 696] width 125 height 41
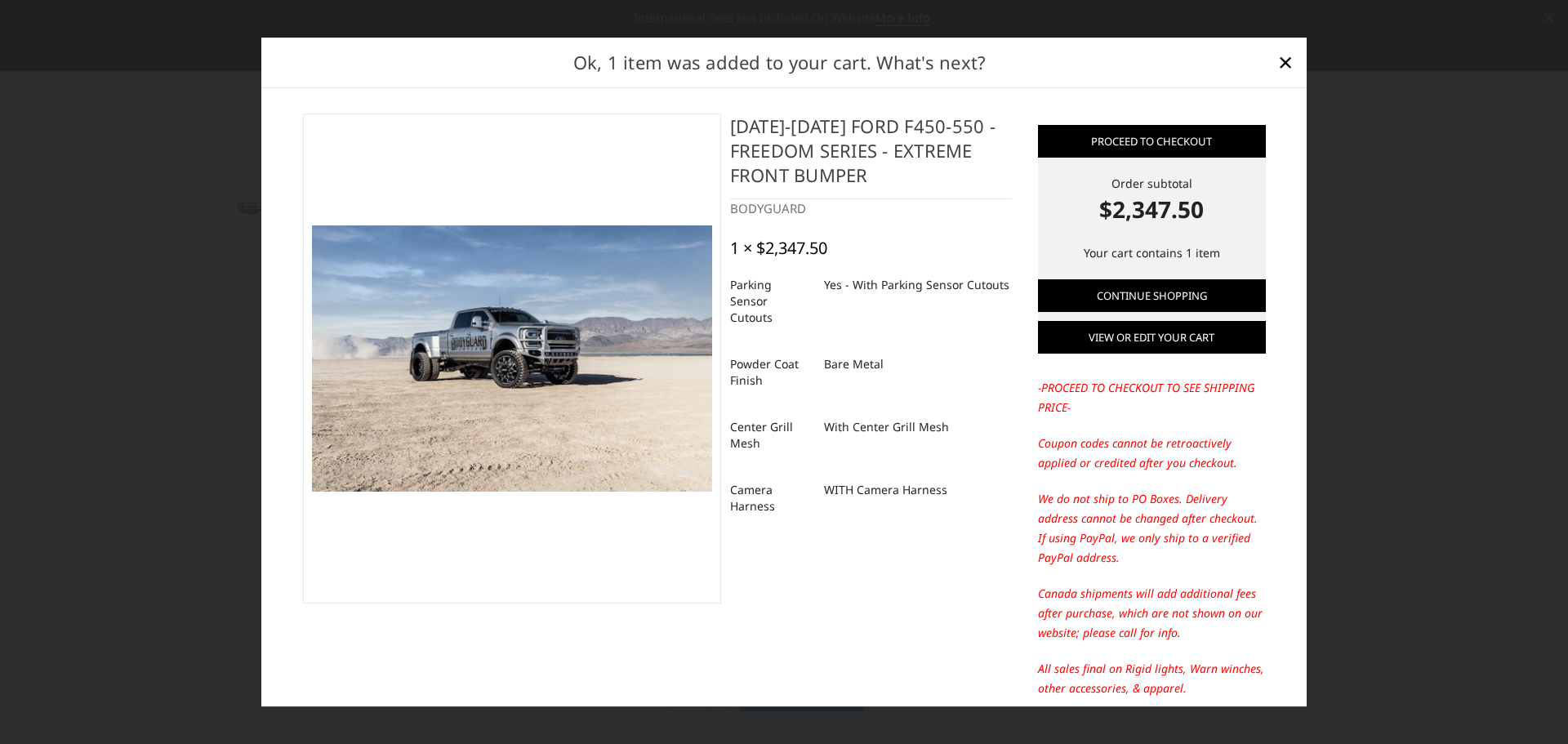
click at [1098, 328] on link "View or edit your cart" at bounding box center [1152, 338] width 228 height 33
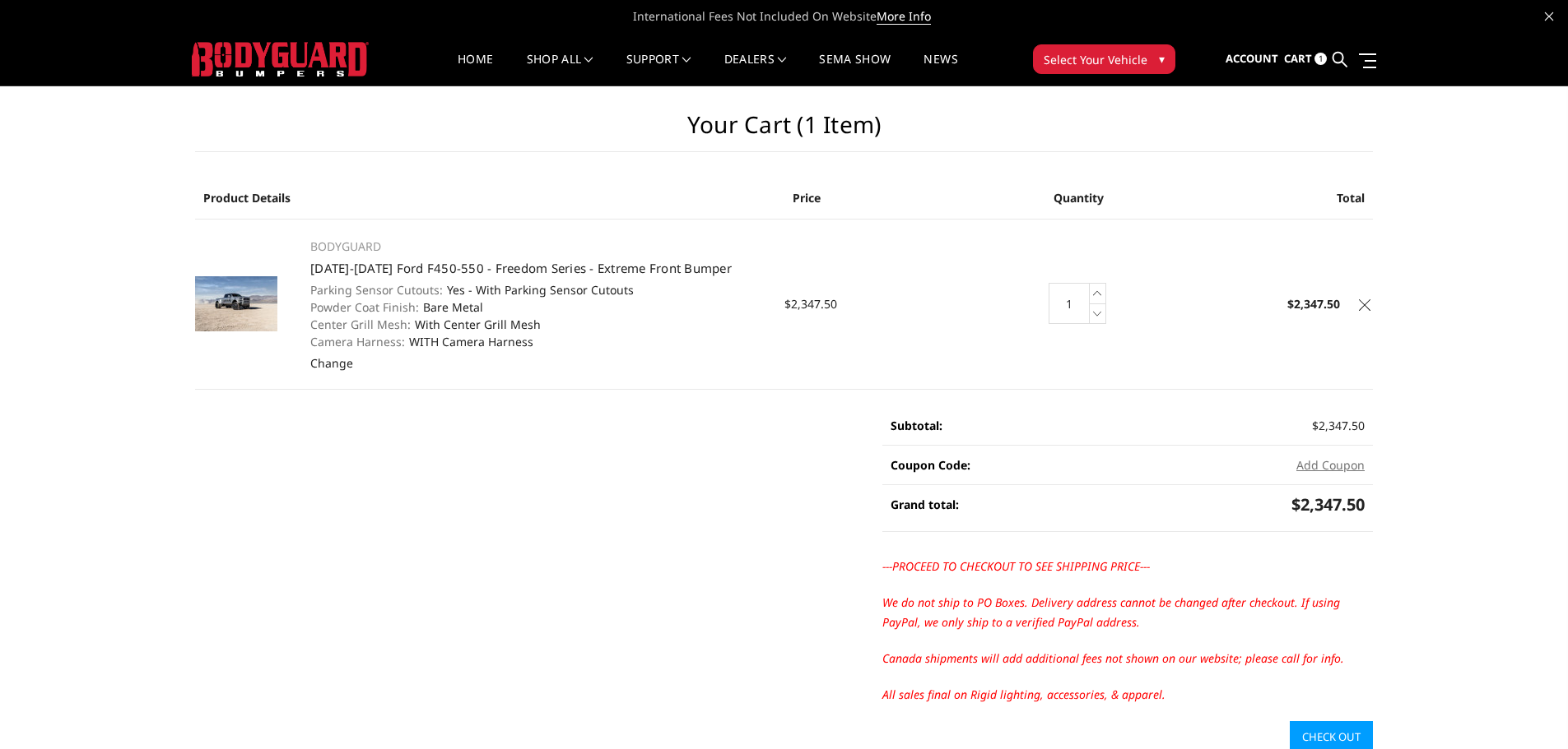
scroll to position [82, 0]
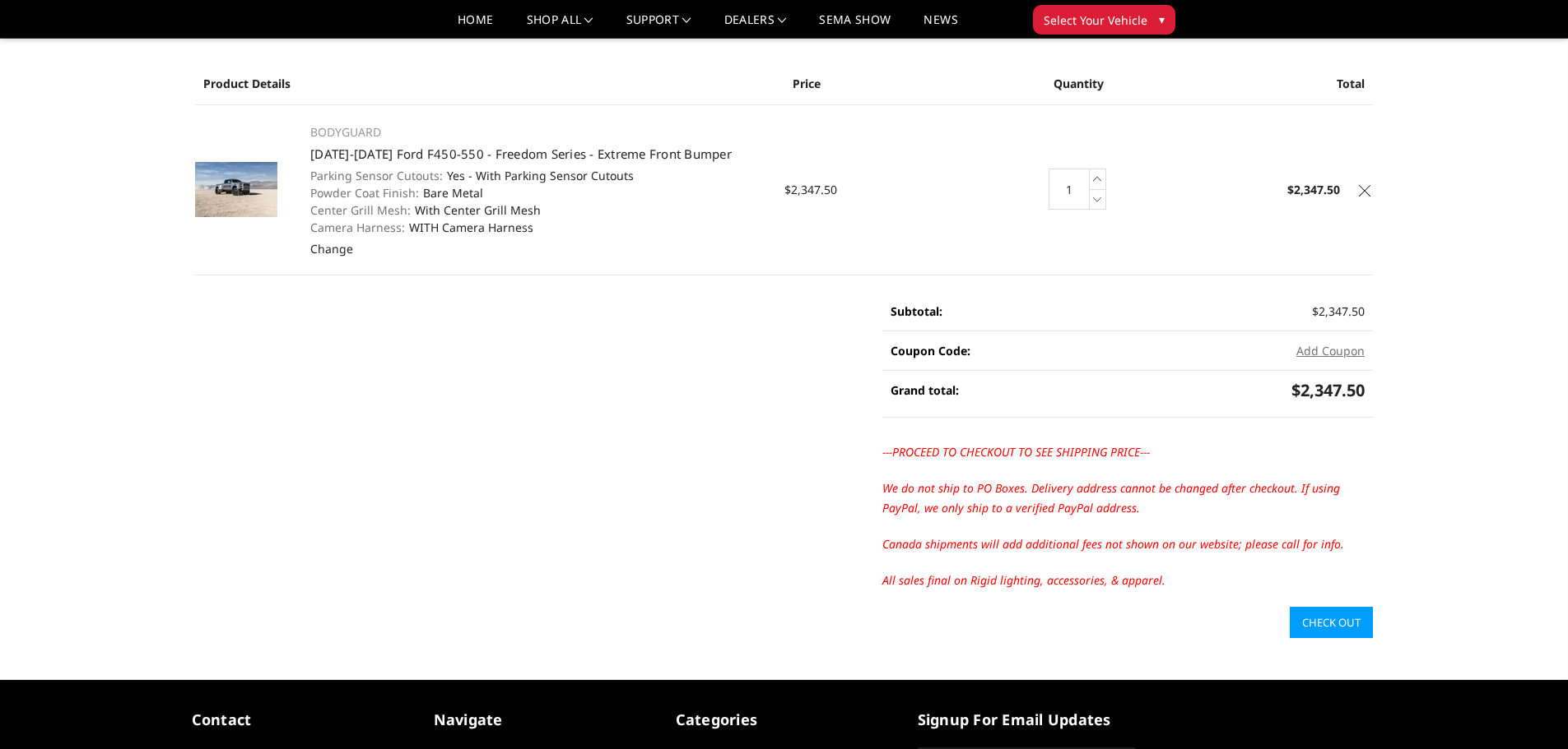
click at [1342, 624] on link "Check out" at bounding box center [1331, 623] width 83 height 32
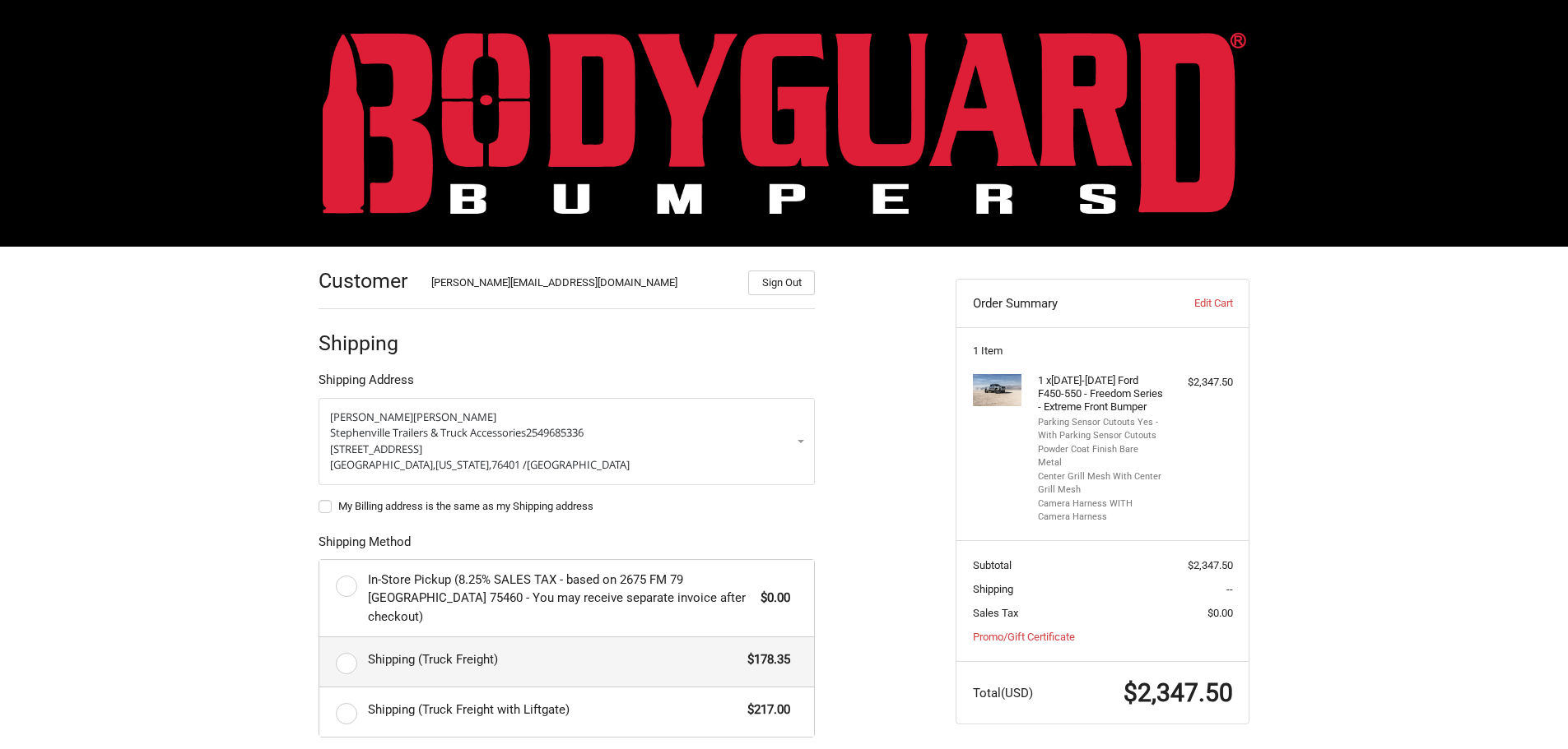
click at [347, 643] on label "Shipping (Truck Freight) $178.35" at bounding box center [567, 662] width 495 height 49
click at [320, 638] on input "Shipping (Truck Freight) $178.35" at bounding box center [319, 638] width 1 height 1
radio input "true"
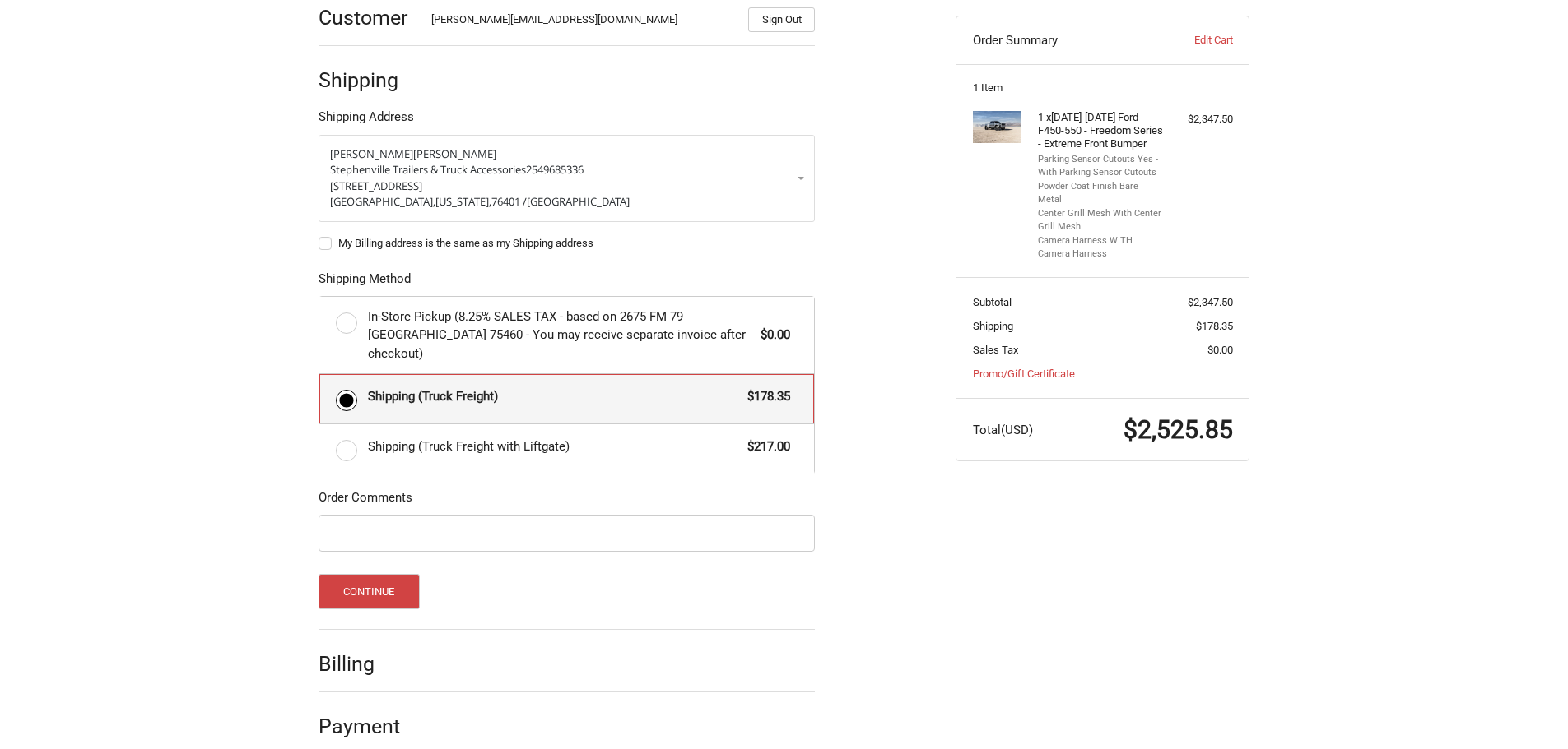
scroll to position [267, 0]
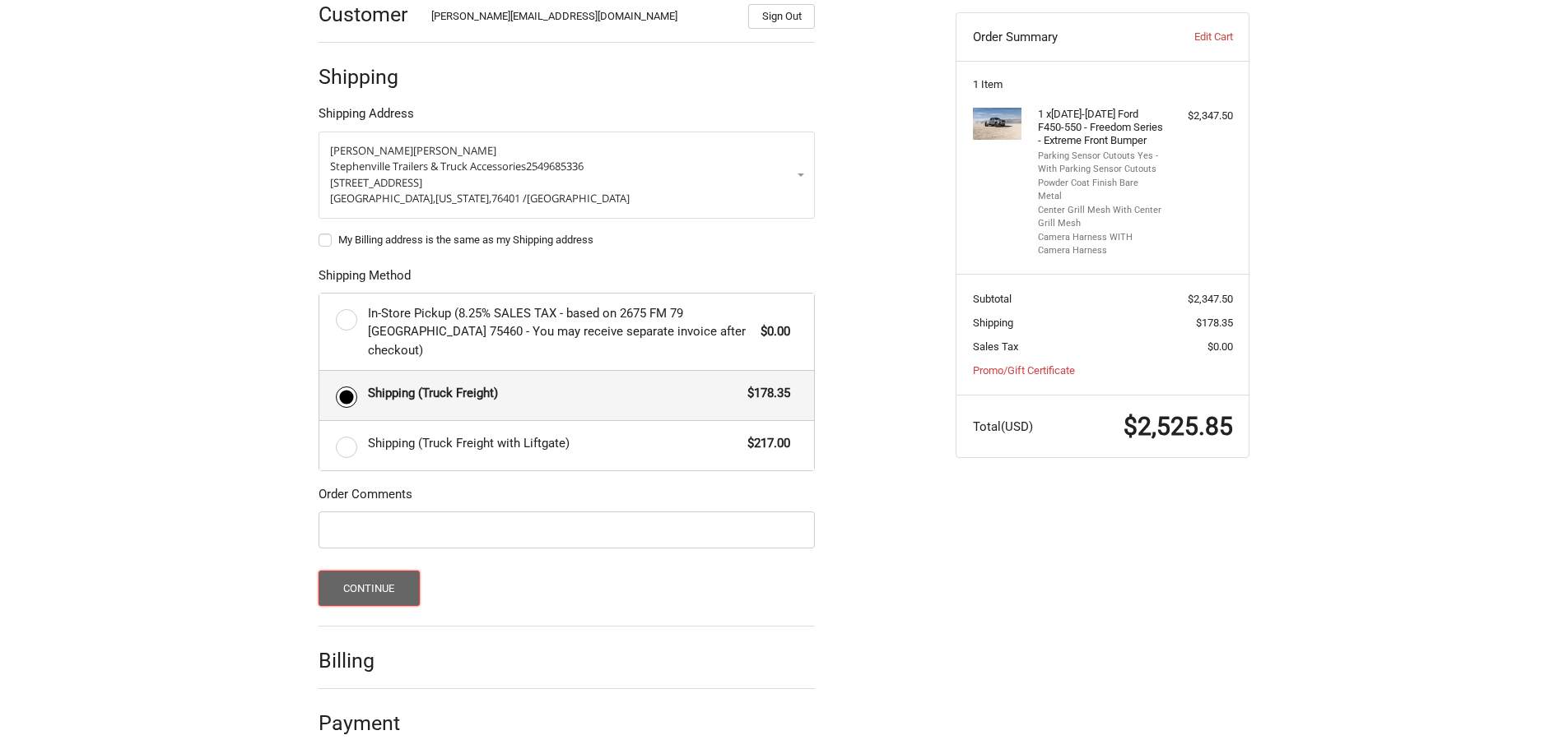
click at [394, 571] on button "Continue" at bounding box center [369, 588] width 101 height 35
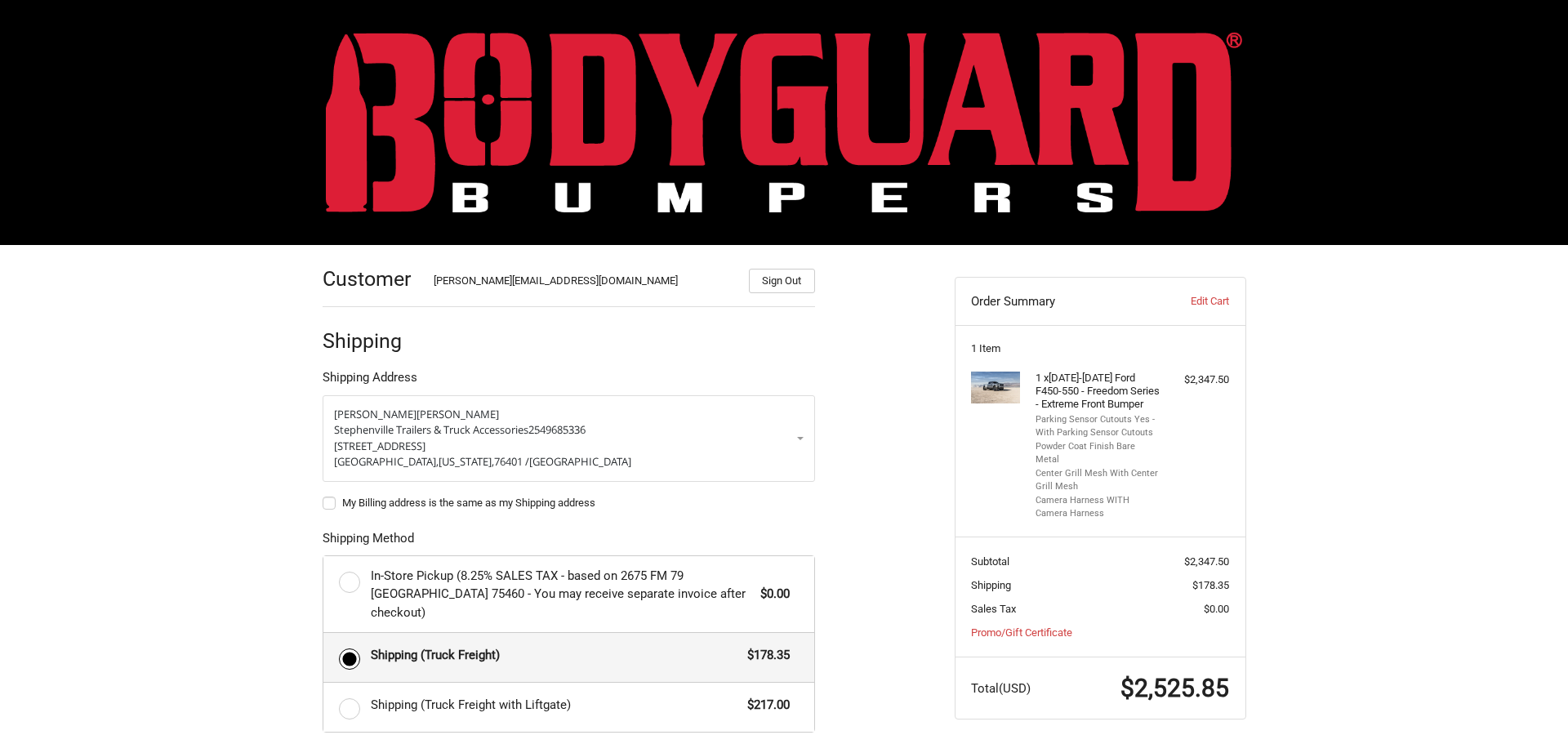
select select "US"
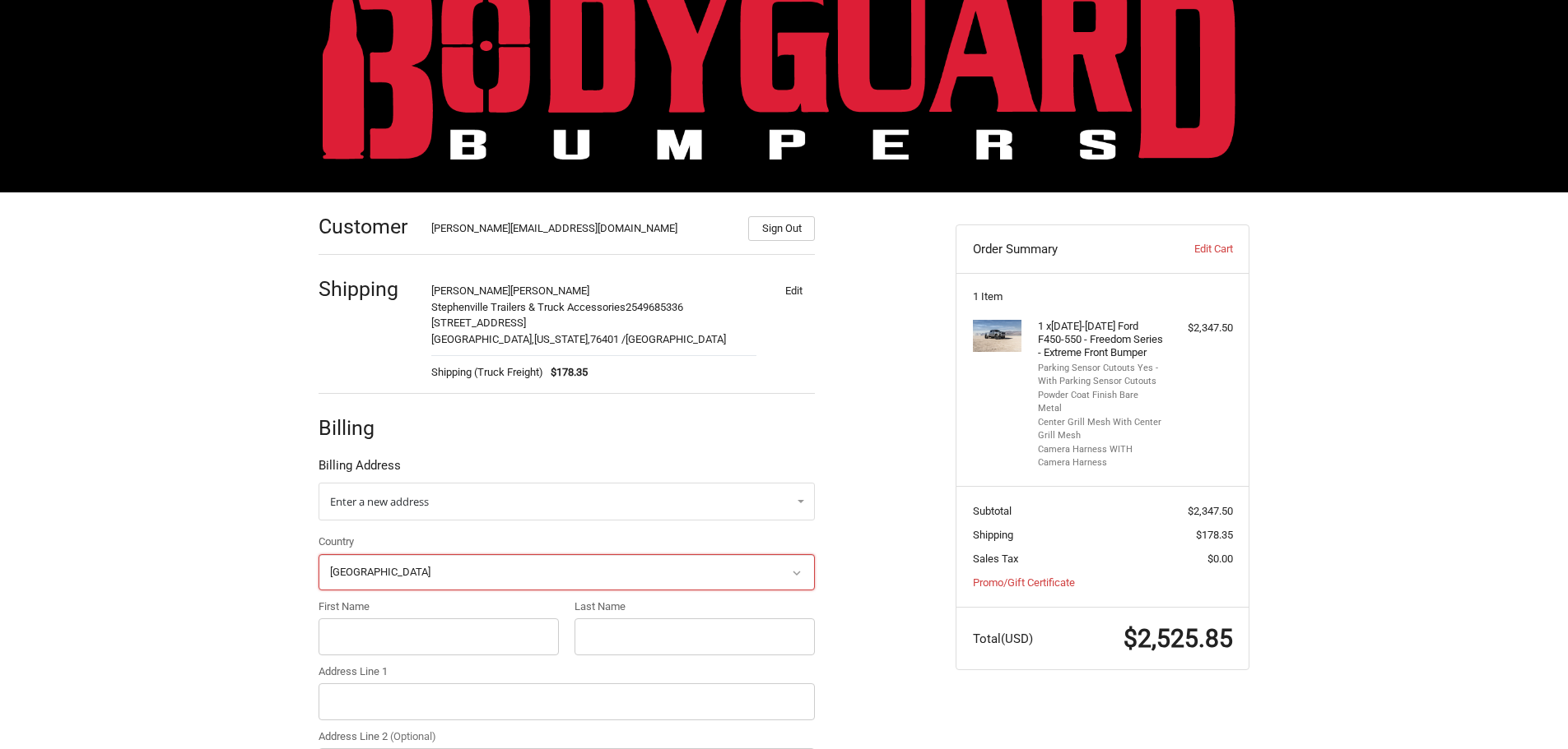
scroll to position [52, 0]
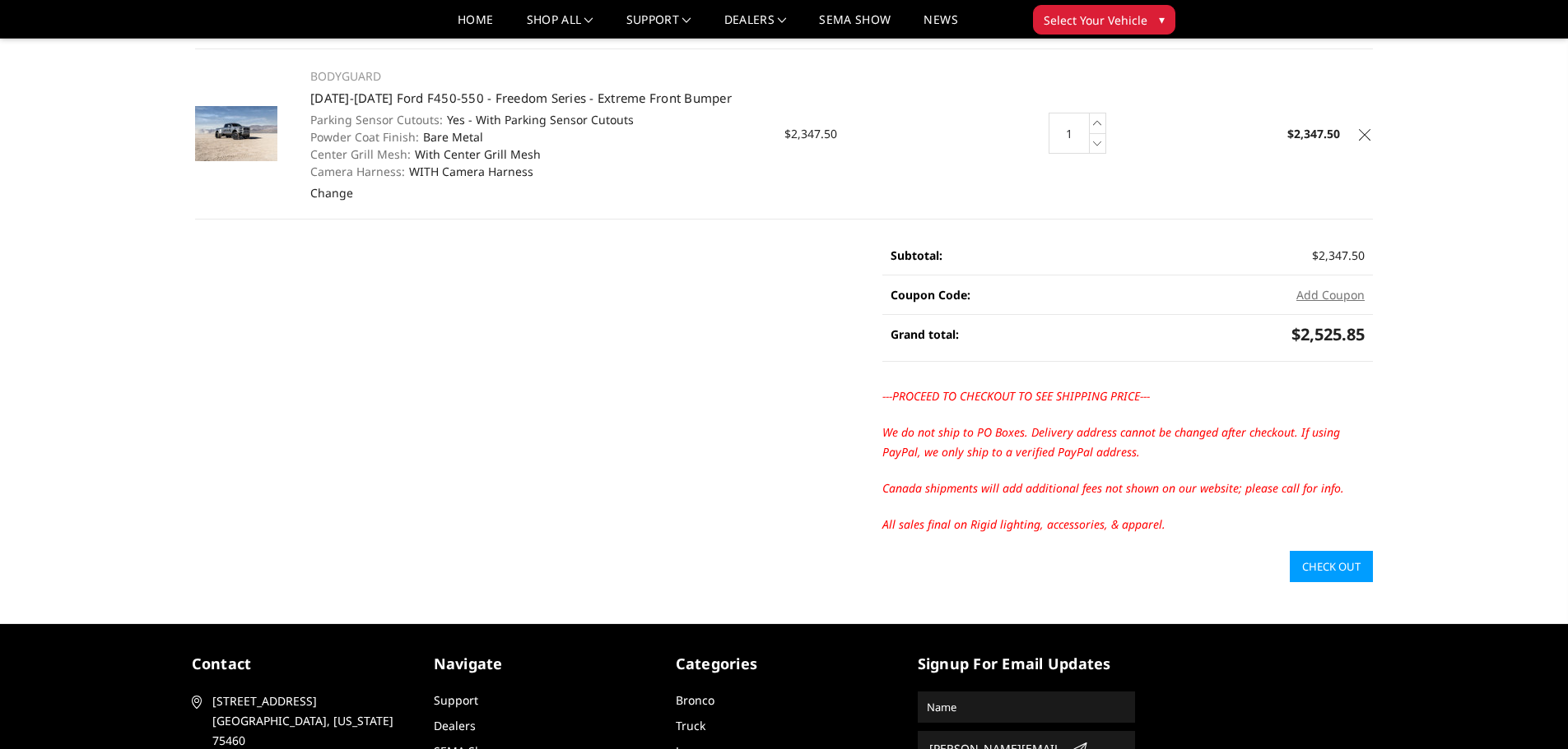
scroll to position [165, 0]
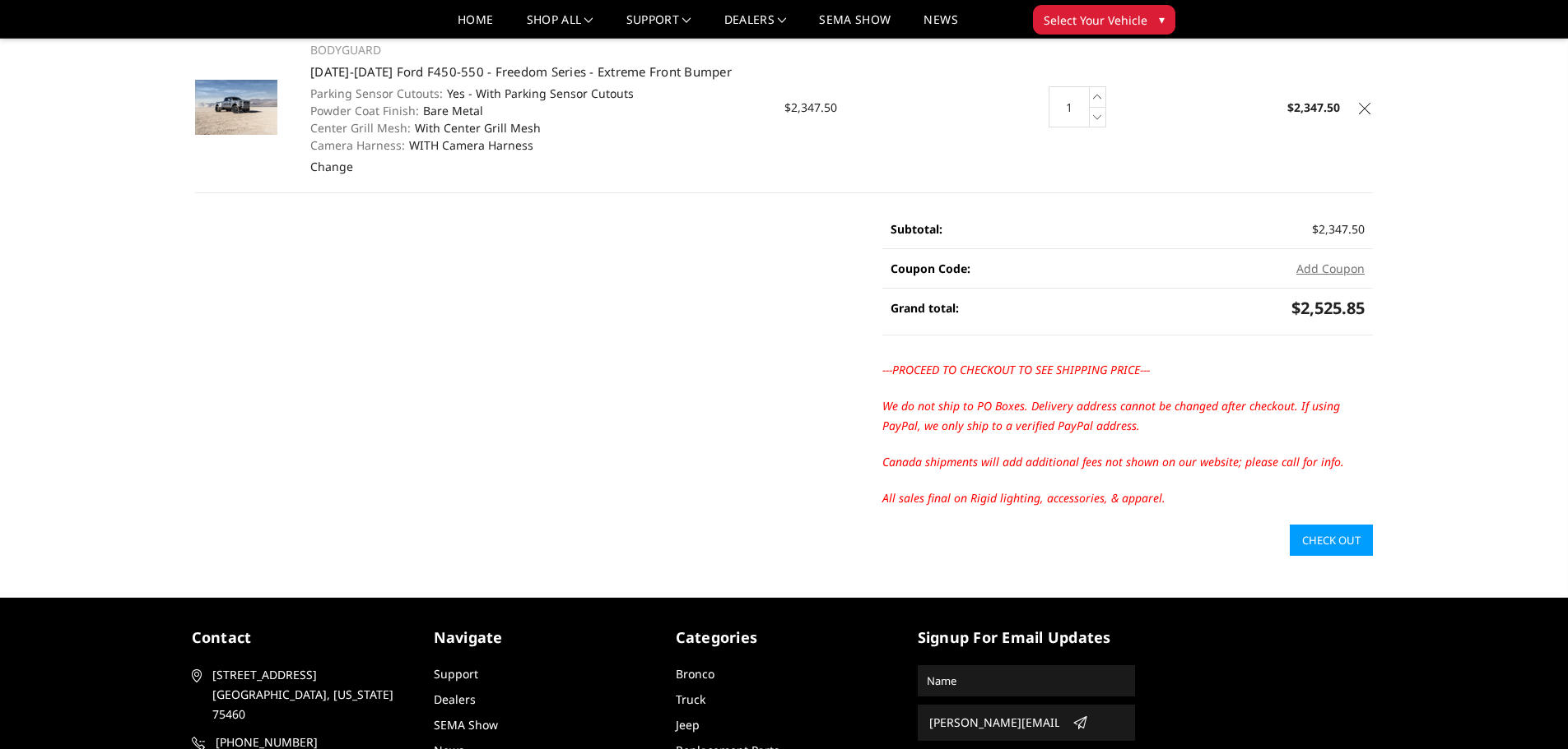
click at [1344, 550] on link "Check out" at bounding box center [1331, 540] width 83 height 32
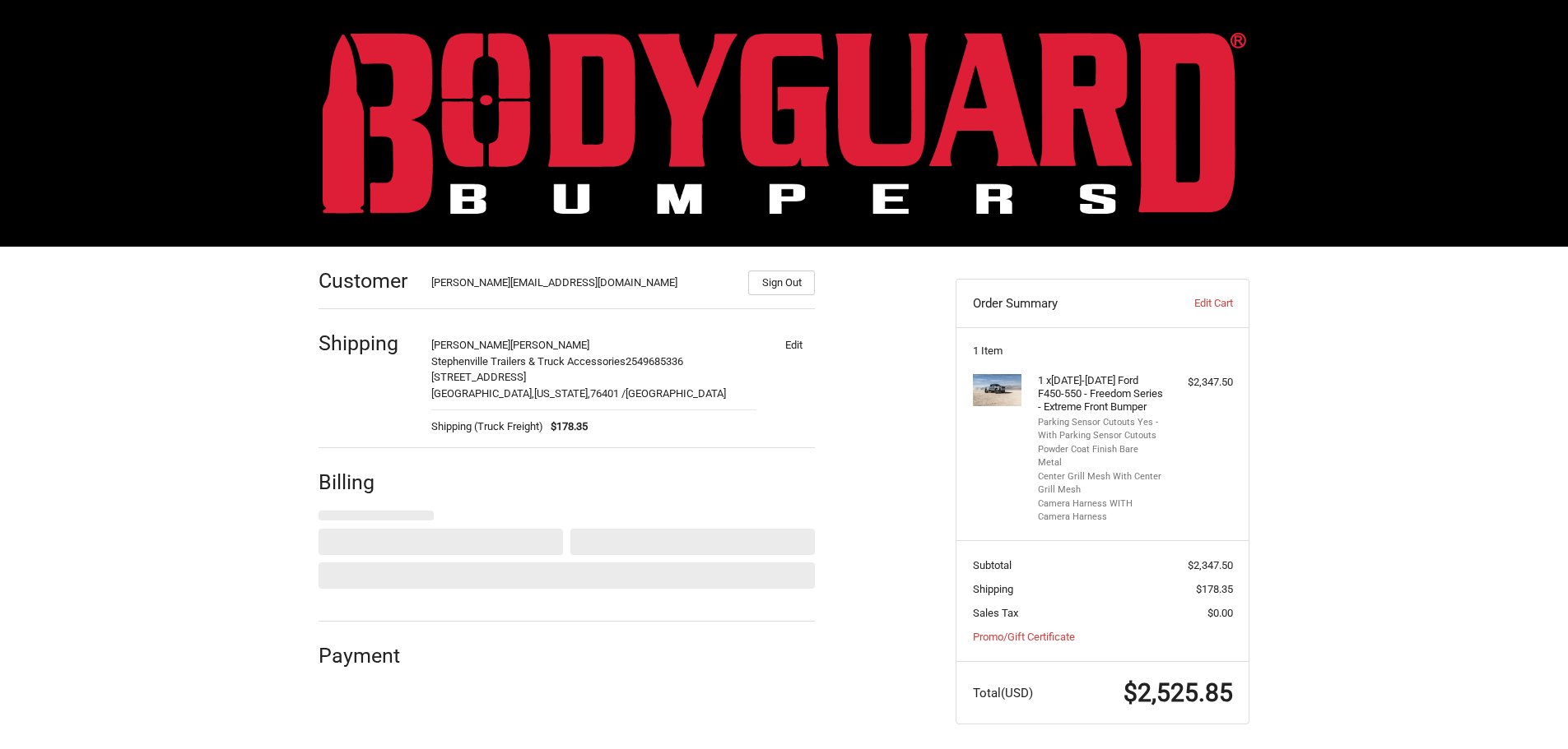
select select "US"
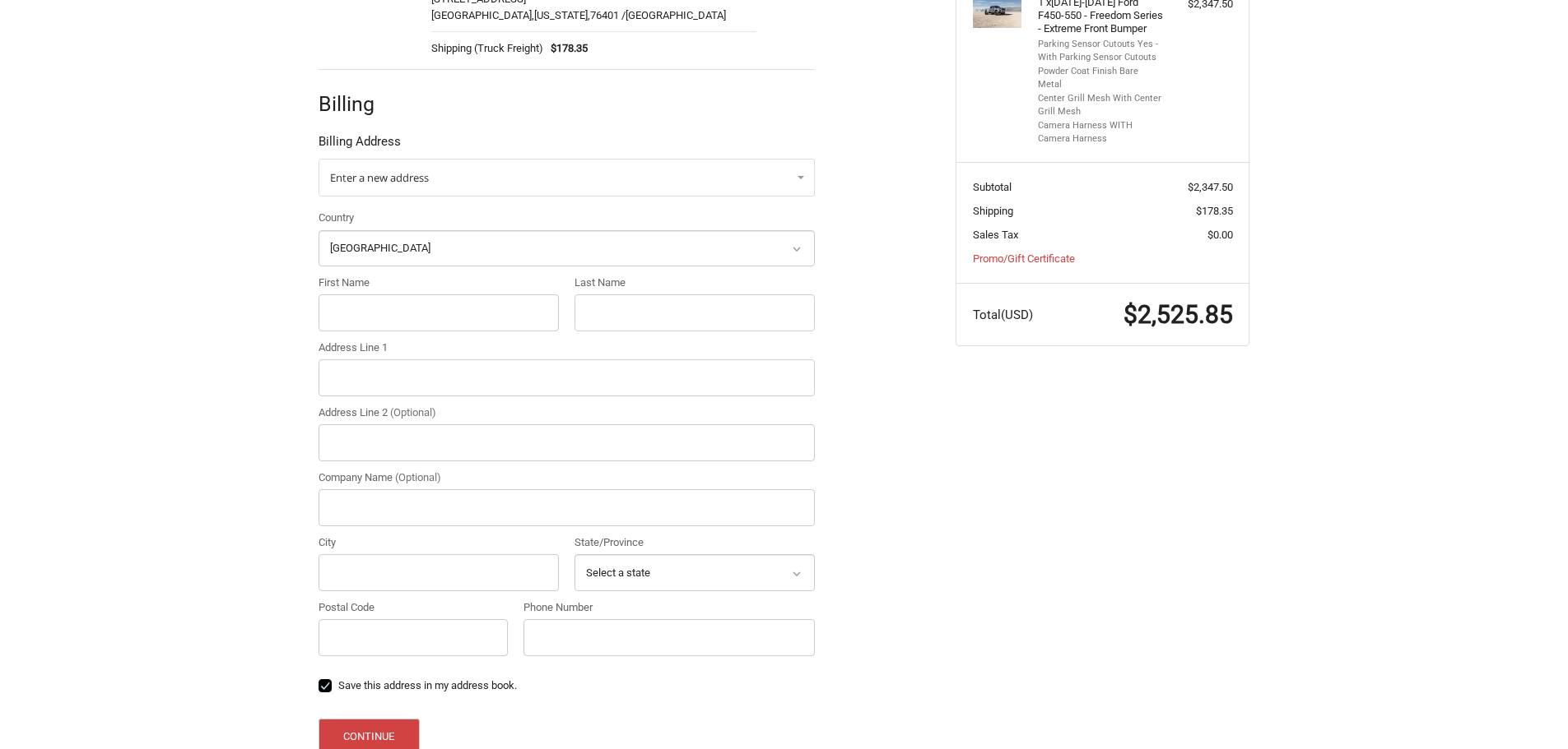
scroll to position [482, 0]
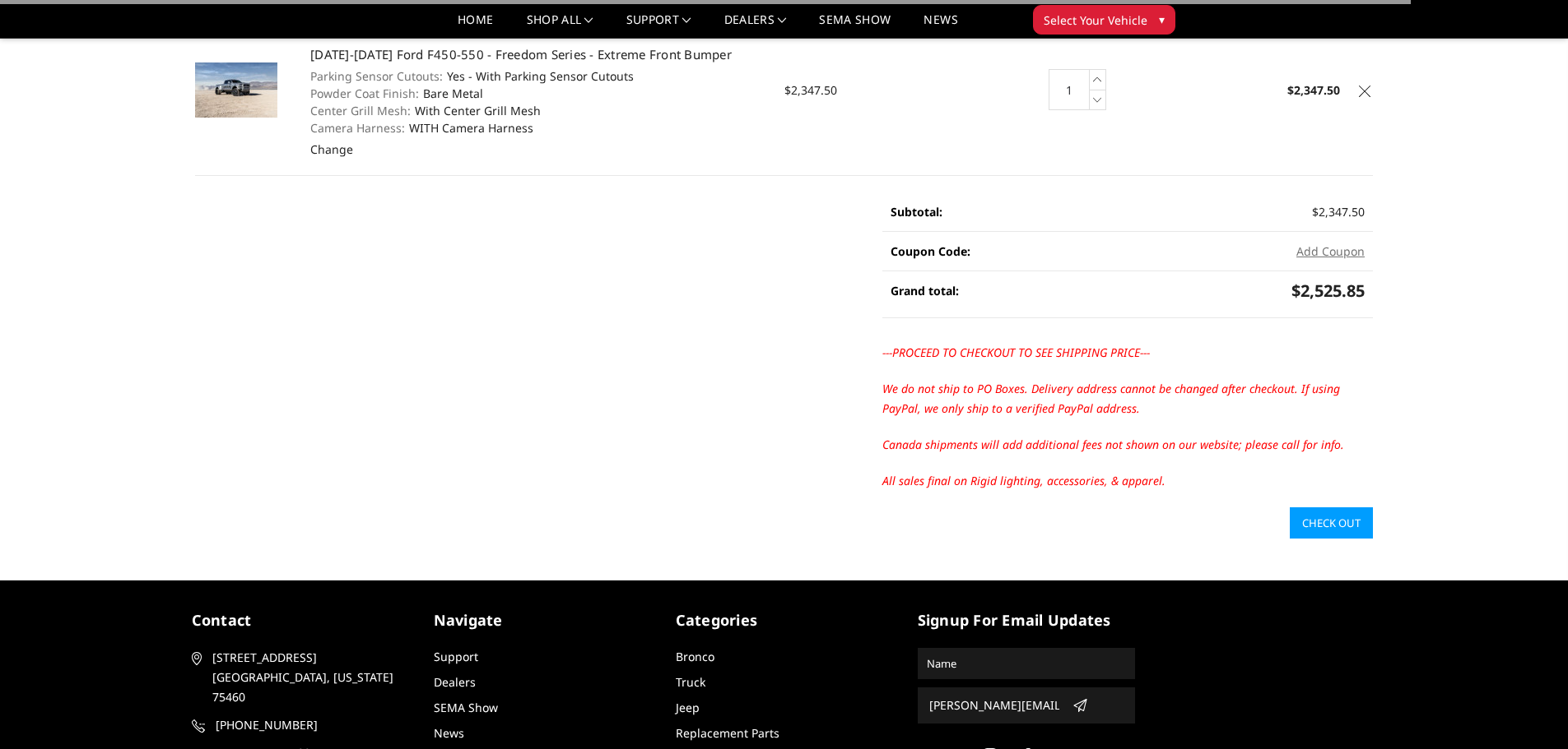
scroll to position [165, 0]
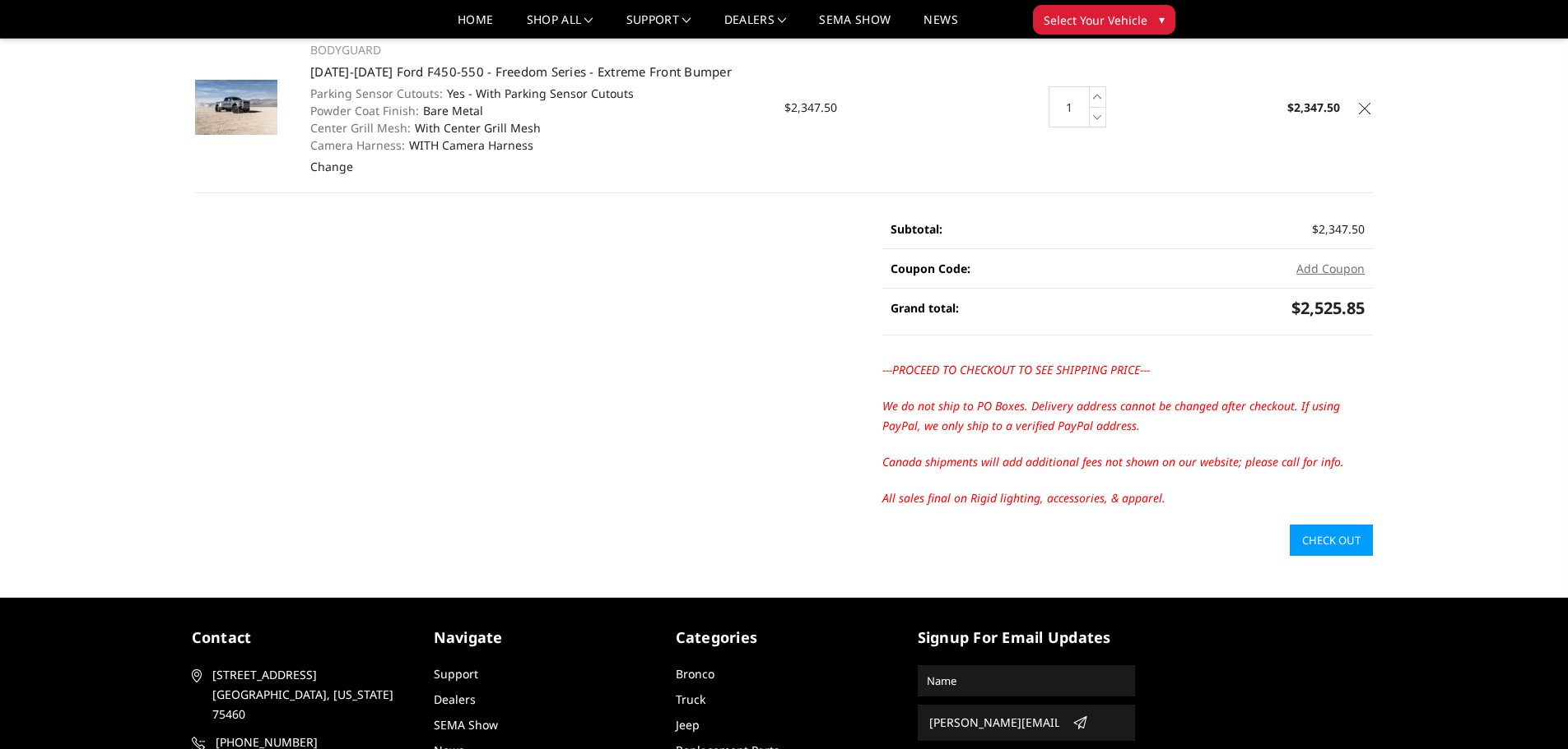
click at [1362, 114] on link at bounding box center [1364, 106] width 17 height 17
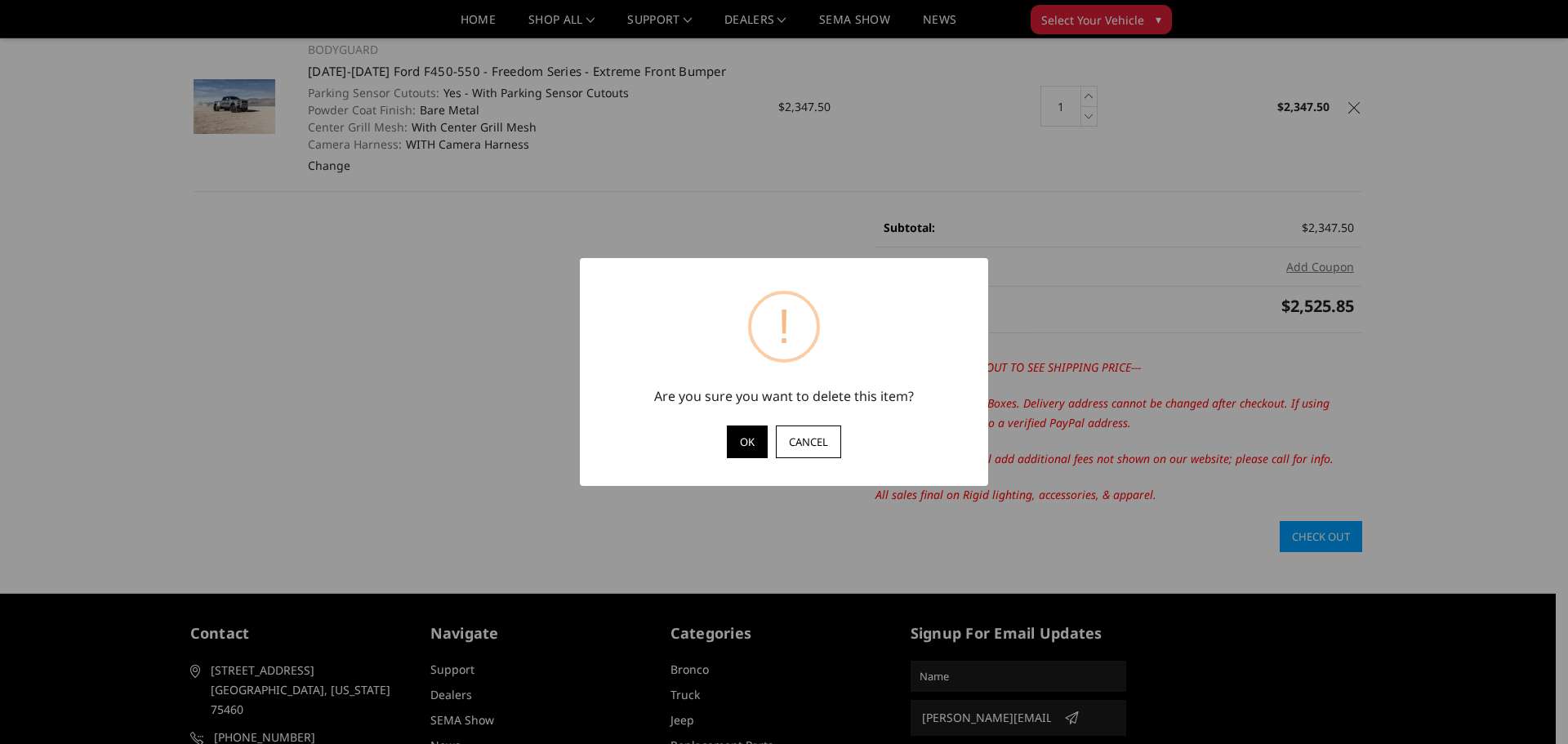
click at [738, 439] on button "OK" at bounding box center [747, 443] width 41 height 33
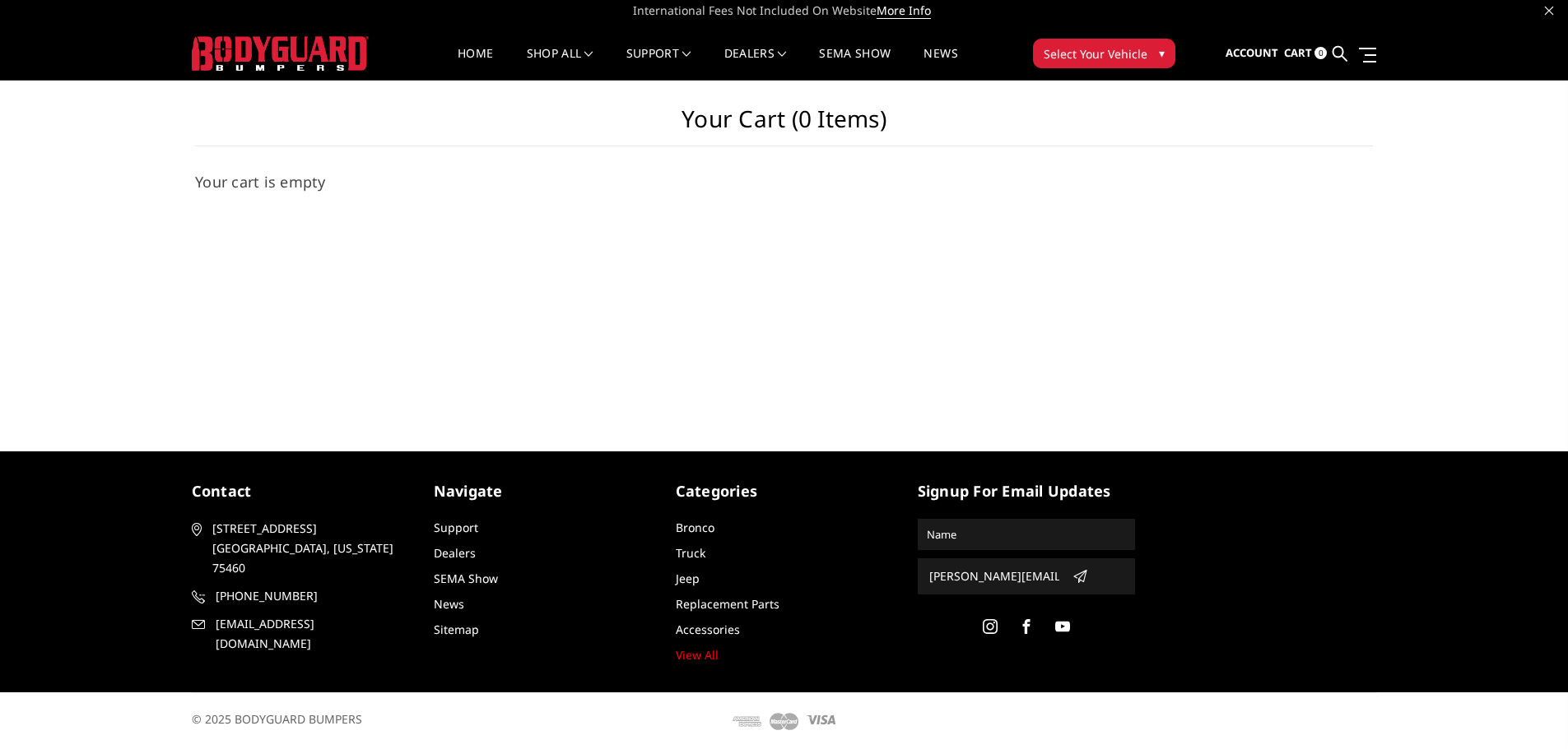
click at [311, 64] on img at bounding box center [281, 53] width 177 height 34
